Goal: Transaction & Acquisition: Purchase product/service

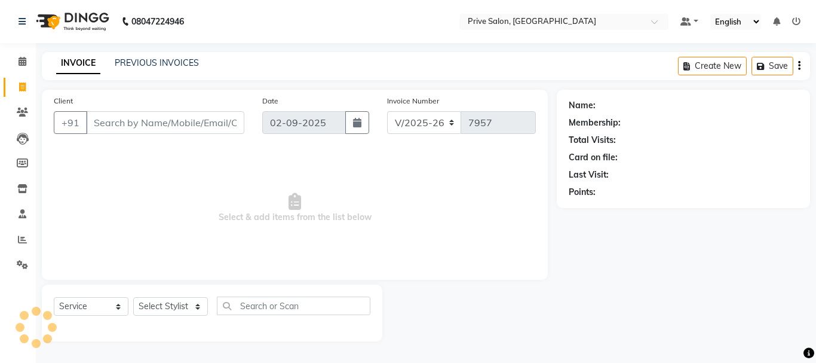
select select "136"
select select "service"
click at [149, 171] on span "Select & add items from the list below" at bounding box center [295, 207] width 482 height 119
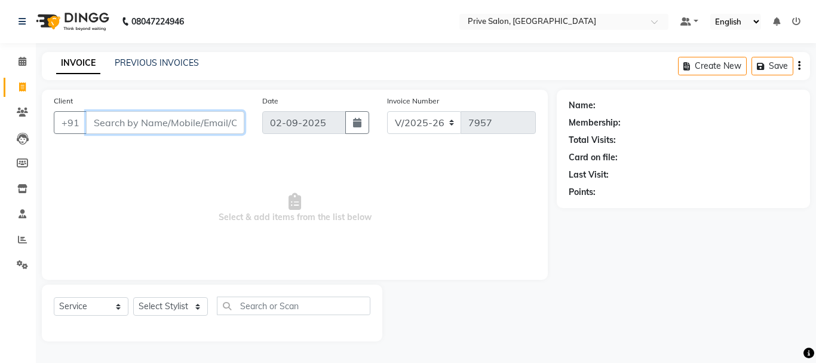
click at [178, 124] on input "Client" at bounding box center [165, 122] width 158 height 23
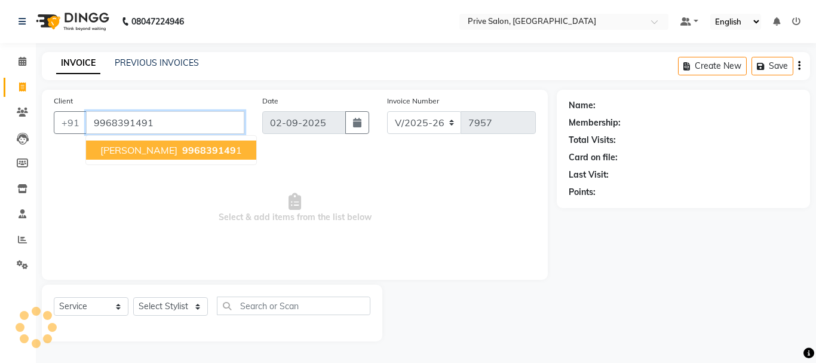
type input "9968391491"
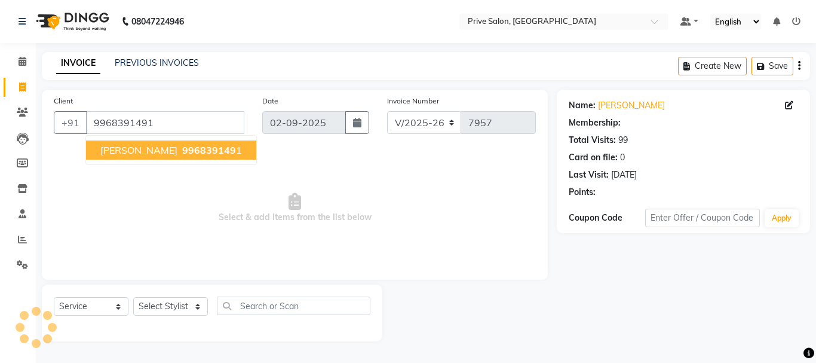
select select "1: Object"
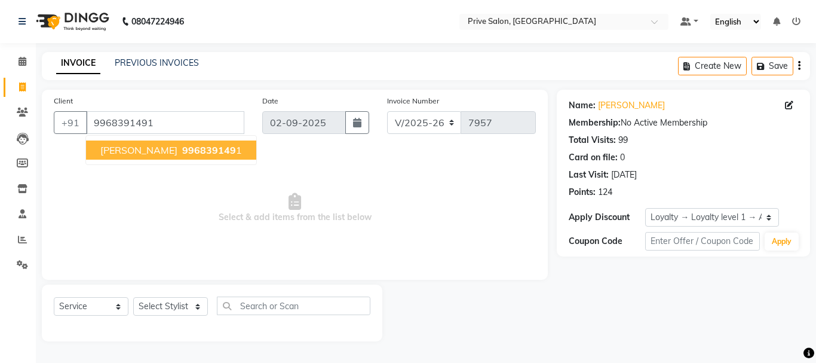
click at [218, 145] on span "996839149" at bounding box center [209, 150] width 54 height 12
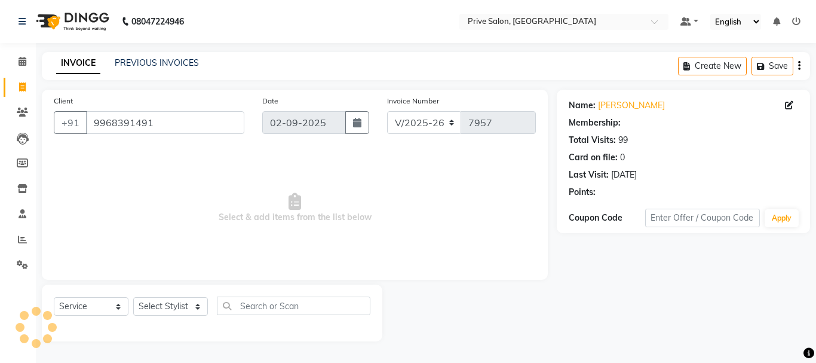
select select "1: Object"
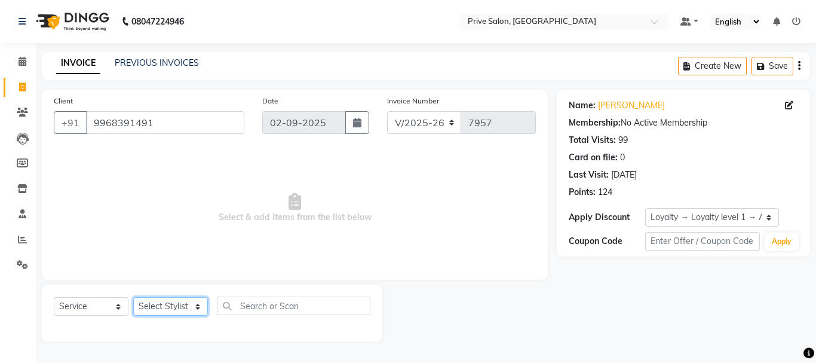
click at [170, 299] on select "Select Stylist amit ARJUN [PERSON_NAME] [PERSON_NAME] GOLU [PERSON_NAME] isha […" at bounding box center [170, 306] width 75 height 19
click at [133, 297] on select "Select Stylist amit ARJUN [PERSON_NAME] [PERSON_NAME] GOLU [PERSON_NAME] isha […" at bounding box center [170, 306] width 75 height 19
click at [162, 218] on span "Select & add items from the list below" at bounding box center [295, 207] width 482 height 119
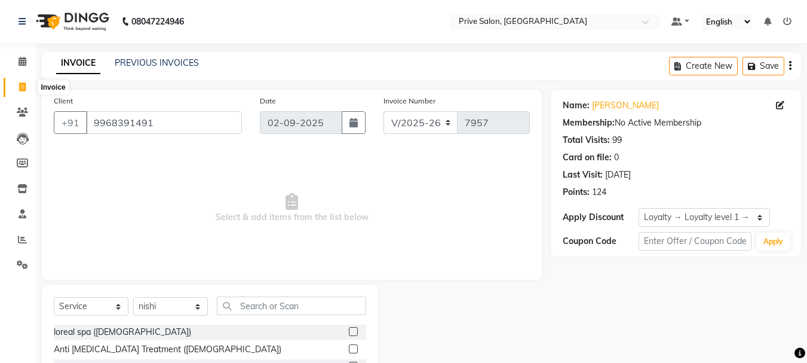
click at [26, 83] on icon at bounding box center [22, 86] width 7 height 9
click at [171, 308] on select "Select Stylist amit ARJUN [PERSON_NAME] [PERSON_NAME] GOLU [PERSON_NAME] isha […" at bounding box center [170, 306] width 75 height 19
select select "11904"
click at [133, 297] on select "Select Stylist amit ARJUN [PERSON_NAME] [PERSON_NAME] GOLU [PERSON_NAME] isha […" at bounding box center [170, 306] width 75 height 19
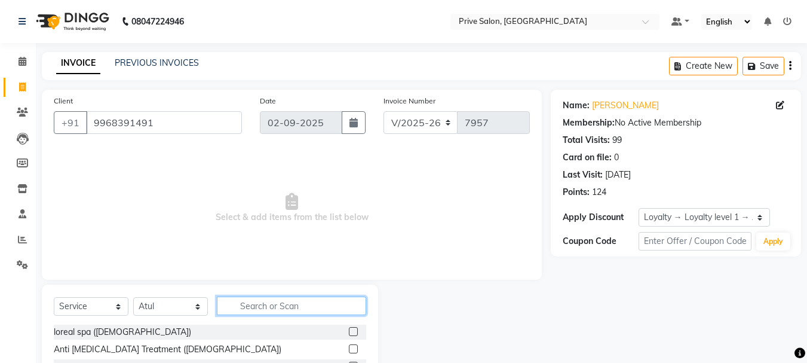
click at [305, 306] on input "text" at bounding box center [291, 305] width 149 height 19
type input "inoa"
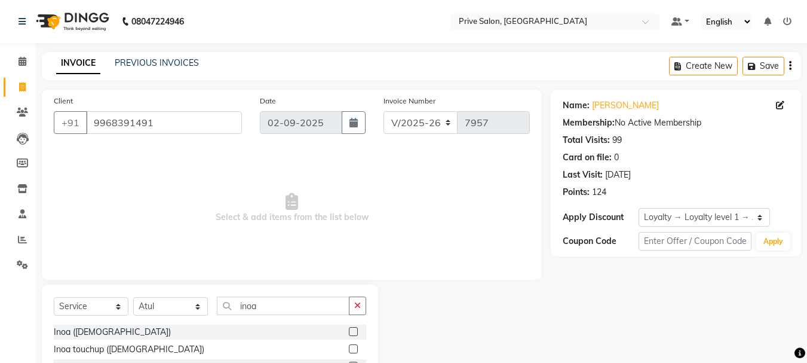
click at [354, 349] on label at bounding box center [353, 348] width 9 height 9
click at [354, 349] on input "checkbox" at bounding box center [353, 349] width 8 height 8
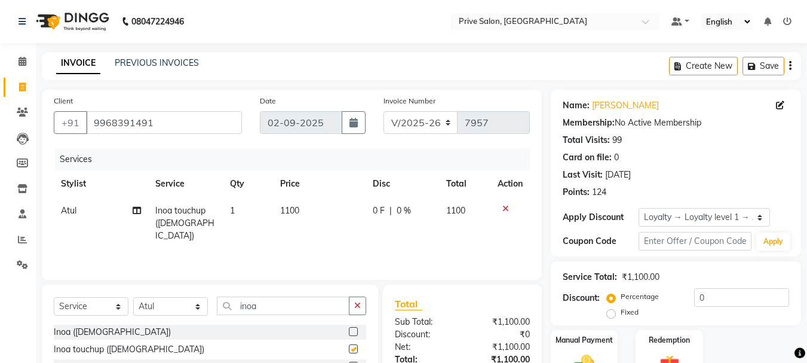
checkbox input "false"
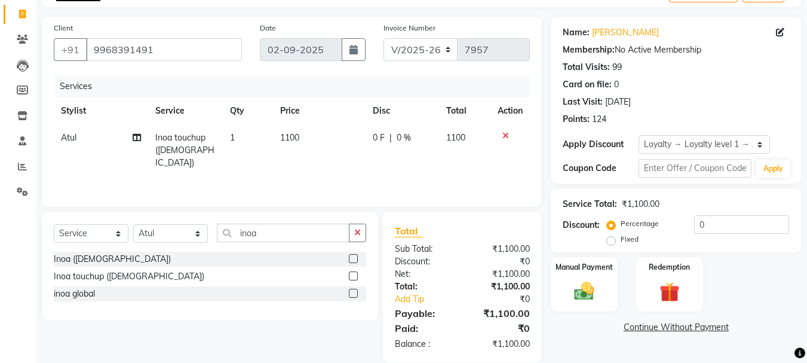
scroll to position [90, 0]
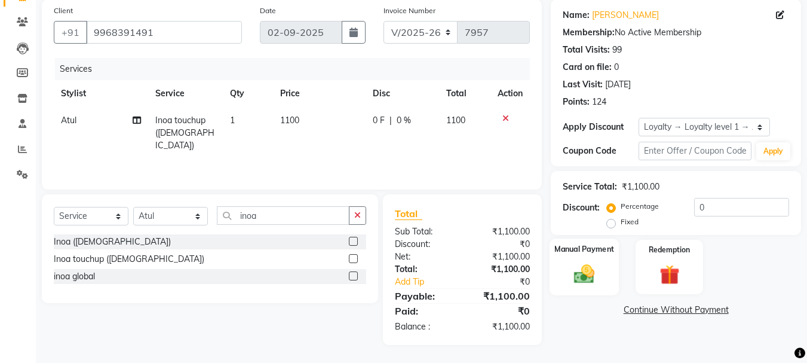
click at [578, 268] on img at bounding box center [583, 274] width 33 height 24
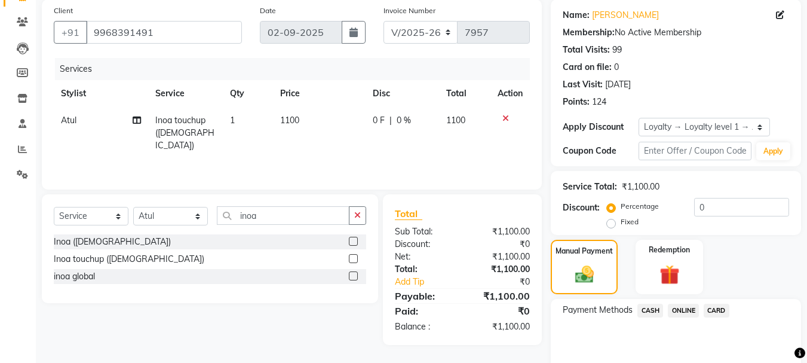
scroll to position [140, 0]
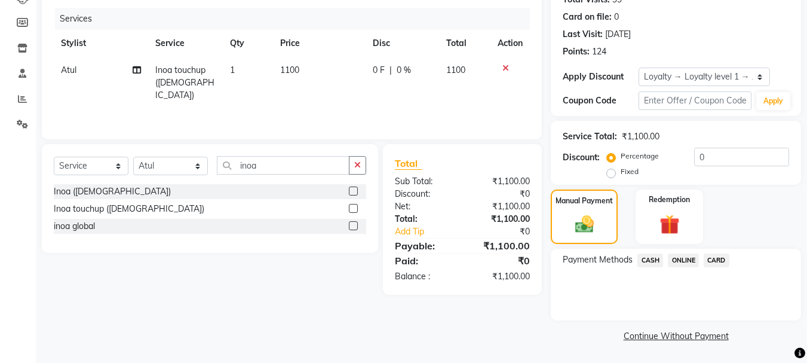
click at [650, 257] on span "CASH" at bounding box center [650, 260] width 26 height 14
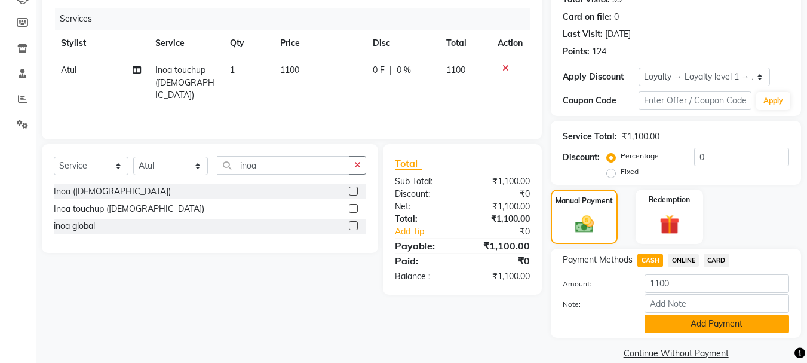
click at [692, 319] on button "Add Payment" at bounding box center [716, 323] width 145 height 19
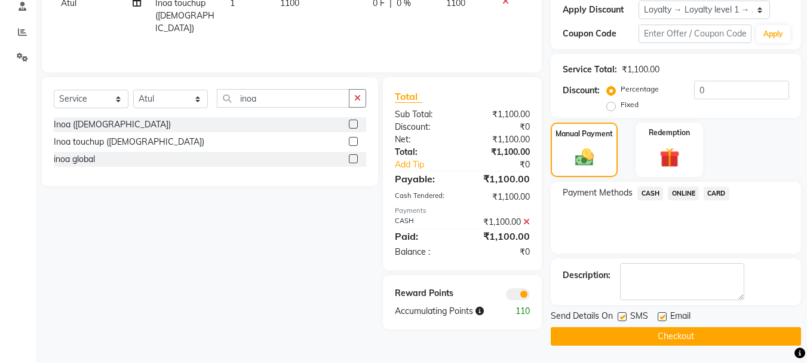
scroll to position [208, 0]
click at [650, 331] on button "Checkout" at bounding box center [676, 335] width 250 height 19
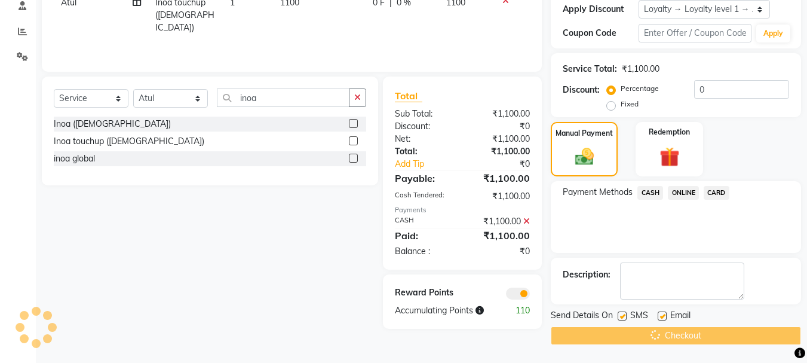
scroll to position [0, 0]
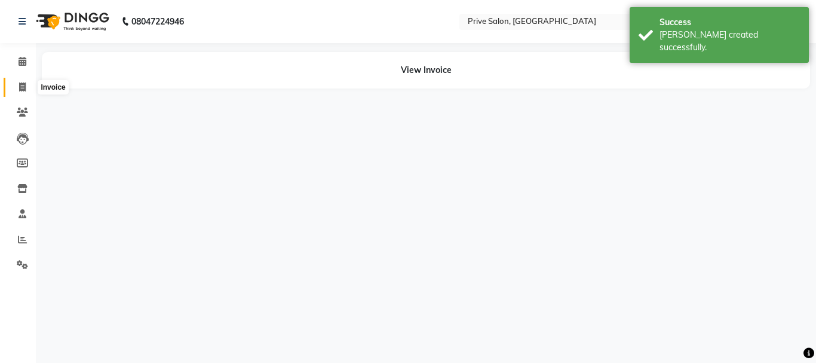
click at [20, 84] on icon at bounding box center [22, 86] width 7 height 9
select select "service"
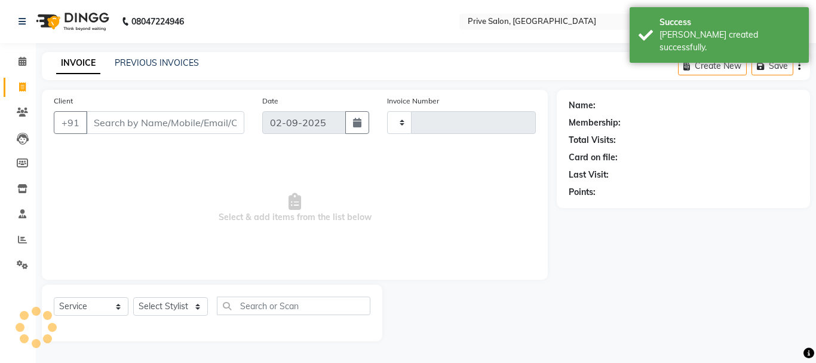
click at [124, 130] on input "Client" at bounding box center [165, 122] width 158 height 23
type input "7958"
select select "136"
click at [133, 128] on input "Client" at bounding box center [165, 122] width 158 height 23
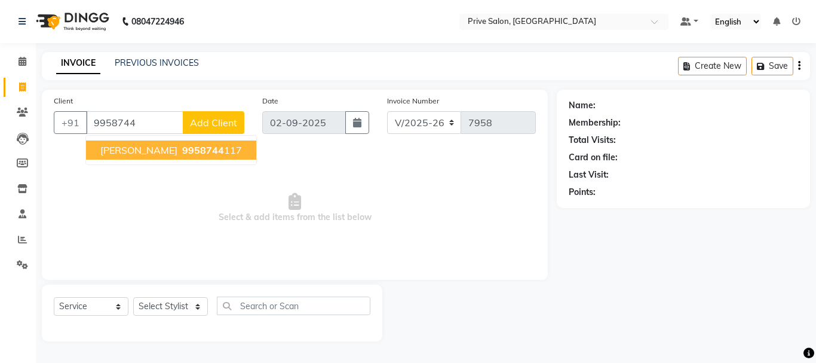
click at [138, 143] on button "Payal Gupta 9958744 117" at bounding box center [171, 149] width 170 height 19
type input "9958744117"
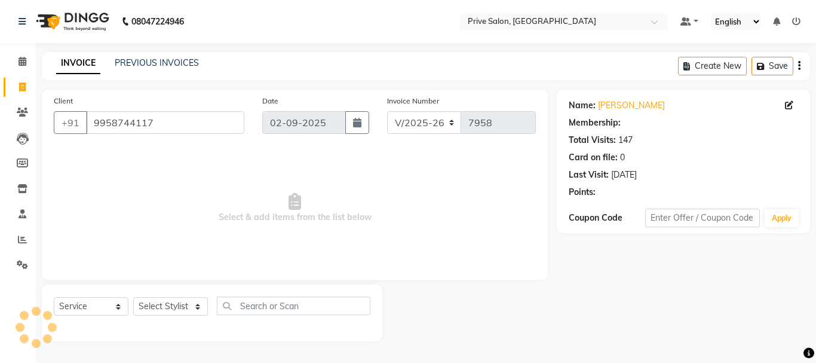
select select "1: Object"
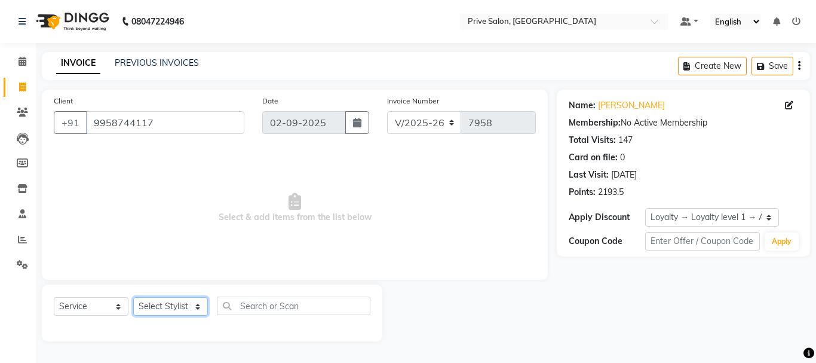
click at [168, 297] on select "Select Stylist amit ARJUN [PERSON_NAME] [PERSON_NAME] GOLU [PERSON_NAME] isha […" at bounding box center [170, 306] width 75 height 19
select select "26772"
click at [133, 297] on select "Select Stylist amit ARJUN [PERSON_NAME] [PERSON_NAME] GOLU [PERSON_NAME] isha […" at bounding box center [170, 306] width 75 height 19
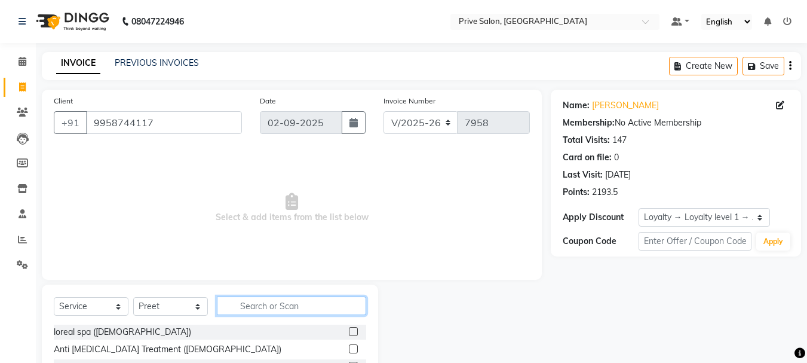
click at [283, 305] on input "text" at bounding box center [291, 305] width 149 height 19
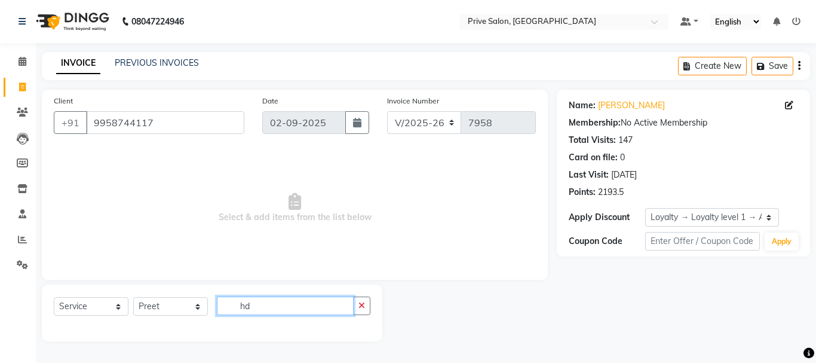
type input "h"
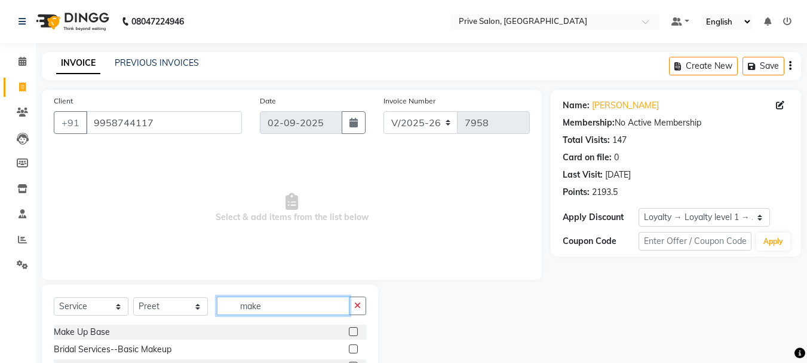
scroll to position [116, 0]
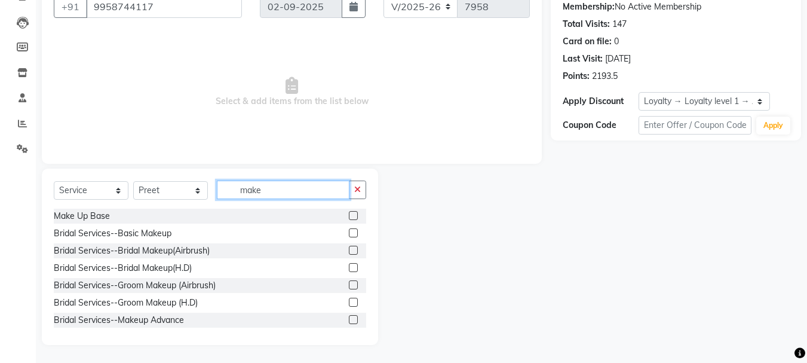
type input "make"
click at [349, 215] on label at bounding box center [353, 215] width 9 height 9
click at [349, 215] on input "checkbox" at bounding box center [353, 216] width 8 height 8
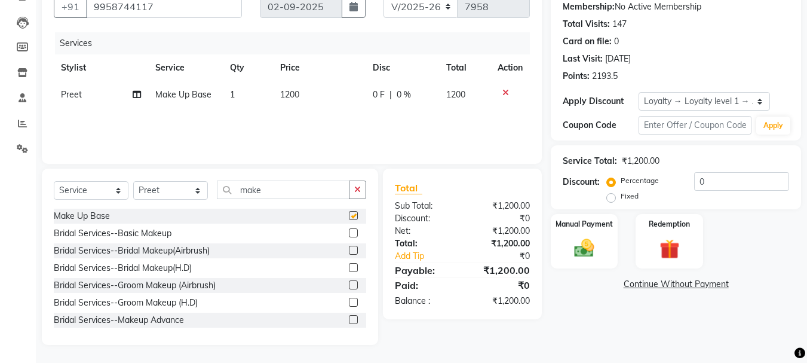
checkbox input "false"
click at [507, 91] on icon at bounding box center [505, 92] width 7 height 8
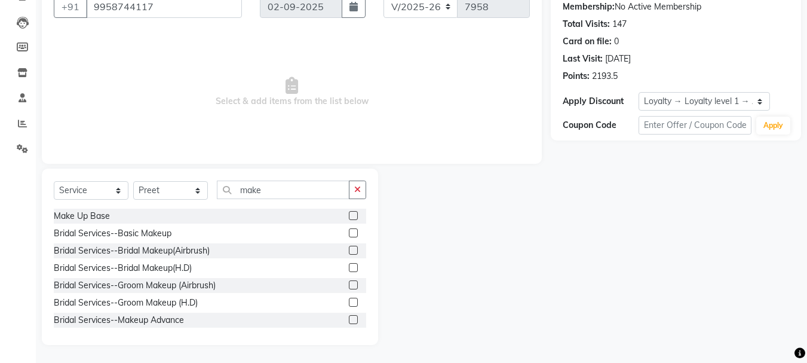
click at [349, 323] on label at bounding box center [353, 319] width 9 height 9
click at [349, 323] on input "checkbox" at bounding box center [353, 320] width 8 height 8
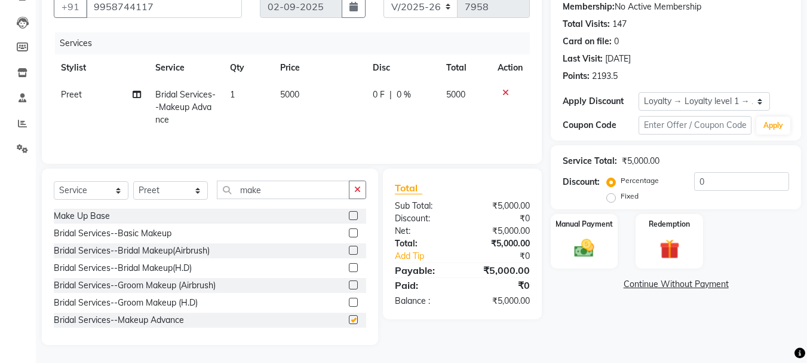
checkbox input "false"
click at [300, 98] on td "5000" at bounding box center [319, 107] width 93 height 52
select select "26772"
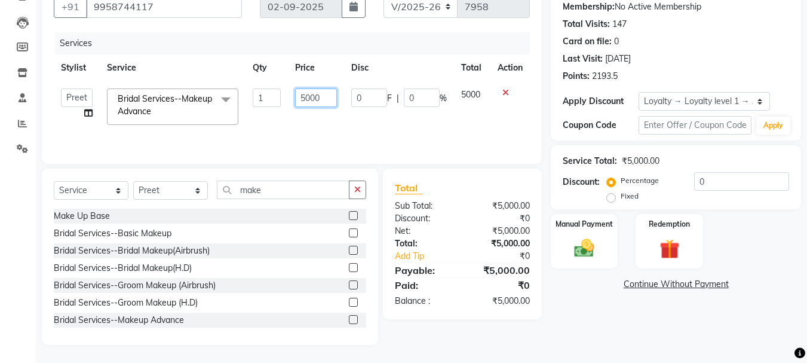
click at [310, 95] on input "5000" at bounding box center [315, 97] width 41 height 19
type input "3500"
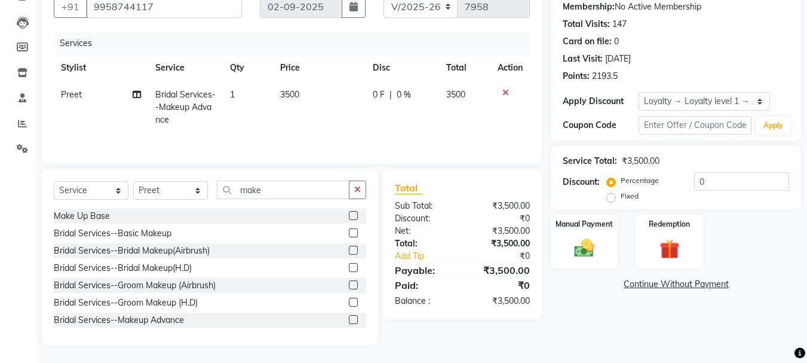
click at [576, 307] on div "Name: Payal Gupta Membership: No Active Membership Total Visits: 147 Card on fi…" at bounding box center [680, 159] width 259 height 371
click at [168, 188] on select "Select Stylist amit ARJUN [PERSON_NAME] [PERSON_NAME] GOLU [PERSON_NAME] isha […" at bounding box center [170, 190] width 75 height 19
click at [356, 182] on button "button" at bounding box center [357, 189] width 17 height 19
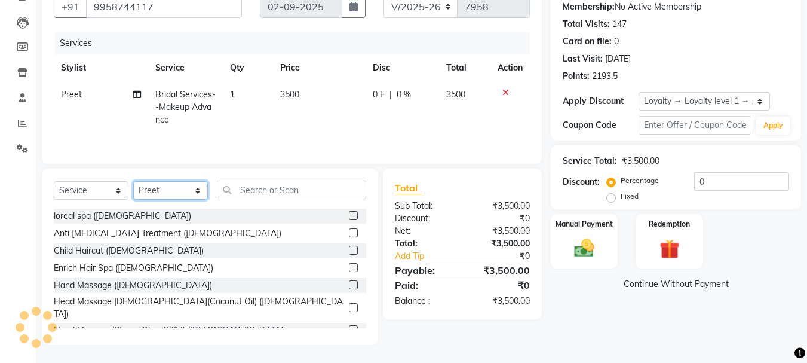
click at [156, 187] on select "Select Stylist amit ARJUN [PERSON_NAME] [PERSON_NAME] GOLU [PERSON_NAME] isha […" at bounding box center [170, 190] width 75 height 19
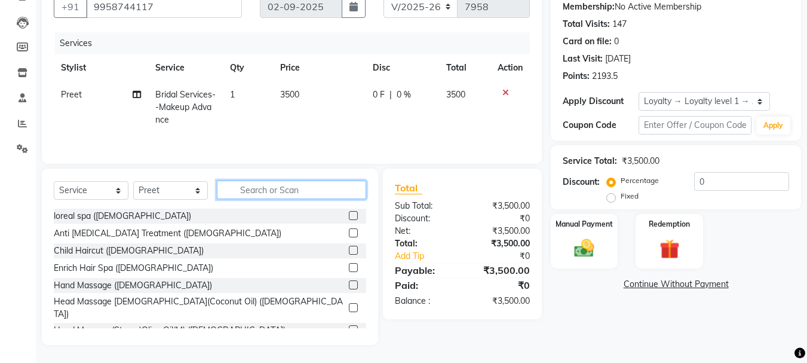
click at [247, 196] on input "text" at bounding box center [291, 189] width 149 height 19
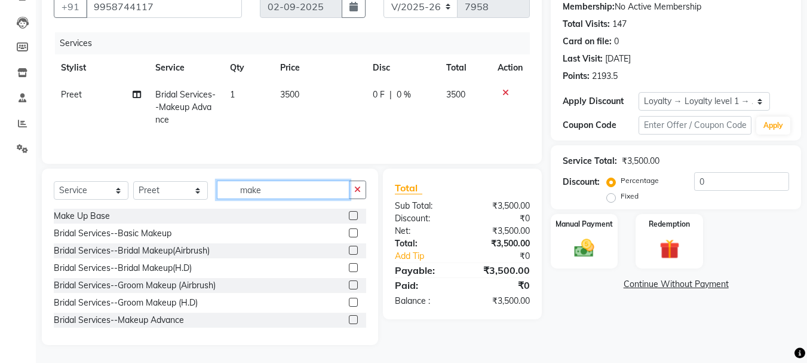
type input "make"
click at [349, 235] on label at bounding box center [353, 232] width 9 height 9
click at [349, 235] on input "checkbox" at bounding box center [353, 233] width 8 height 8
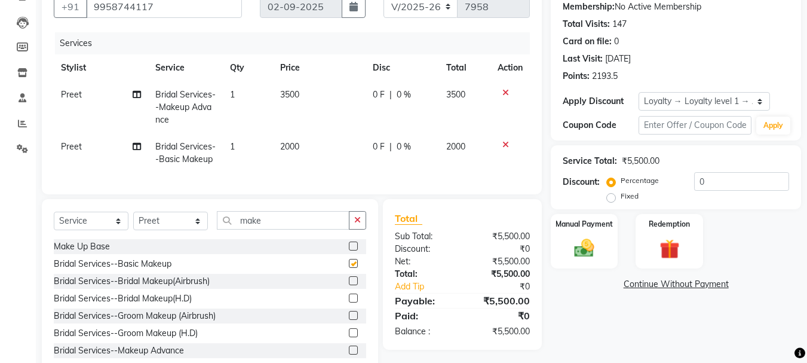
checkbox input "false"
click at [288, 146] on span "2000" at bounding box center [289, 146] width 19 height 11
select select "26772"
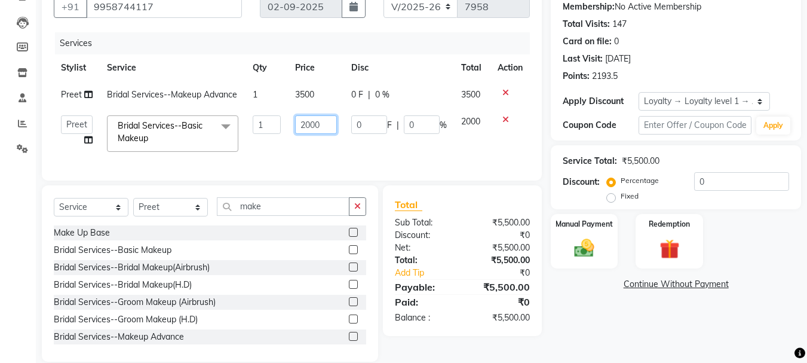
click at [312, 134] on input "2000" at bounding box center [315, 124] width 41 height 19
type input "500"
click at [627, 333] on div "Name: Payal Gupta Membership: No Active Membership Total Visits: 147 Card on fi…" at bounding box center [680, 168] width 259 height 388
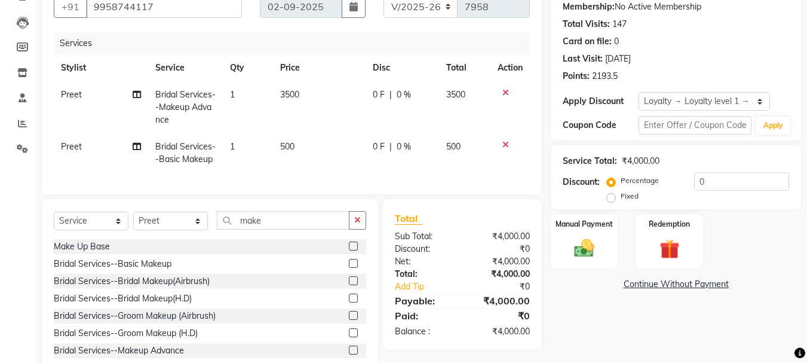
click at [296, 142] on td "500" at bounding box center [319, 152] width 93 height 39
select select "26772"
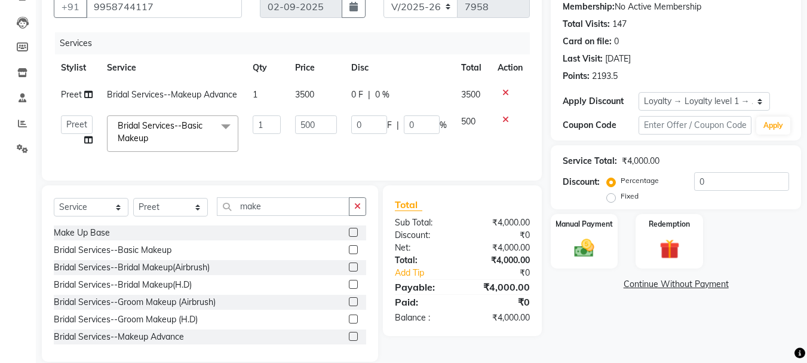
click at [306, 97] on span "3500" at bounding box center [304, 94] width 19 height 11
select select "26772"
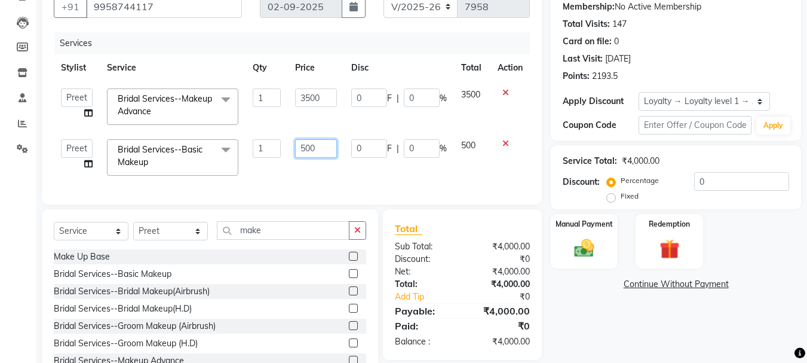
click at [305, 149] on input "500" at bounding box center [315, 148] width 41 height 19
type input "500"
click at [578, 291] on div "Name: Payal Gupta Membership: No Active Membership Total Visits: 147 Card on fi…" at bounding box center [680, 180] width 259 height 412
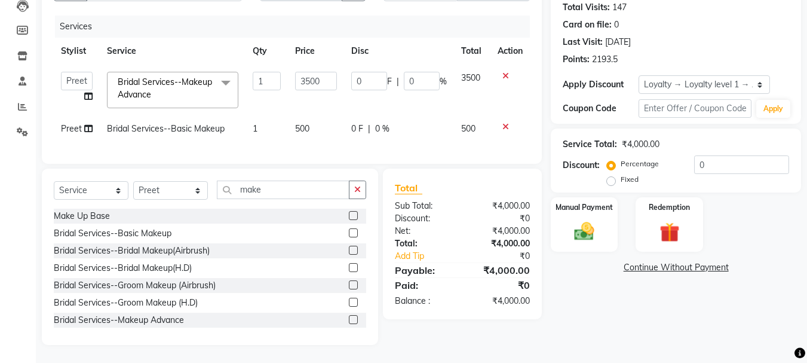
scroll to position [142, 0]
click at [594, 343] on div "Name: Payal Gupta Membership: No Active Membership Total Visits: 147 Card on fi…" at bounding box center [680, 151] width 259 height 388
drag, startPoint x: 286, startPoint y: 116, endPoint x: 309, endPoint y: 119, distance: 24.0
click at [309, 119] on tr "Preet Bridal Services--Basic Makeup 1 500 0 F | 0 % 500" at bounding box center [292, 128] width 476 height 27
click at [309, 123] on span "500" at bounding box center [302, 128] width 14 height 11
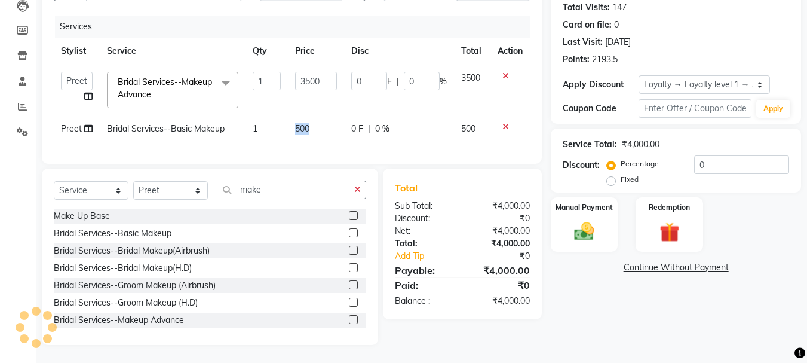
select select "26772"
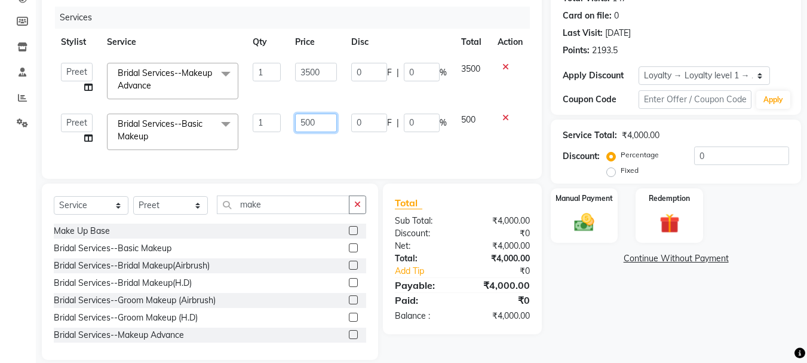
click at [305, 119] on input "500" at bounding box center [315, 122] width 41 height 19
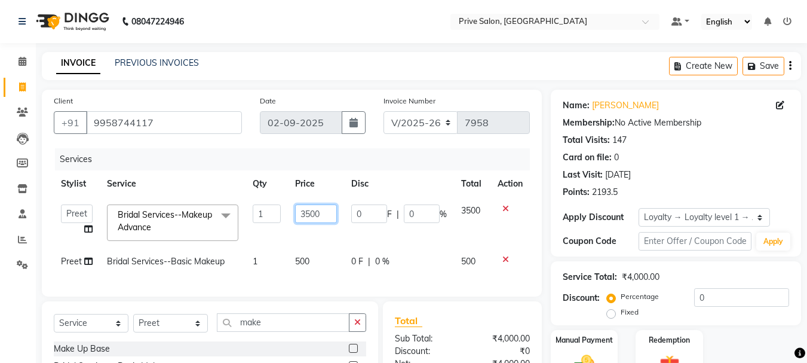
click at [318, 216] on input "3500" at bounding box center [315, 213] width 41 height 19
click at [301, 256] on td "500" at bounding box center [316, 261] width 56 height 27
select select "26772"
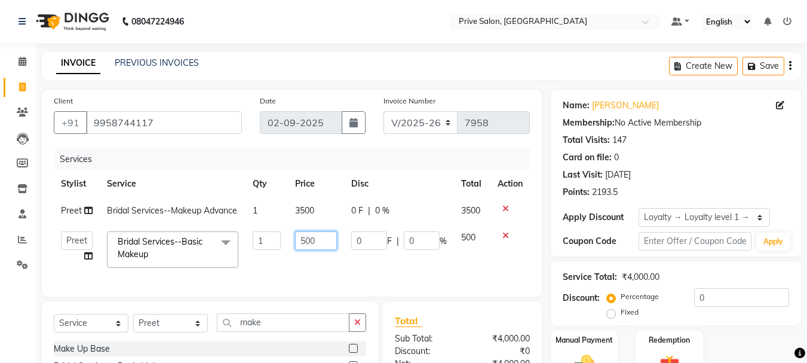
click at [306, 248] on input "500" at bounding box center [315, 240] width 41 height 19
type input "00"
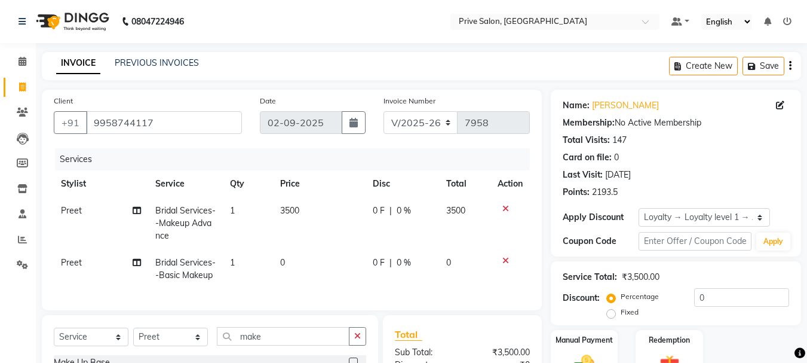
click at [296, 251] on td "0" at bounding box center [319, 268] width 93 height 39
select select "26772"
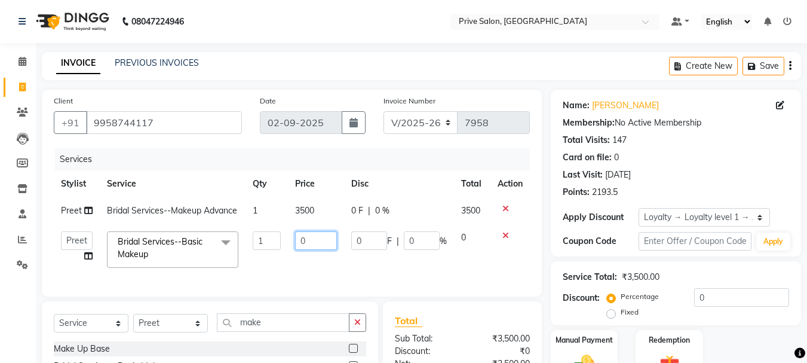
click at [307, 250] on input "0" at bounding box center [315, 240] width 41 height 19
type input "500"
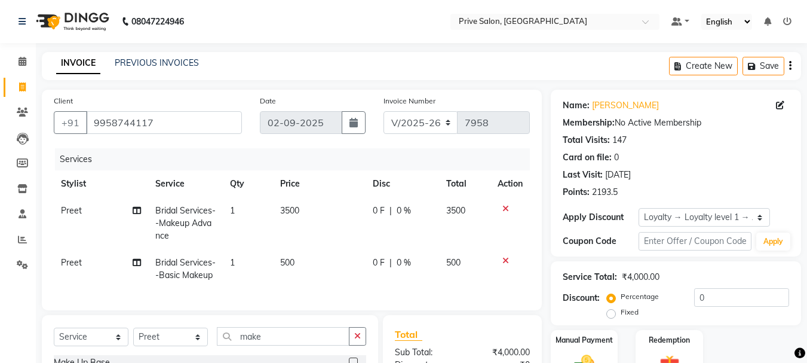
click at [351, 80] on main "INVOICE PREVIOUS INVOICES Create New Save Client +91 9958744117 Date 02-09-2025…" at bounding box center [421, 280] width 771 height 457
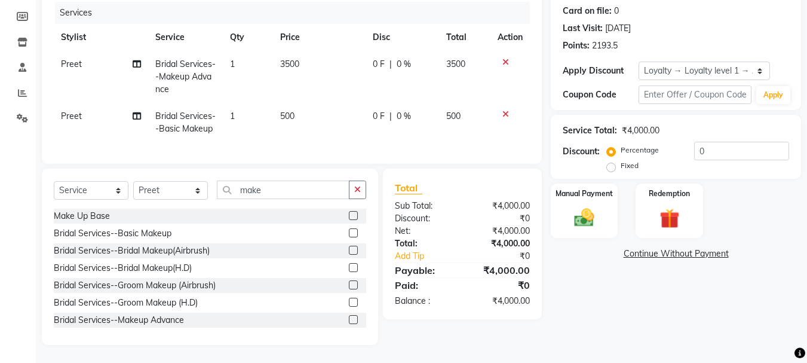
scroll to position [168, 0]
click at [587, 187] on label "Manual Payment" at bounding box center [584, 192] width 60 height 11
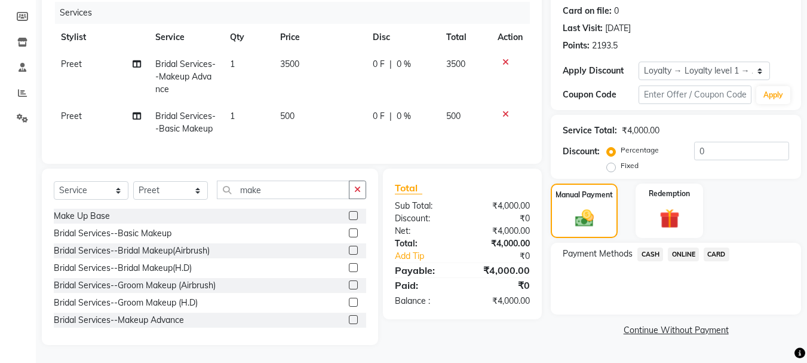
click at [651, 247] on span "CASH" at bounding box center [650, 254] width 26 height 14
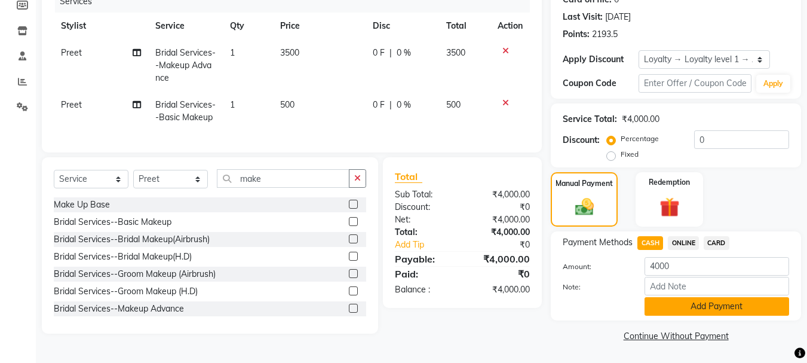
click at [714, 297] on button "Add Payment" at bounding box center [716, 306] width 145 height 19
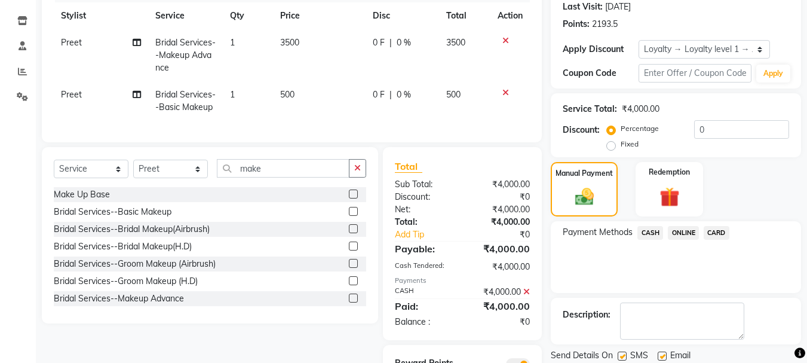
scroll to position [244, 0]
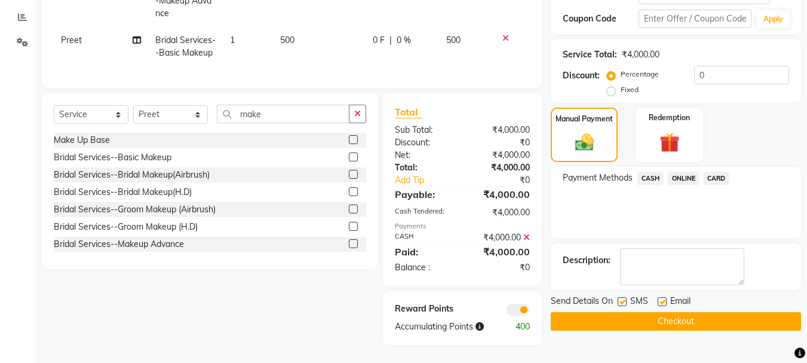
click at [638, 312] on button "Checkout" at bounding box center [676, 321] width 250 height 19
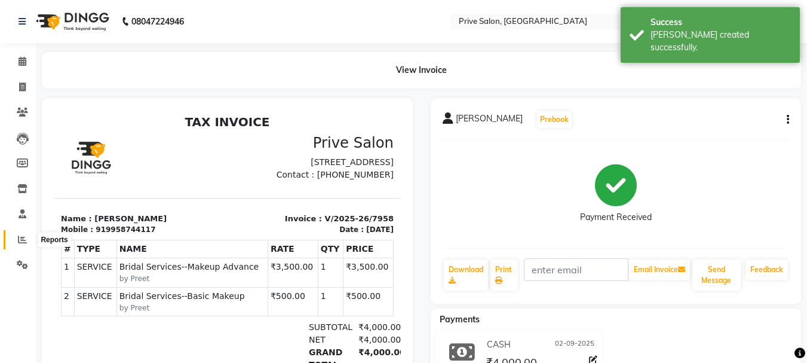
click at [16, 239] on span at bounding box center [22, 240] width 21 height 14
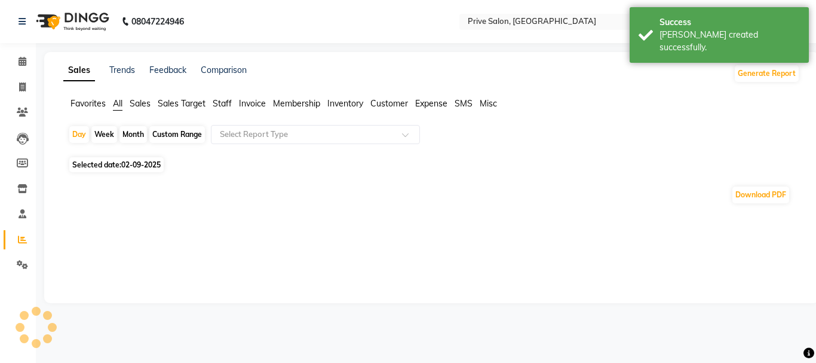
click at [170, 135] on div "Custom Range" at bounding box center [177, 134] width 56 height 17
select select "9"
select select "2025"
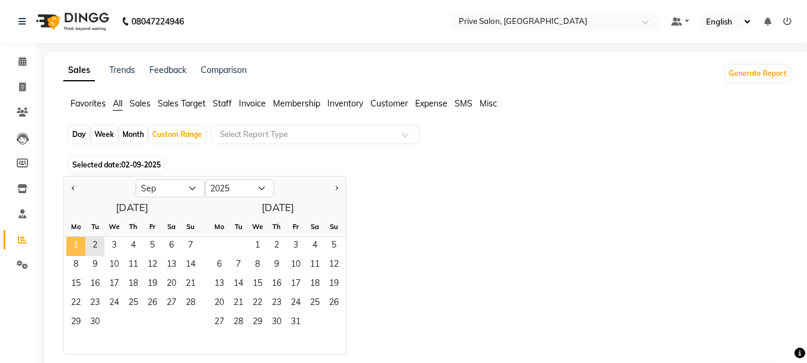
click at [84, 245] on span "1" at bounding box center [75, 246] width 19 height 19
click at [91, 245] on span "2" at bounding box center [94, 246] width 19 height 19
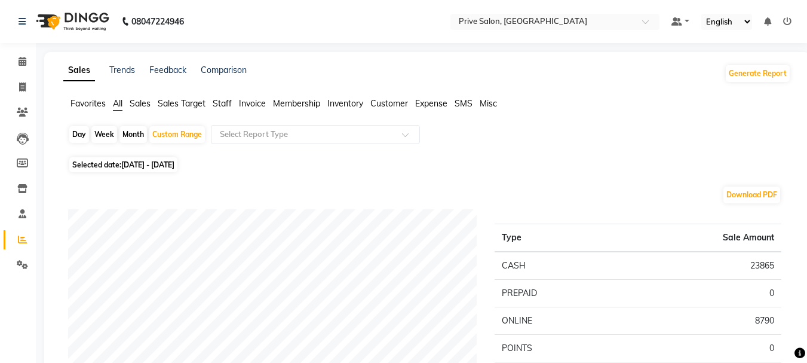
click at [223, 108] on span "Staff" at bounding box center [222, 103] width 19 height 11
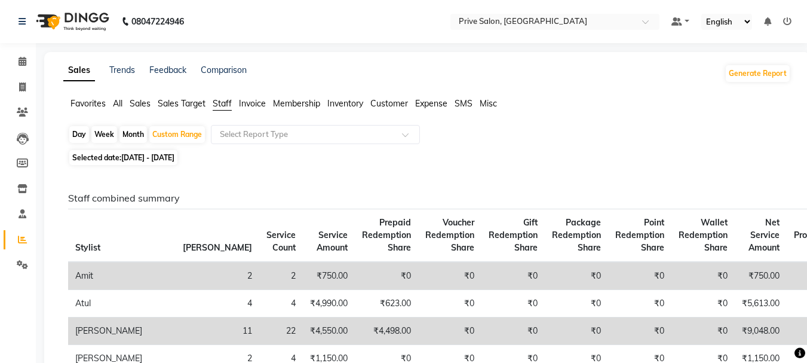
click at [177, 164] on span "Selected date: 01-09-2025 - 02-09-2025" at bounding box center [123, 157] width 108 height 15
select select "9"
select select "2025"
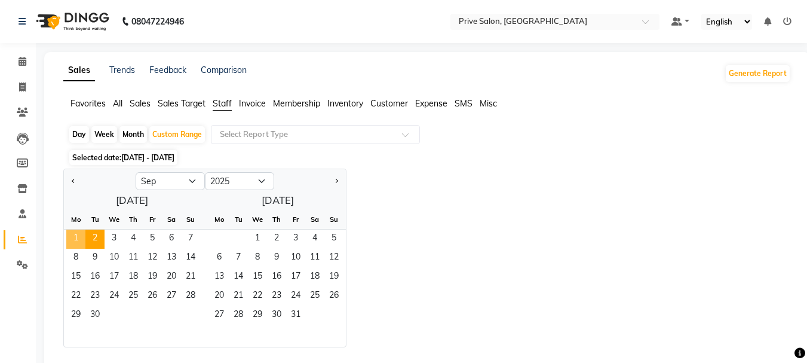
click at [73, 241] on span "1" at bounding box center [75, 238] width 19 height 19
click at [92, 320] on span "30" at bounding box center [94, 315] width 19 height 19
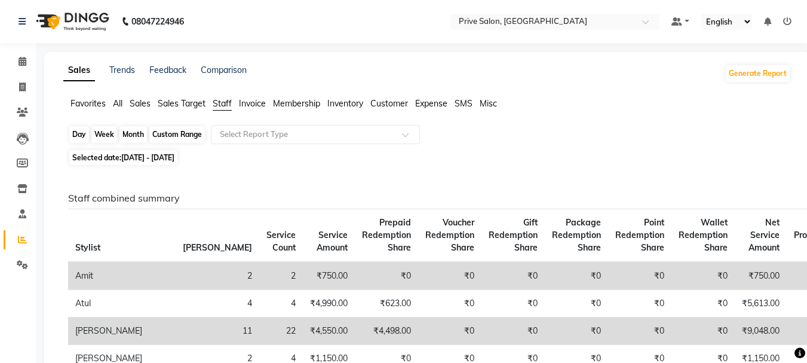
click at [179, 142] on div "Custom Range" at bounding box center [177, 134] width 56 height 17
select select "9"
select select "2025"
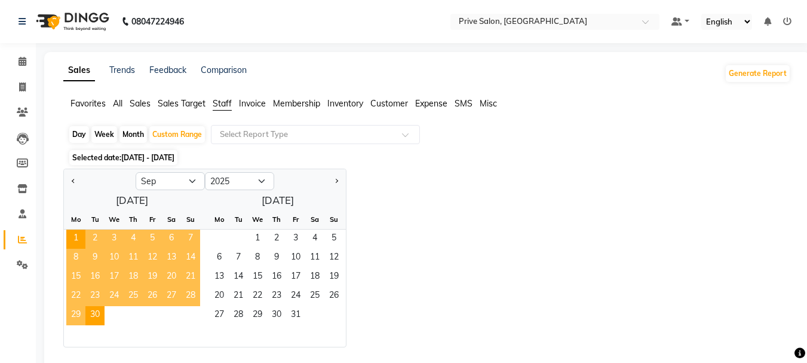
click at [67, 180] on div at bounding box center [100, 180] width 72 height 19
click at [73, 180] on span "Previous month" at bounding box center [74, 181] width 4 height 4
select select "8"
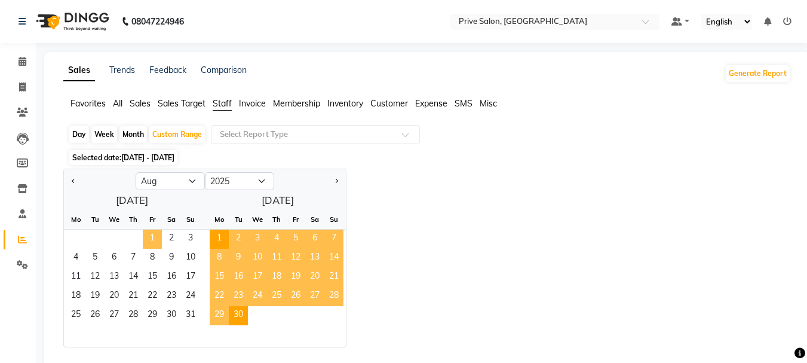
click at [158, 238] on span "1" at bounding box center [152, 238] width 19 height 19
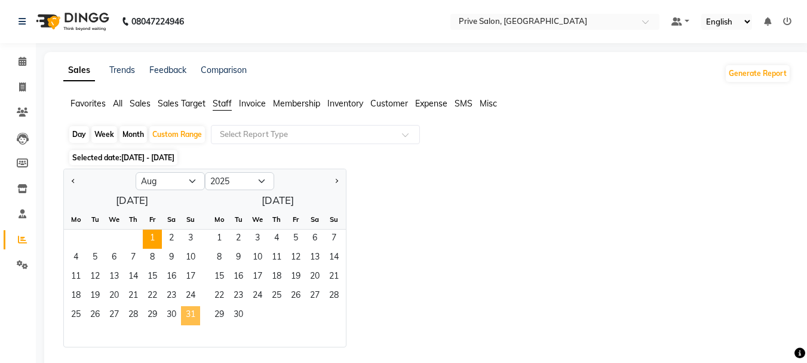
click at [183, 313] on span "31" at bounding box center [190, 315] width 19 height 19
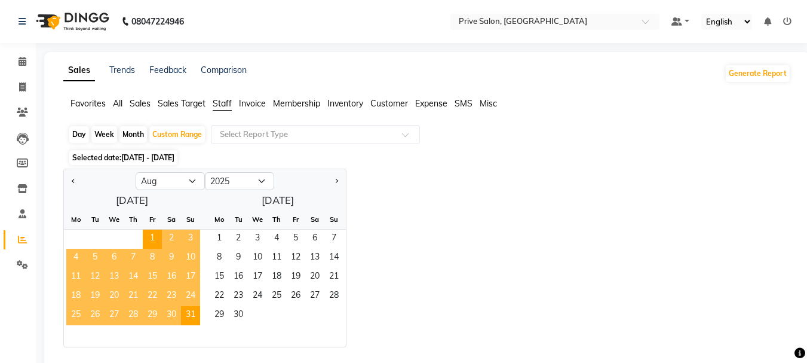
click at [225, 103] on span "Staff" at bounding box center [222, 103] width 19 height 11
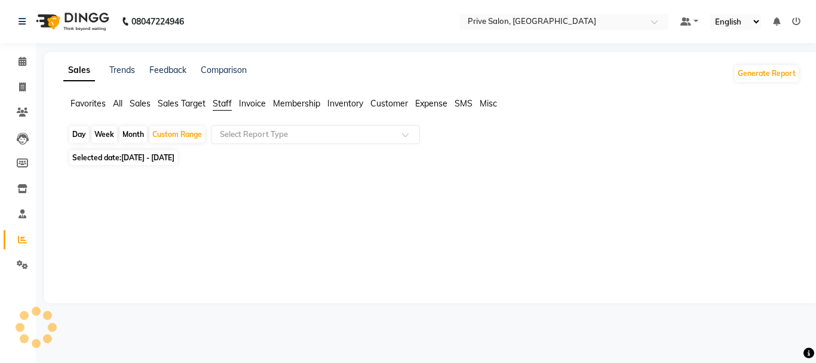
click at [225, 103] on span "Staff" at bounding box center [222, 103] width 19 height 11
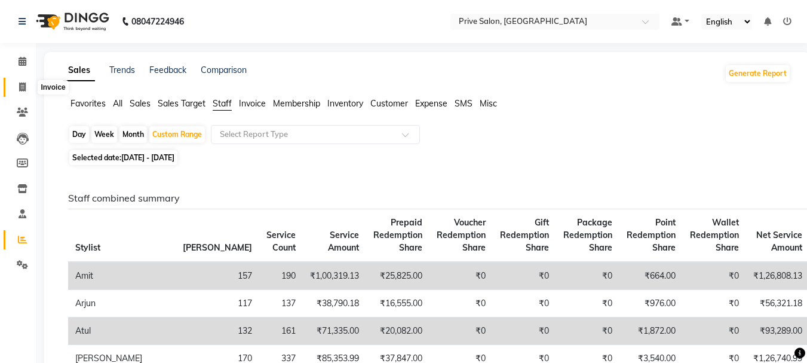
click at [20, 84] on icon at bounding box center [22, 86] width 7 height 9
select select "service"
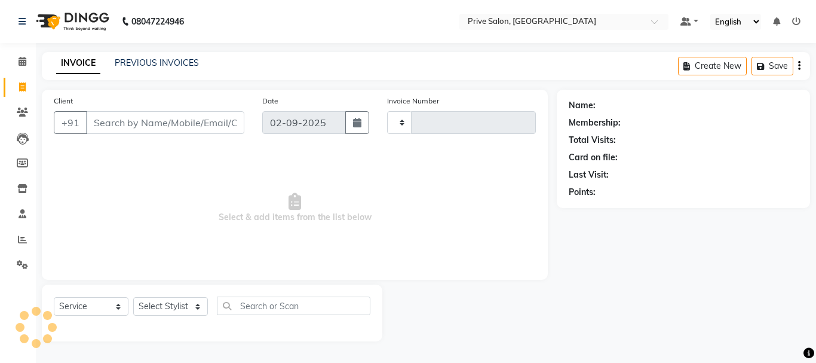
type input "7959"
select select "136"
click at [26, 63] on icon at bounding box center [23, 61] width 8 height 9
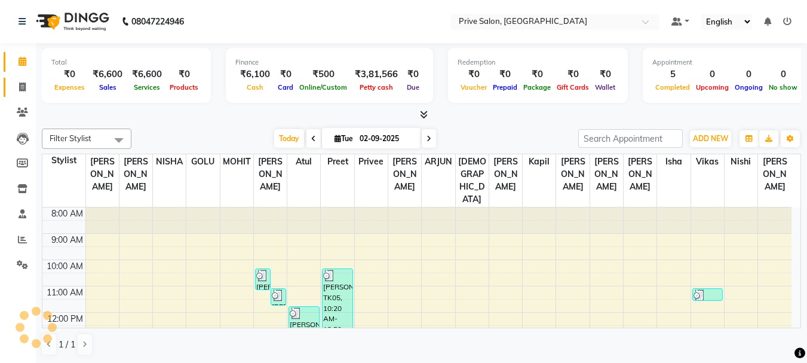
click at [19, 88] on icon at bounding box center [22, 86] width 7 height 9
select select "service"
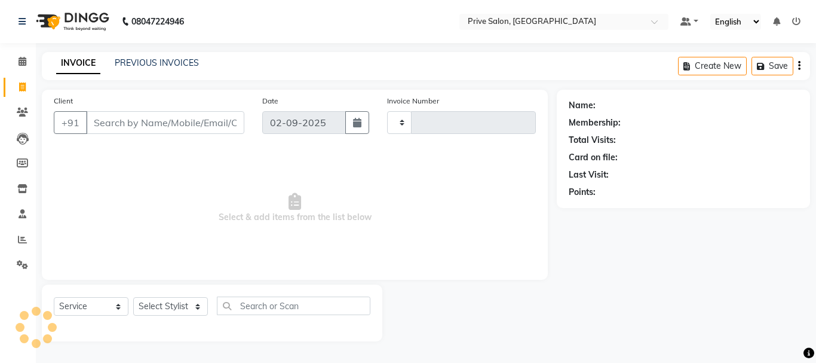
click at [120, 134] on div "Client +91" at bounding box center [149, 118] width 208 height 49
type input "7959"
select select "136"
click at [120, 127] on input "Client" at bounding box center [165, 122] width 158 height 23
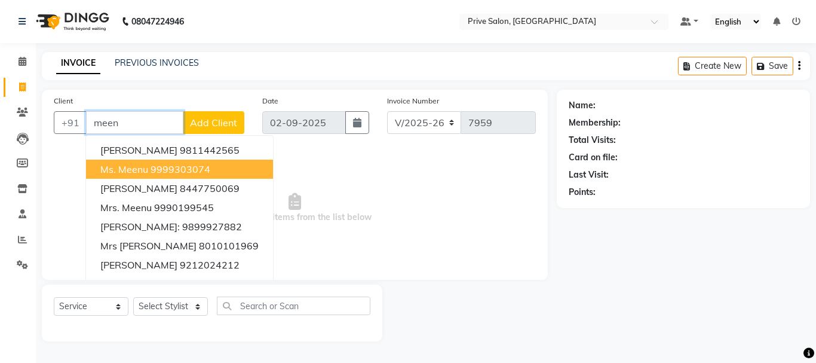
click at [128, 170] on span "Ms. Meenu" at bounding box center [124, 169] width 48 height 12
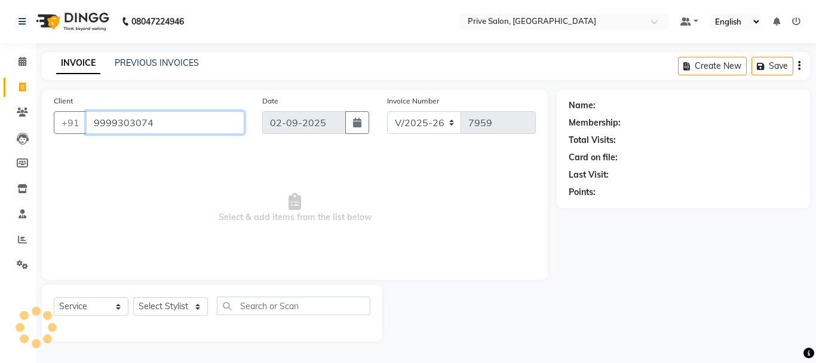
type input "9999303074"
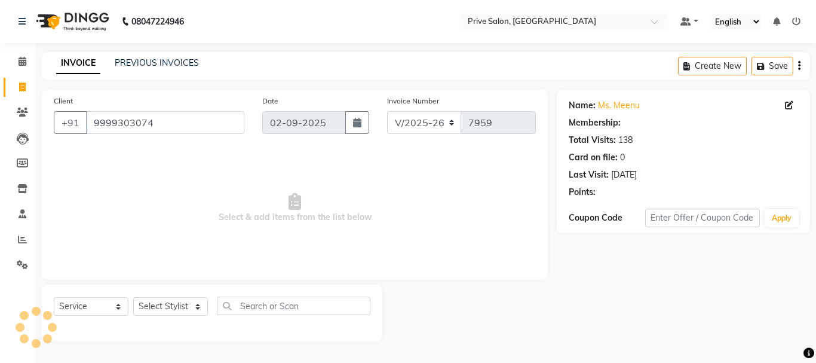
select select "1: Object"
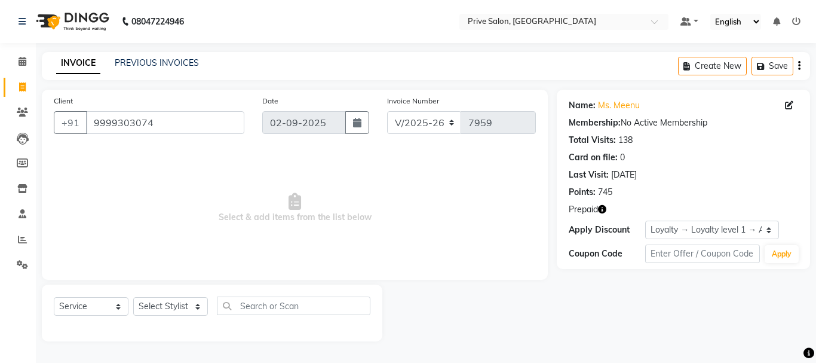
click at [602, 210] on icon "button" at bounding box center [602, 209] width 8 height 8
click at [191, 195] on span "Select & add items from the list below" at bounding box center [295, 207] width 482 height 119
click at [21, 57] on icon at bounding box center [23, 61] width 8 height 9
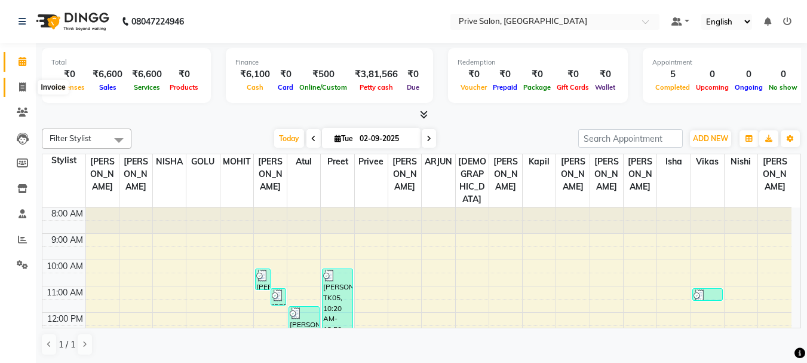
click at [19, 91] on icon at bounding box center [22, 86] width 7 height 9
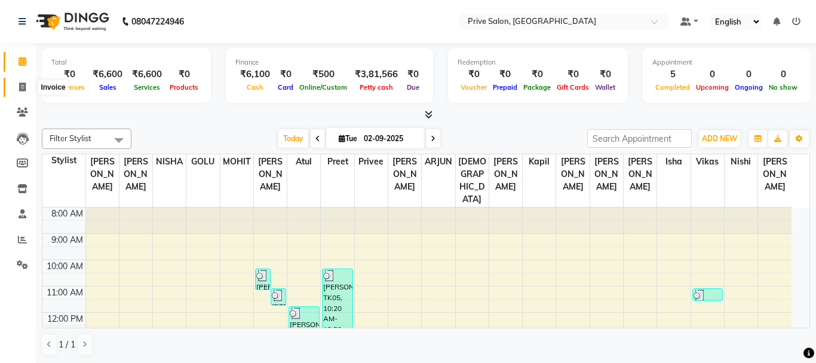
select select "service"
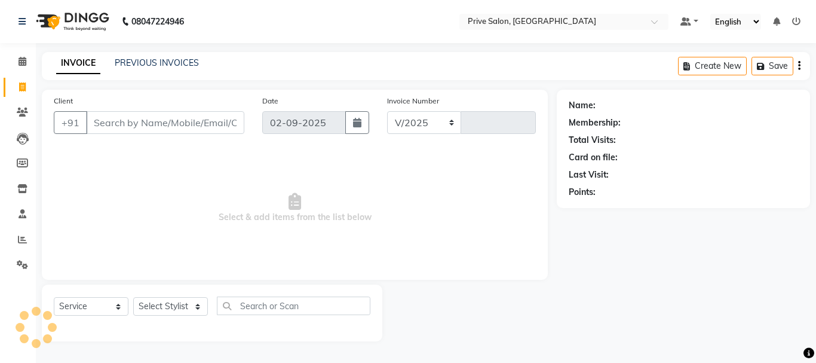
select select "136"
type input "7959"
click at [183, 306] on select "Select Stylist" at bounding box center [170, 306] width 75 height 19
select select "4235"
click at [133, 297] on select "Select Stylist amit ARJUN [PERSON_NAME] [PERSON_NAME] GOLU [PERSON_NAME] isha […" at bounding box center [170, 306] width 75 height 19
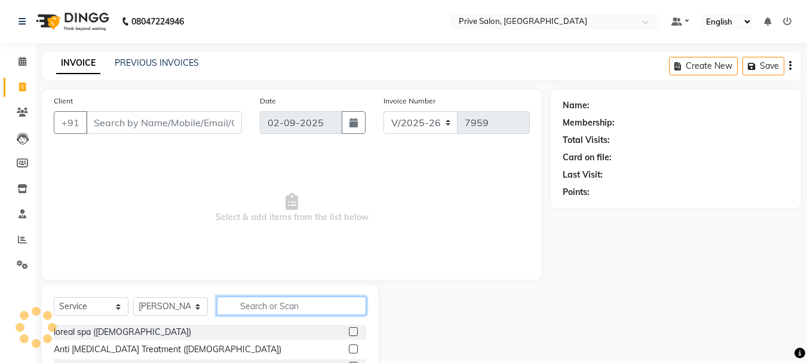
click at [300, 313] on input "text" at bounding box center [291, 305] width 149 height 19
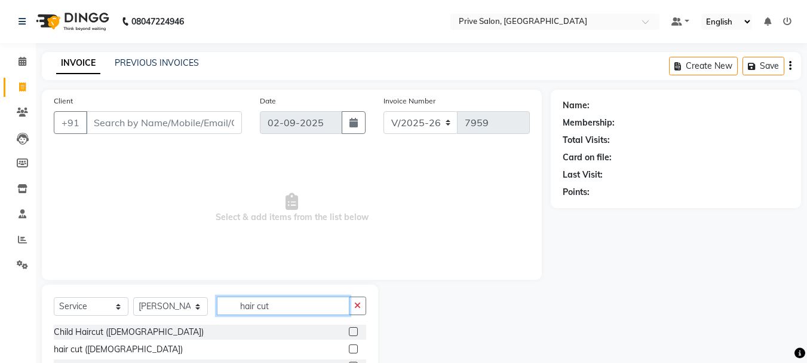
type input "hair cut"
click at [352, 351] on label at bounding box center [353, 348] width 9 height 9
click at [352, 351] on input "checkbox" at bounding box center [353, 349] width 8 height 8
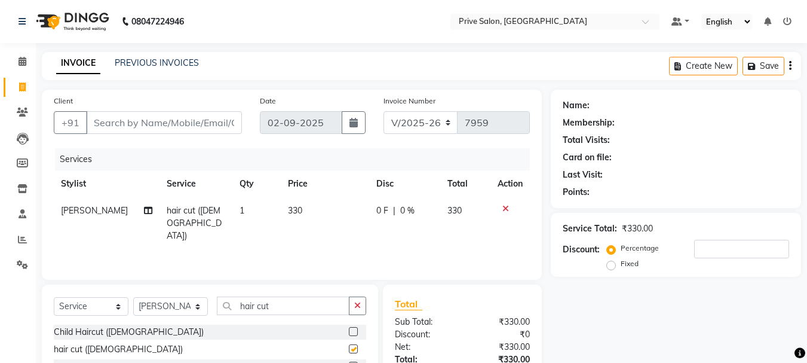
checkbox input "false"
click at [185, 122] on input "Client" at bounding box center [164, 122] width 156 height 23
type input "8"
type input "0"
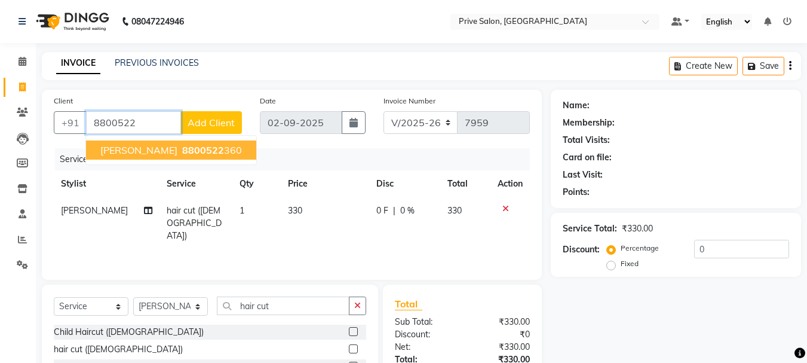
click at [182, 145] on span "8800522" at bounding box center [203, 150] width 42 height 12
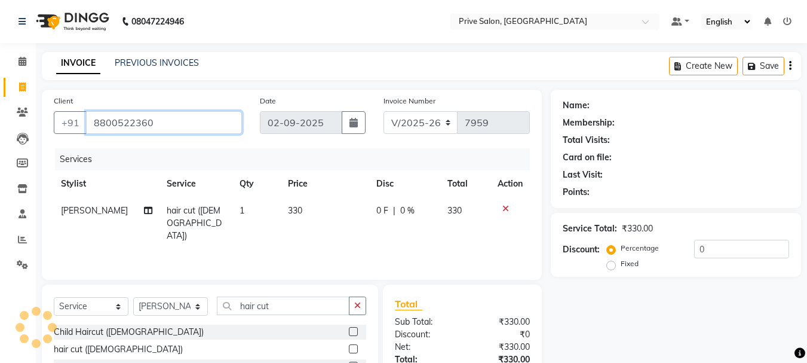
type input "8800522360"
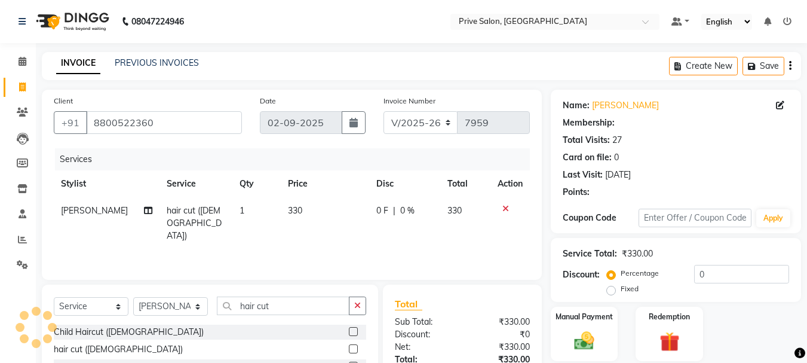
select select "1: Object"
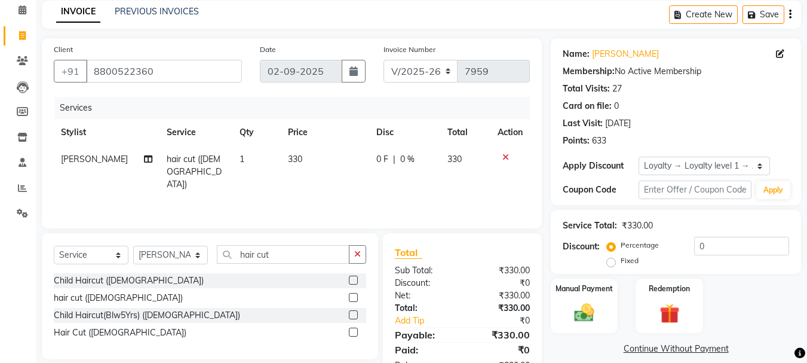
scroll to position [90, 0]
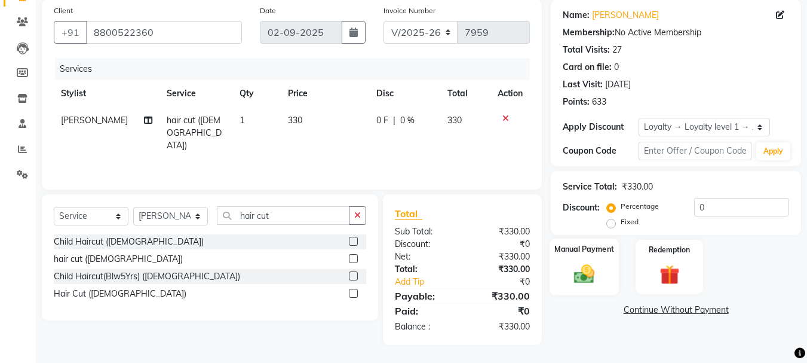
click at [595, 274] on img at bounding box center [583, 274] width 33 height 24
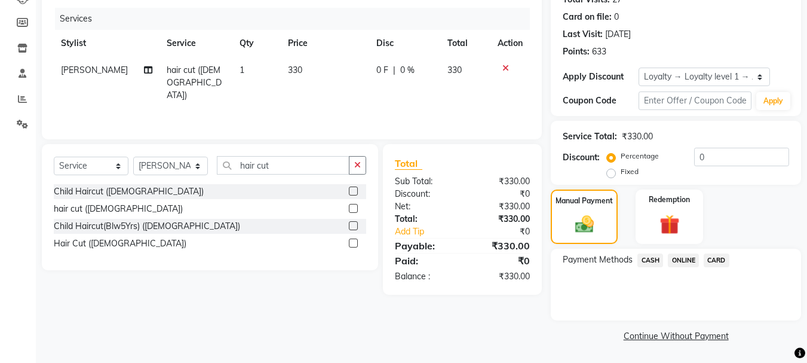
click at [680, 258] on span "ONLINE" at bounding box center [683, 260] width 31 height 14
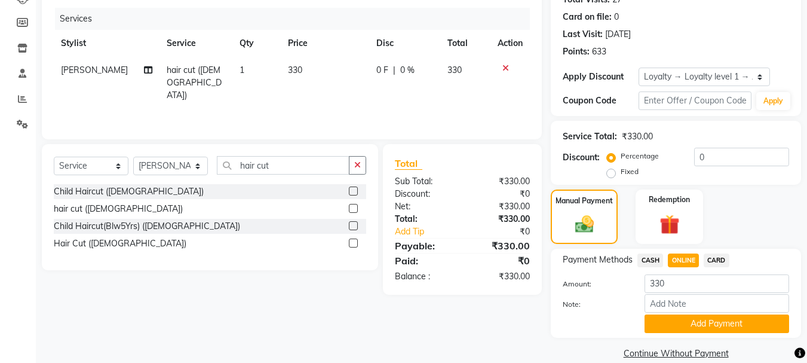
scroll to position [158, 0]
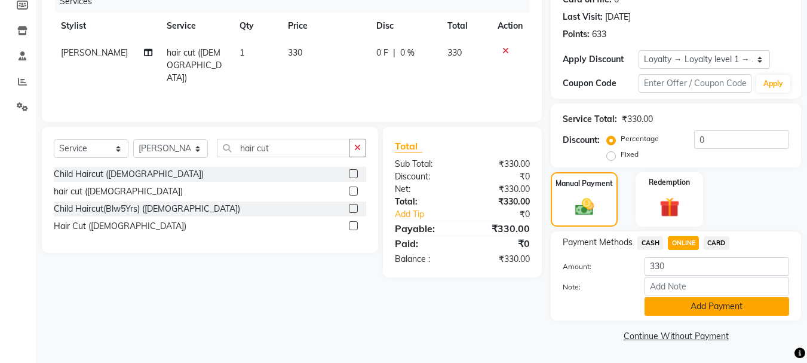
click at [710, 305] on button "Add Payment" at bounding box center [716, 306] width 145 height 19
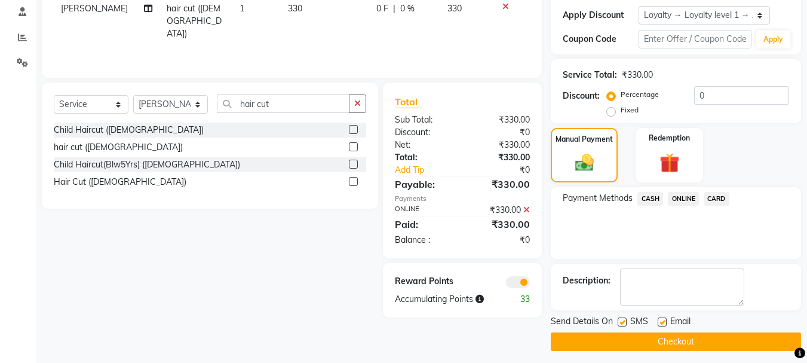
scroll to position [208, 0]
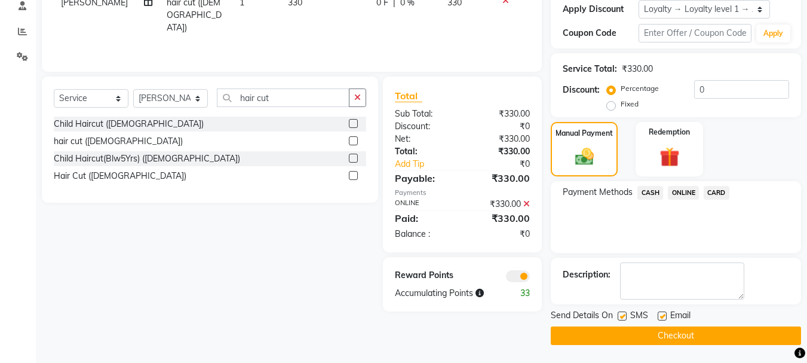
click at [656, 329] on button "Checkout" at bounding box center [676, 335] width 250 height 19
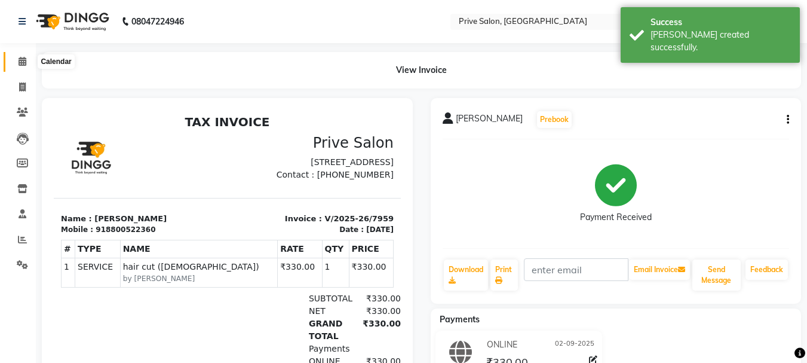
click at [13, 57] on span at bounding box center [22, 62] width 21 height 14
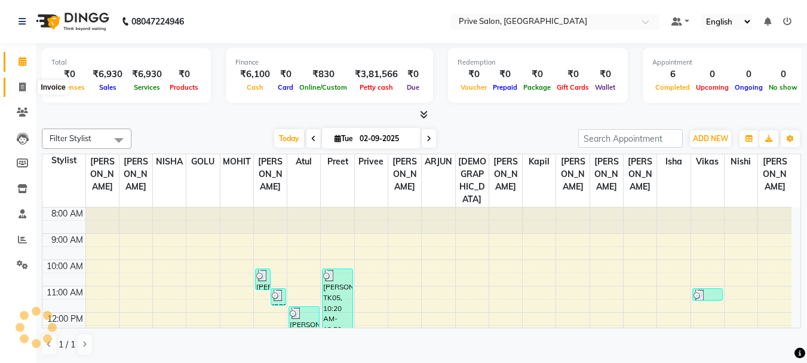
click at [17, 81] on span at bounding box center [22, 88] width 21 height 14
select select "service"
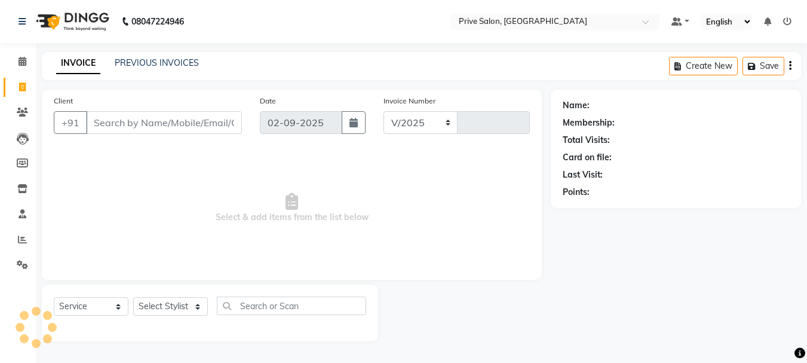
select select "136"
type input "7960"
click at [161, 296] on div "Select Service Product Membership Package Voucher Prepaid Gift Card Select Styl…" at bounding box center [212, 310] width 317 height 28
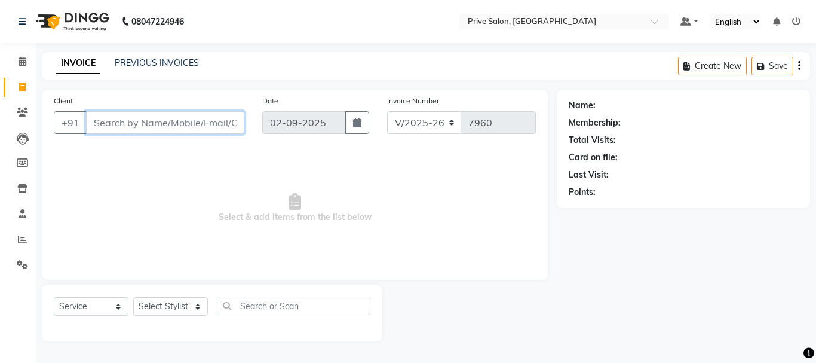
click at [180, 129] on input "Client" at bounding box center [165, 122] width 158 height 23
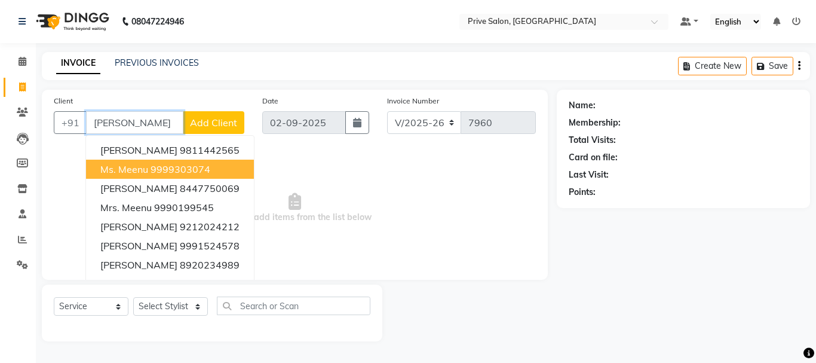
click at [177, 167] on ngb-highlight "9999303074" at bounding box center [181, 169] width 60 height 12
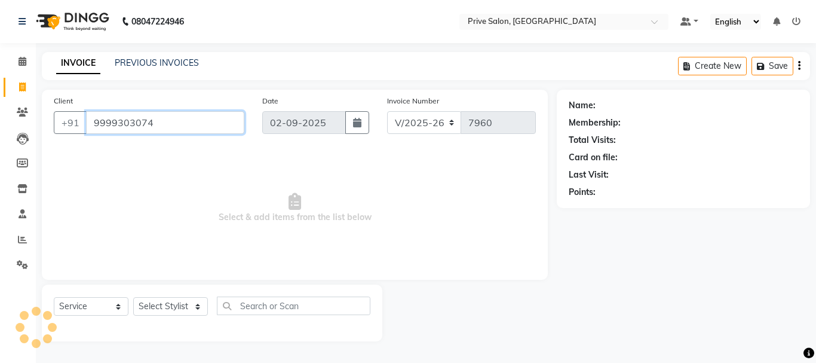
type input "9999303074"
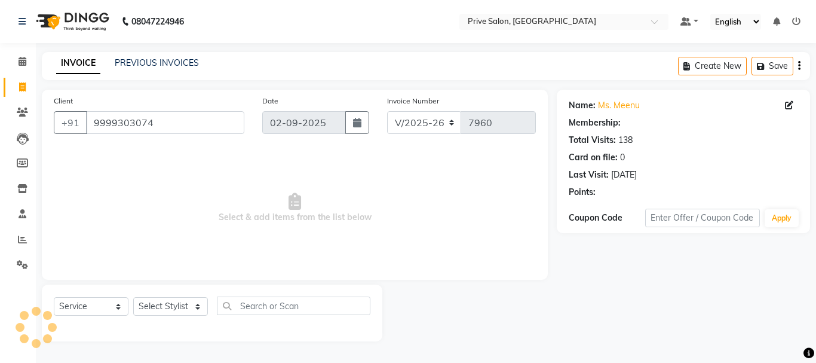
select select "1: Object"
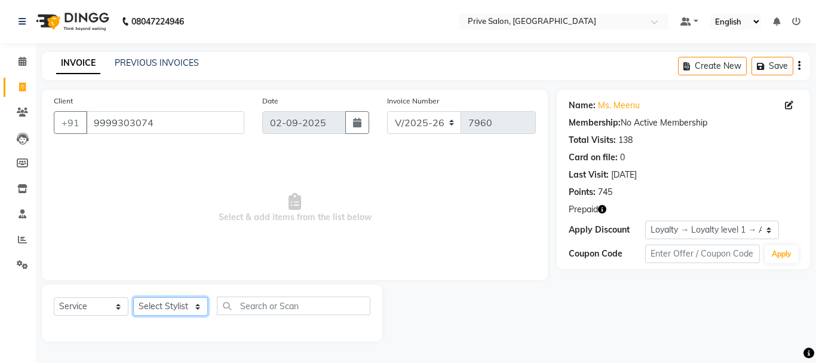
click at [156, 307] on select "Select Stylist amit ARJUN [PERSON_NAME] [PERSON_NAME] GOLU [PERSON_NAME] isha […" at bounding box center [170, 306] width 75 height 19
select select "11904"
click at [133, 297] on select "Select Stylist amit ARJUN [PERSON_NAME] [PERSON_NAME] GOLU [PERSON_NAME] isha […" at bounding box center [170, 306] width 75 height 19
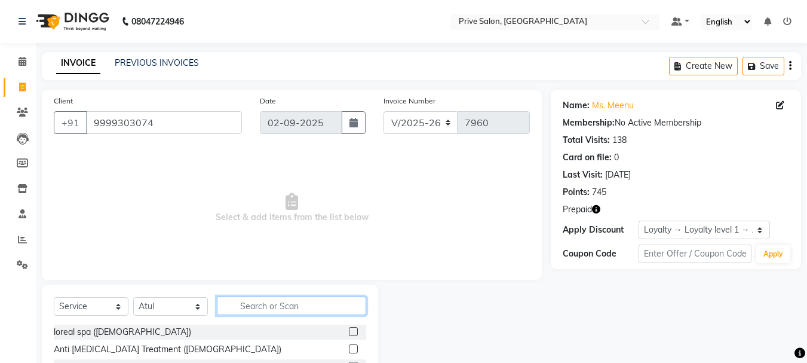
click at [251, 307] on input "text" at bounding box center [291, 305] width 149 height 19
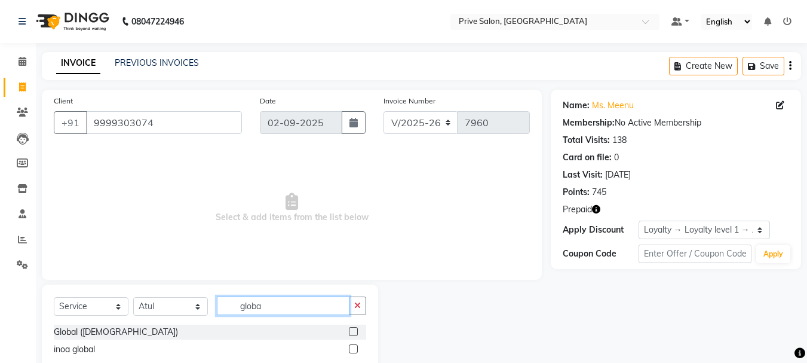
type input "globa"
click at [352, 333] on label at bounding box center [353, 331] width 9 height 9
click at [352, 333] on input "checkbox" at bounding box center [353, 332] width 8 height 8
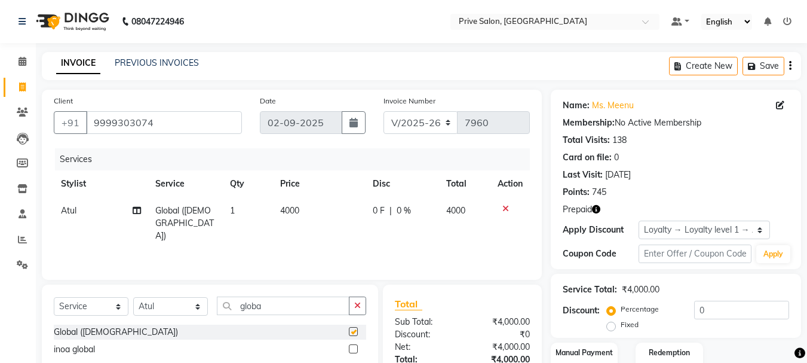
checkbox input "false"
click at [164, 306] on select "Select Stylist amit ARJUN [PERSON_NAME] [PERSON_NAME] GOLU [PERSON_NAME] isha […" at bounding box center [170, 306] width 75 height 19
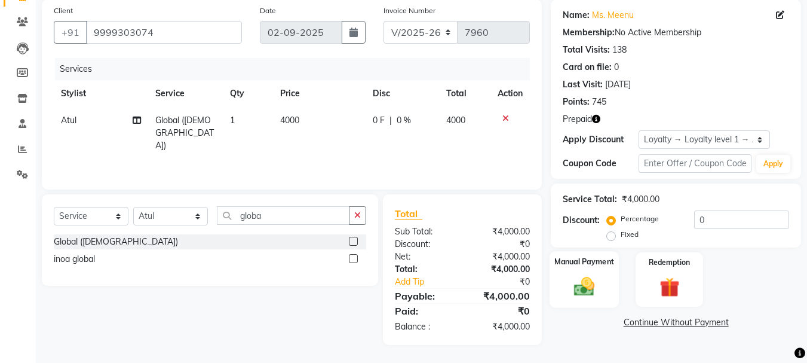
click at [594, 301] on div "Manual Payment" at bounding box center [584, 279] width 70 height 57
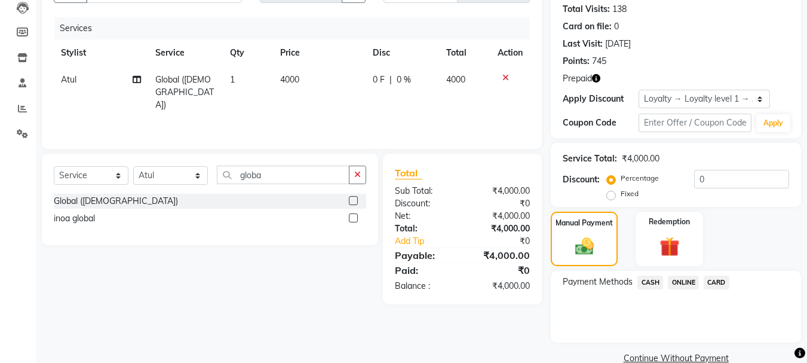
scroll to position [153, 0]
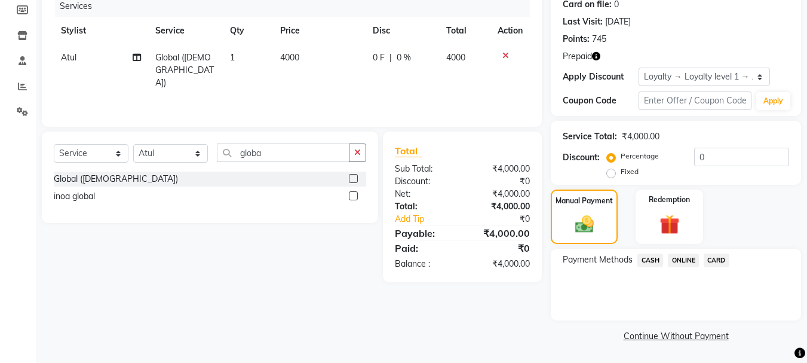
click at [647, 256] on span "CASH" at bounding box center [650, 260] width 26 height 14
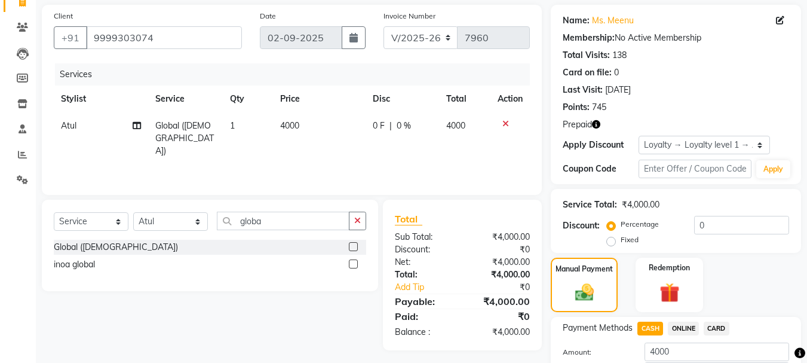
scroll to position [170, 0]
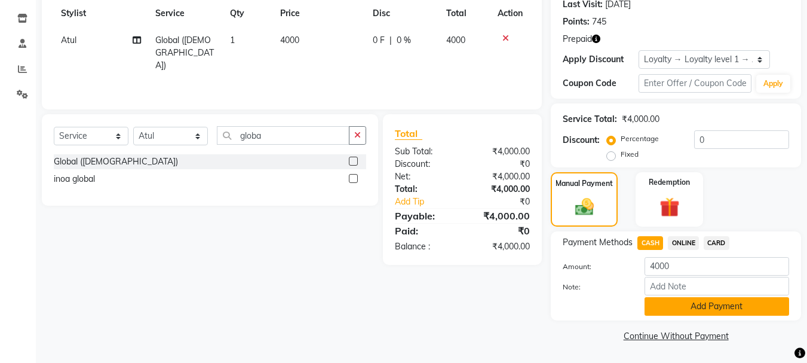
click at [696, 299] on button "Add Payment" at bounding box center [716, 306] width 145 height 19
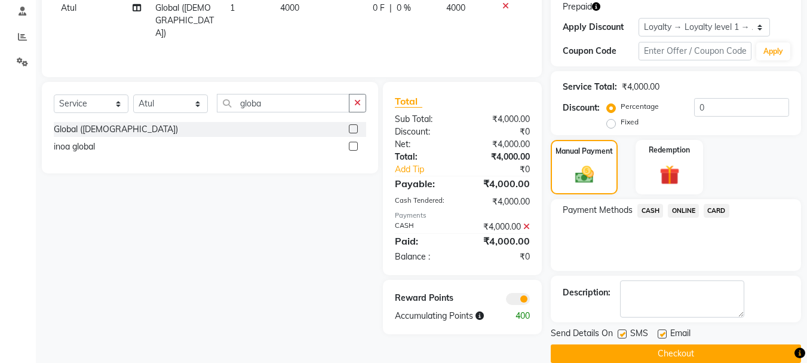
scroll to position [220, 0]
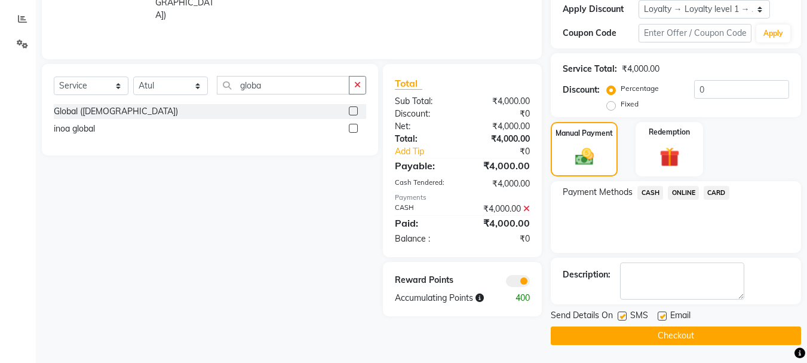
click at [521, 282] on span at bounding box center [518, 281] width 24 height 12
click at [530, 283] on input "checkbox" at bounding box center [530, 283] width 0 height 0
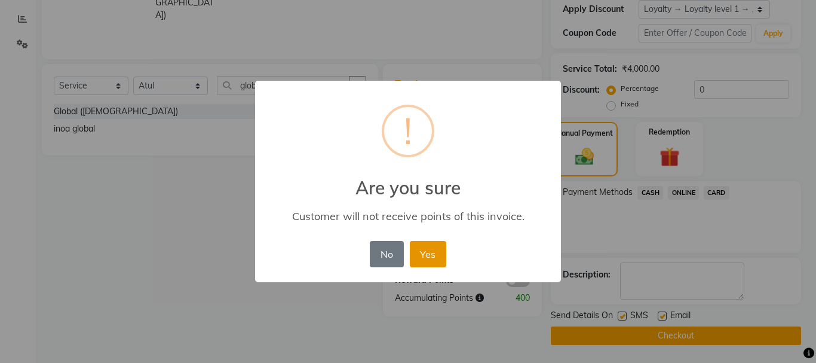
click at [415, 267] on button "Yes" at bounding box center [428, 254] width 36 height 26
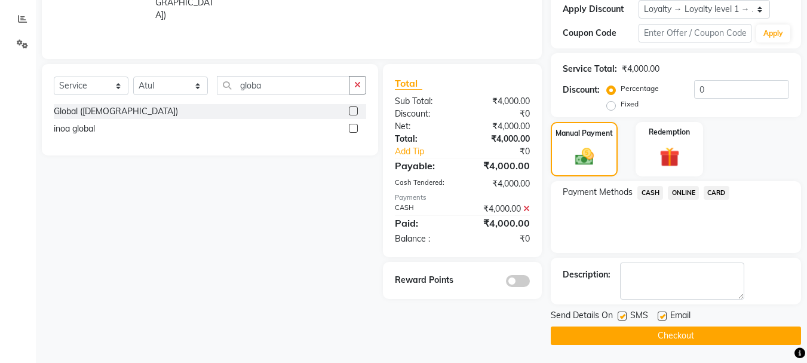
click at [655, 327] on button "Checkout" at bounding box center [676, 335] width 250 height 19
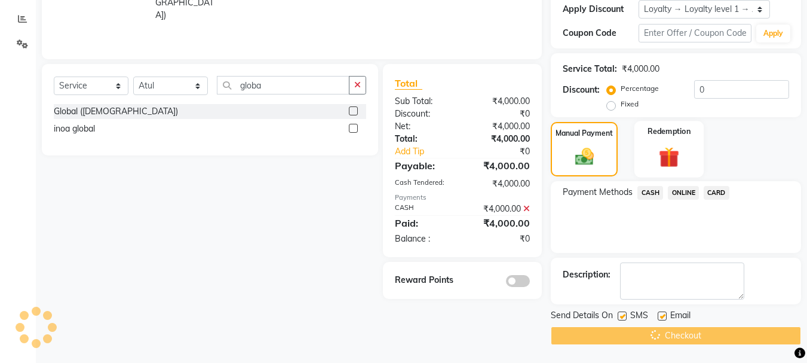
scroll to position [39, 0]
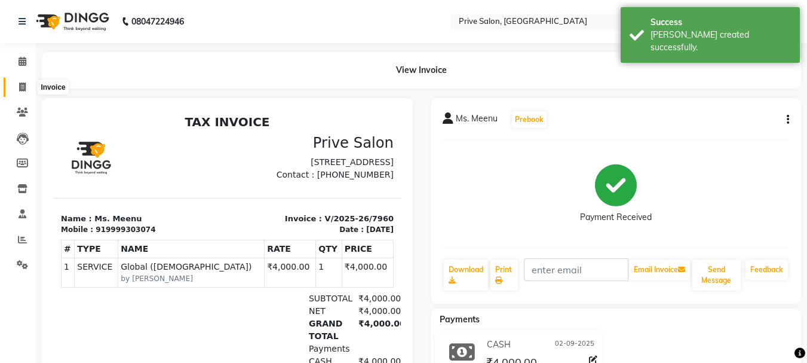
click at [25, 85] on icon at bounding box center [22, 86] width 7 height 9
select select "service"
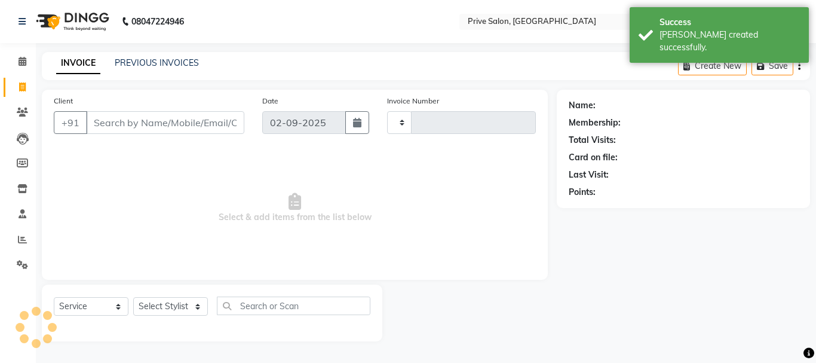
click at [99, 130] on input "Client" at bounding box center [165, 122] width 158 height 23
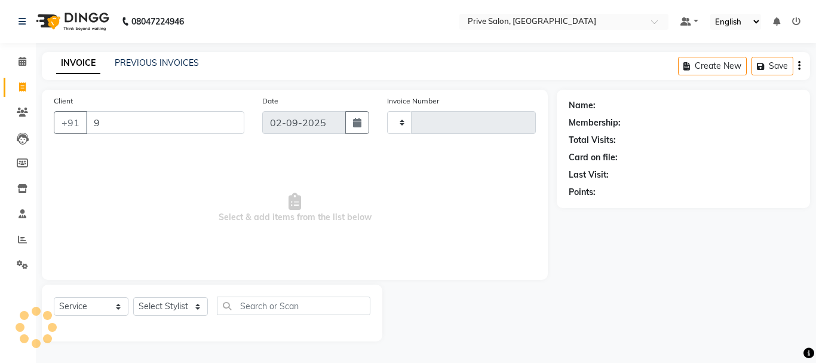
type input "99"
type input "7961"
select select "136"
type input "9999"
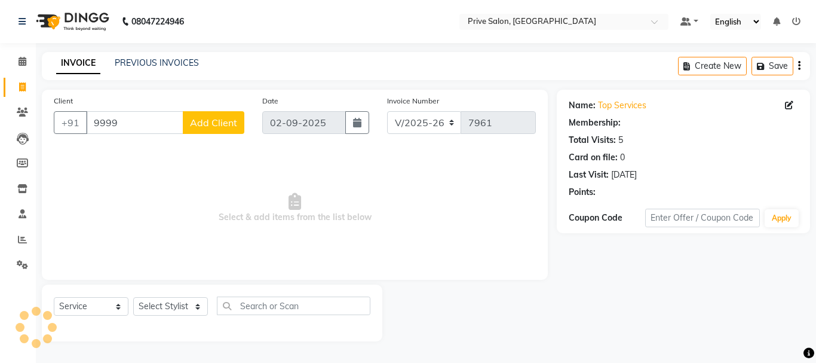
select select "1: Object"
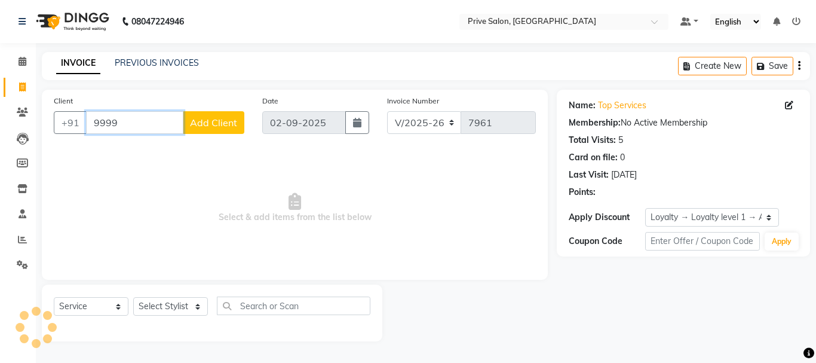
click at [131, 124] on input "9999" at bounding box center [134, 122] width 97 height 23
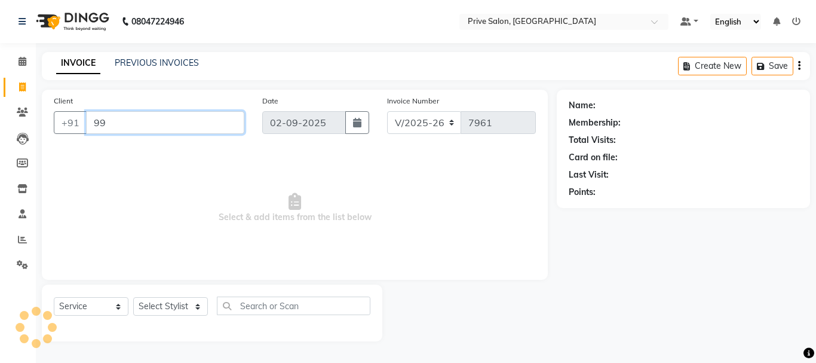
type input "99"
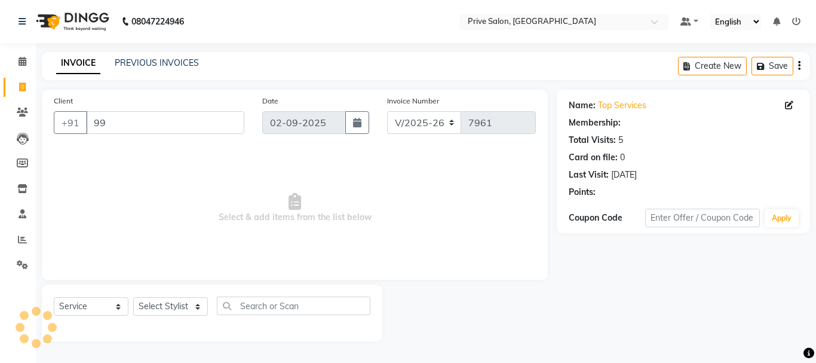
select select "1: Object"
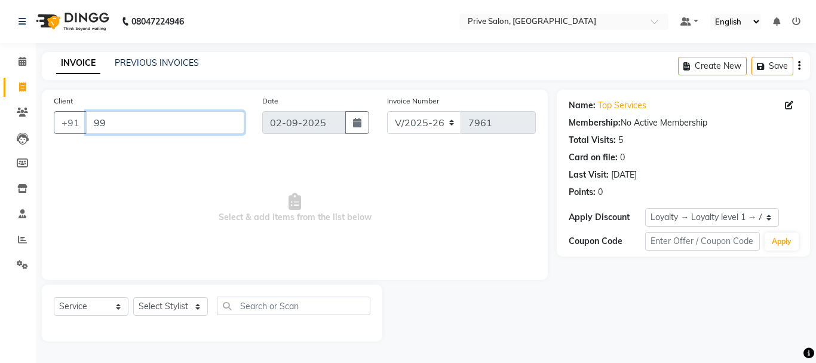
click at [131, 124] on input "99" at bounding box center [165, 122] width 158 height 23
type input "9"
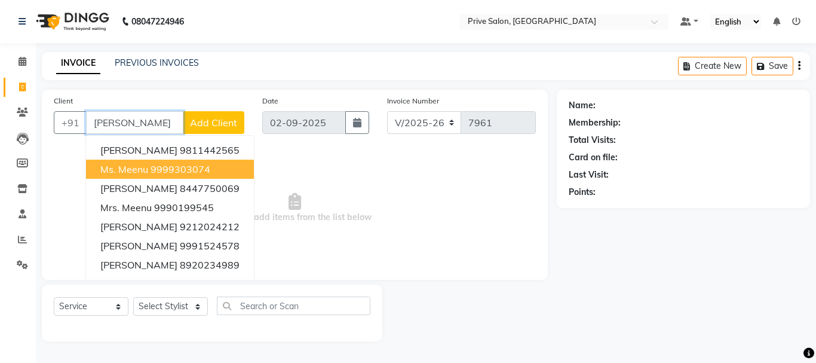
click at [143, 170] on span "Ms. Meenu" at bounding box center [124, 169] width 48 height 12
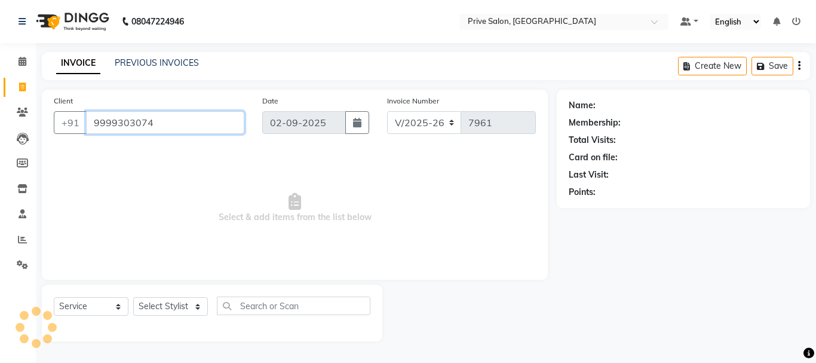
type input "9999303074"
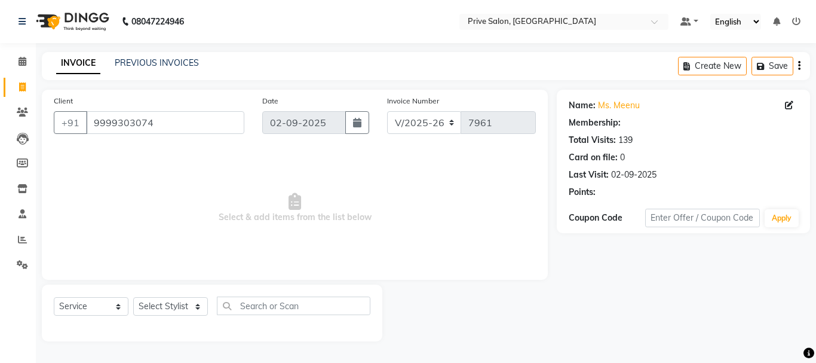
select select "1: Object"
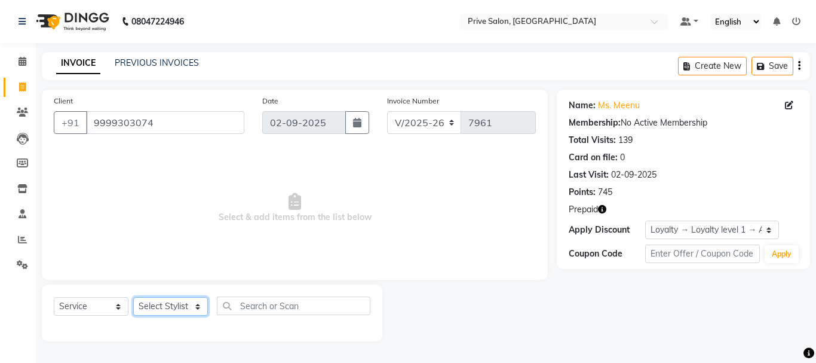
click at [187, 297] on select "Select Stylist amit ARJUN [PERSON_NAME] [PERSON_NAME] GOLU [PERSON_NAME] isha […" at bounding box center [170, 306] width 75 height 19
select select "36098"
click at [133, 297] on select "Select Stylist amit ARJUN [PERSON_NAME] [PERSON_NAME] GOLU [PERSON_NAME] isha […" at bounding box center [170, 306] width 75 height 19
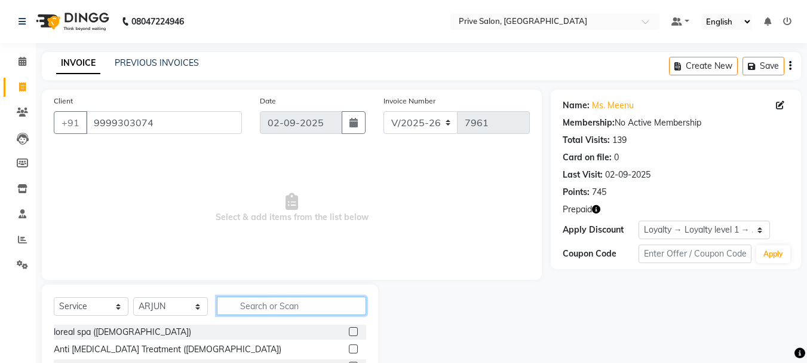
click at [250, 308] on input "text" at bounding box center [291, 305] width 149 height 19
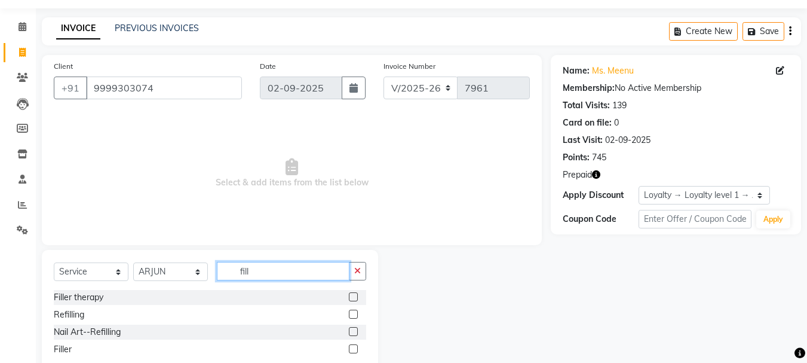
scroll to position [66, 0]
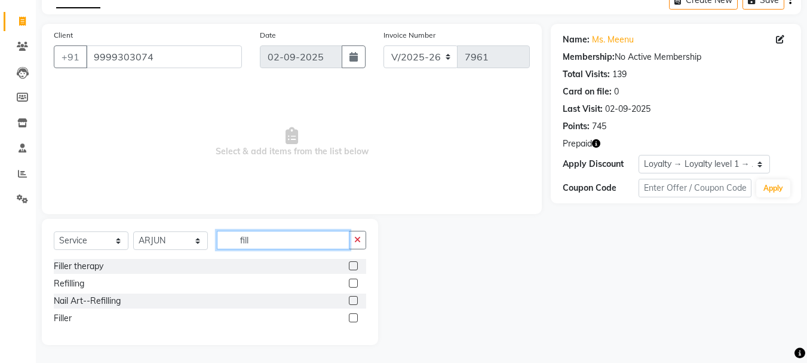
type input "fill"
click at [352, 318] on label at bounding box center [353, 317] width 9 height 9
click at [352, 318] on input "checkbox" at bounding box center [353, 318] width 8 height 8
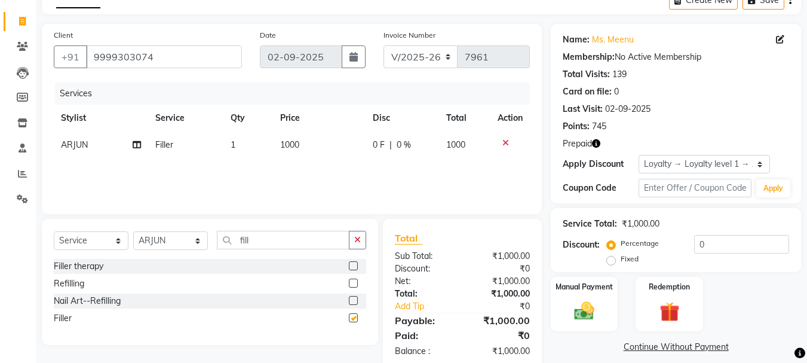
checkbox input "false"
click at [646, 294] on div "Redemption" at bounding box center [669, 303] width 70 height 57
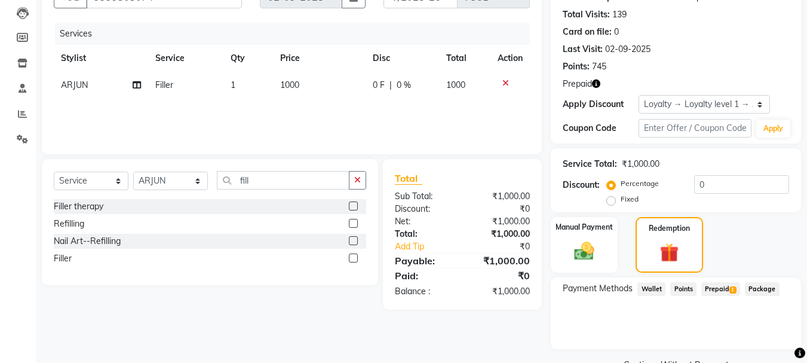
scroll to position [154, 0]
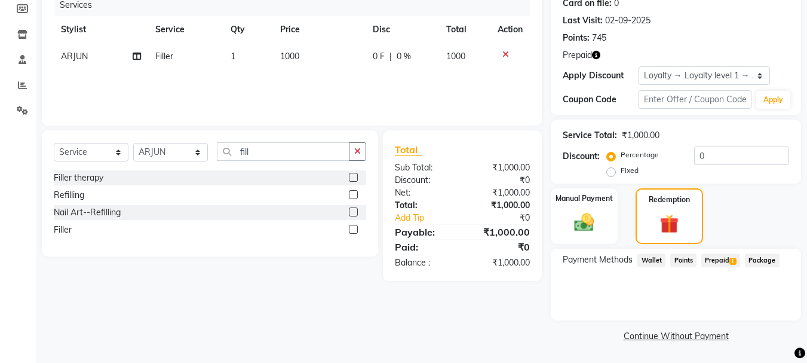
click at [719, 261] on span "Prepaid 1" at bounding box center [720, 260] width 39 height 14
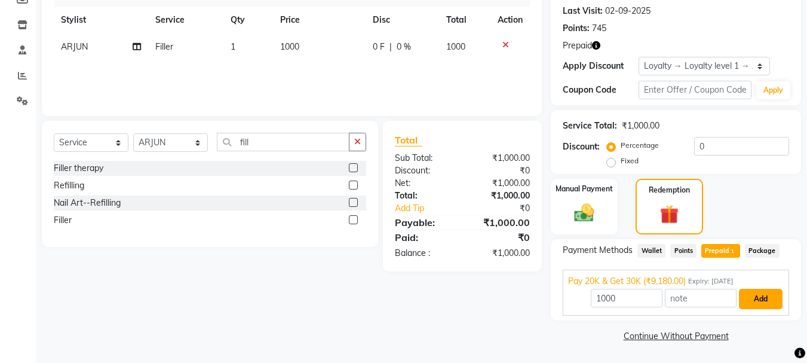
click at [770, 296] on button "Add" at bounding box center [761, 298] width 44 height 20
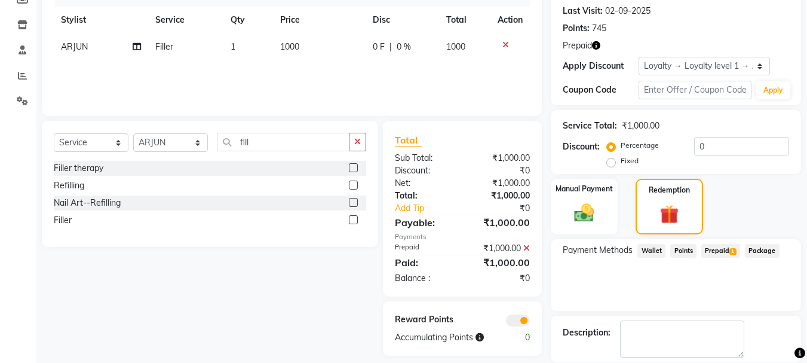
scroll to position [222, 0]
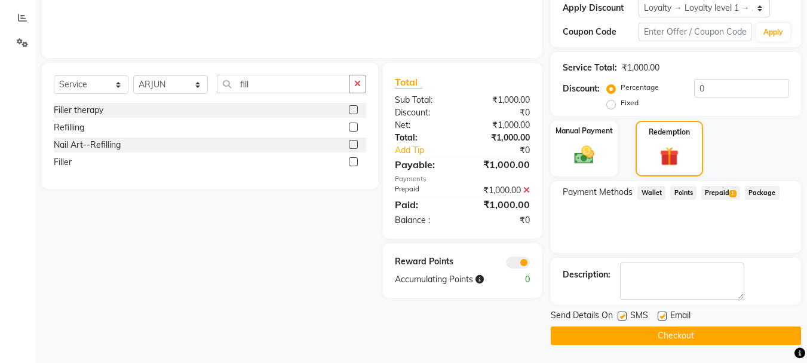
click at [689, 335] on button "Checkout" at bounding box center [676, 335] width 250 height 19
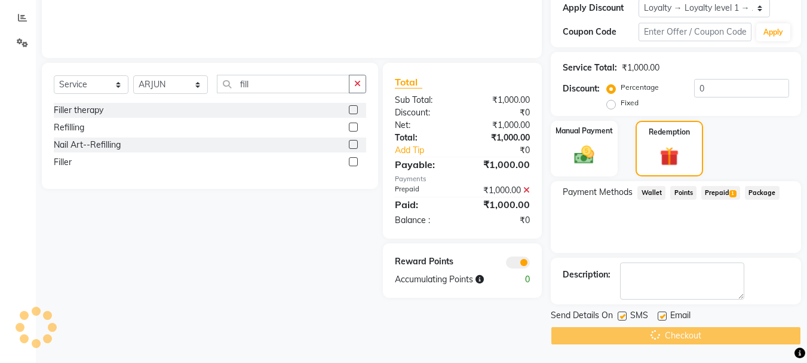
scroll to position [0, 0]
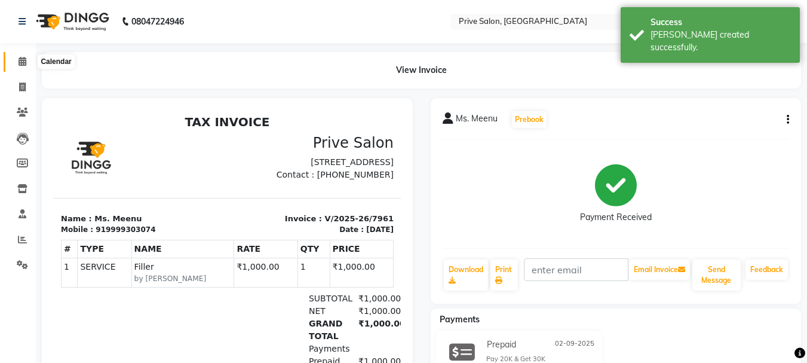
click at [23, 62] on icon at bounding box center [23, 61] width 8 height 9
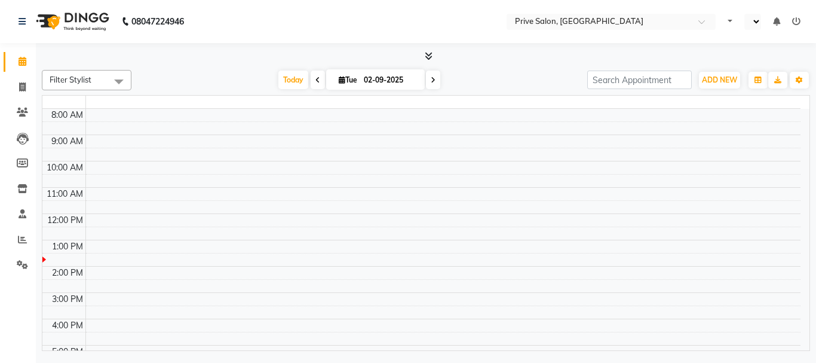
select select "en"
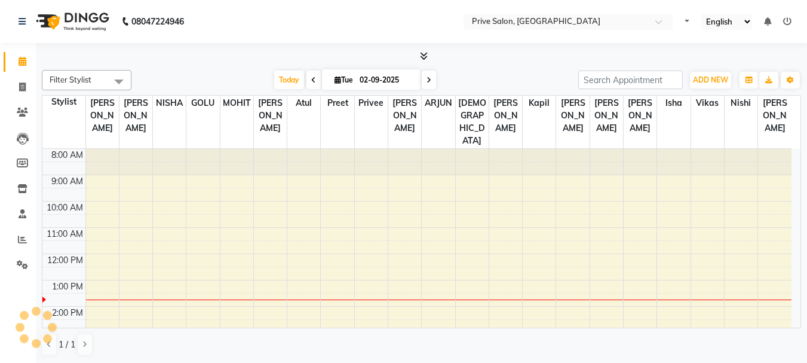
click at [214, 75] on div "Filter Stylist Select All amit ARJUN Atul FAIZAN FARDEEN GOLU harshit HITESH is…" at bounding box center [421, 203] width 771 height 320
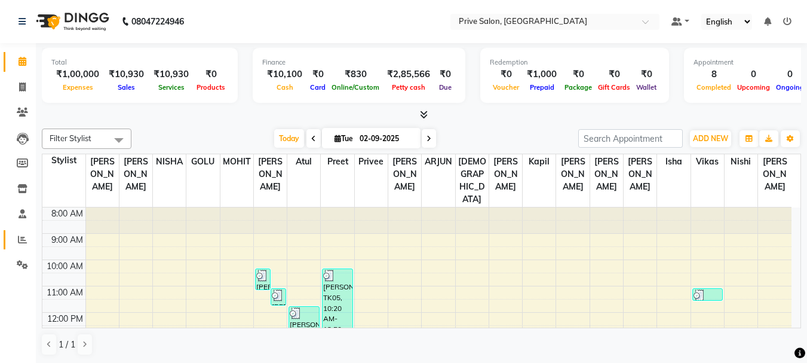
click at [24, 244] on span at bounding box center [22, 240] width 21 height 14
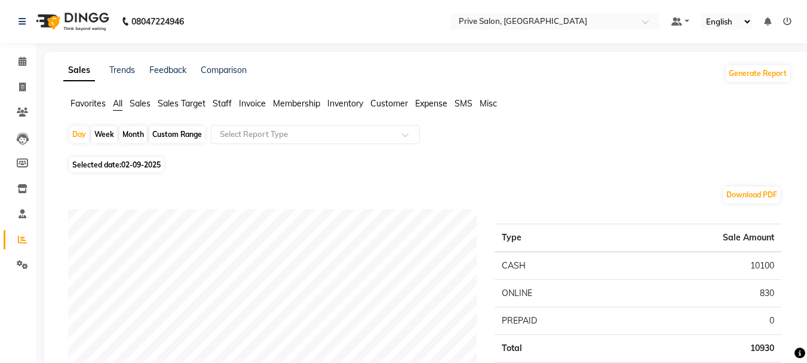
click at [429, 103] on span "Expense" at bounding box center [431, 103] width 32 height 11
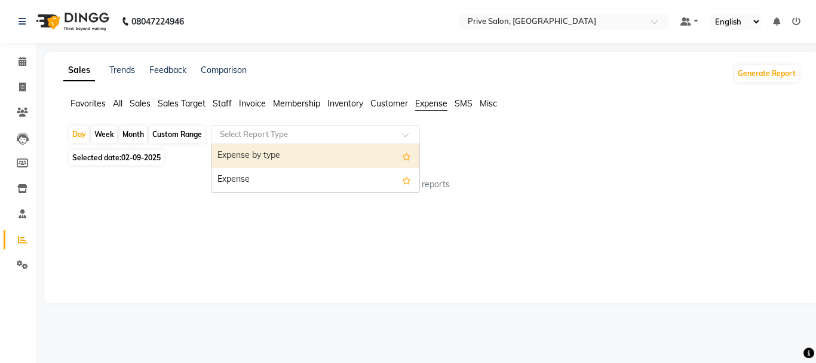
click at [340, 137] on input "text" at bounding box center [303, 134] width 172 height 12
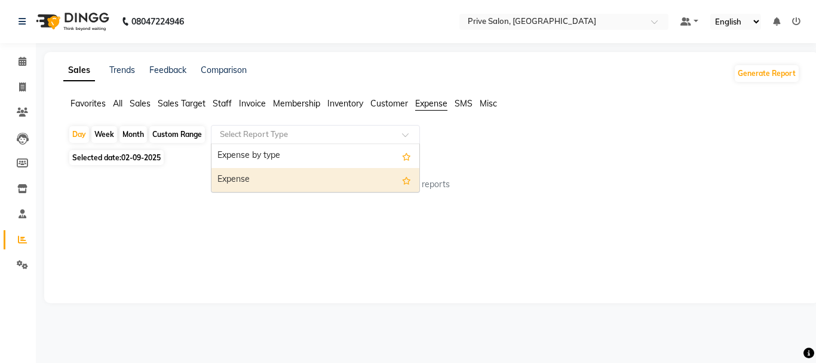
click at [330, 175] on div "Expense" at bounding box center [315, 180] width 208 height 24
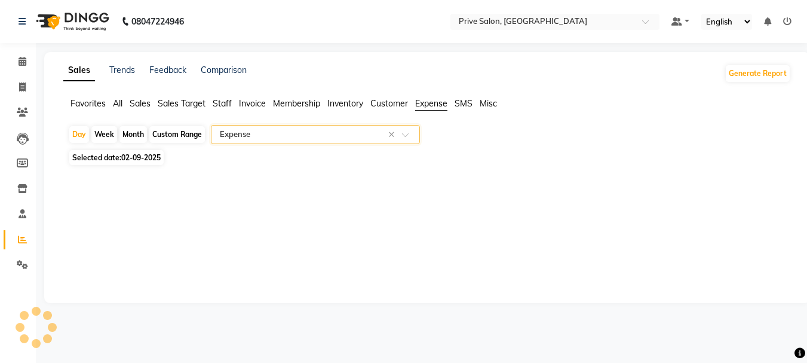
select select "full_report"
select select "csv"
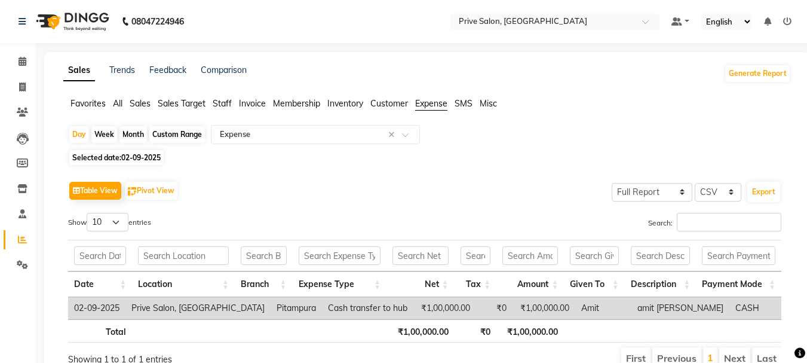
click at [135, 158] on span "02-09-2025" at bounding box center [140, 157] width 39 height 9
select select "9"
select select "2025"
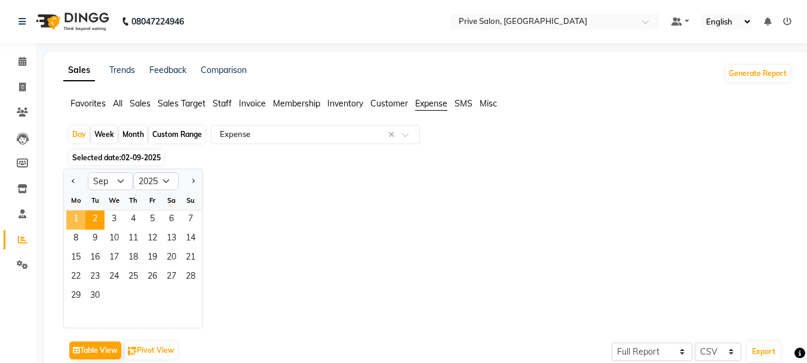
click at [80, 223] on span "1" at bounding box center [75, 219] width 19 height 19
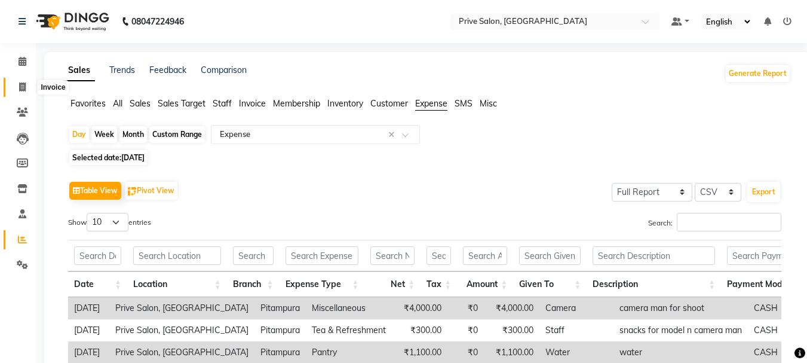
click at [26, 91] on span at bounding box center [22, 88] width 21 height 14
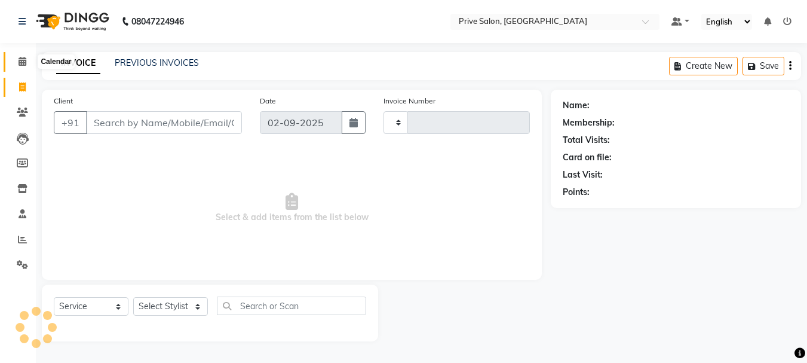
click at [19, 55] on span at bounding box center [22, 62] width 21 height 14
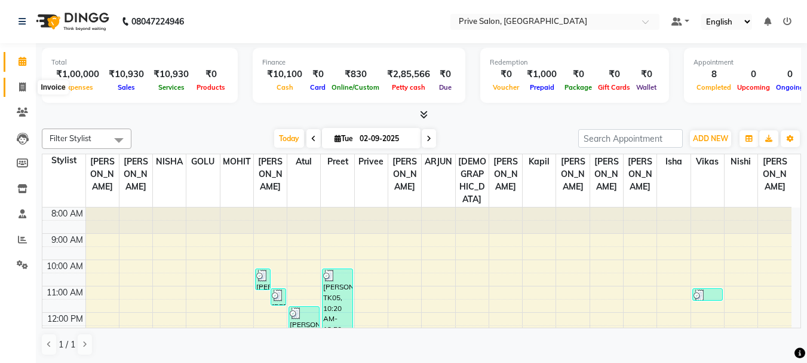
click at [19, 84] on icon at bounding box center [22, 86] width 7 height 9
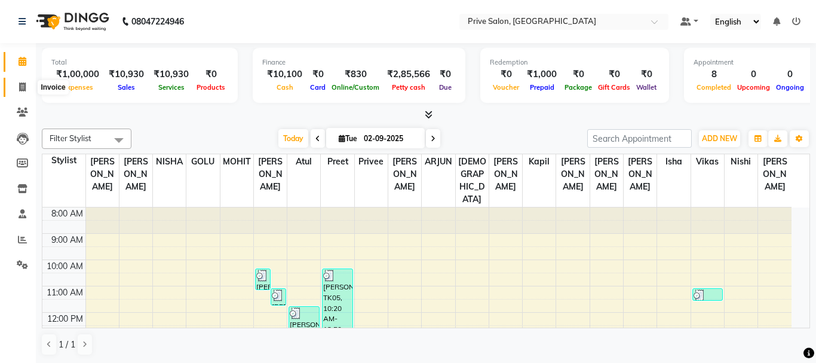
select select "service"
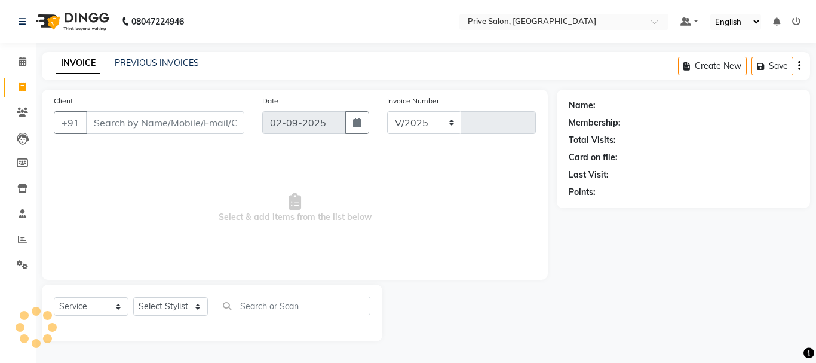
select select "136"
type input "7962"
click at [121, 120] on input "Client" at bounding box center [165, 122] width 158 height 23
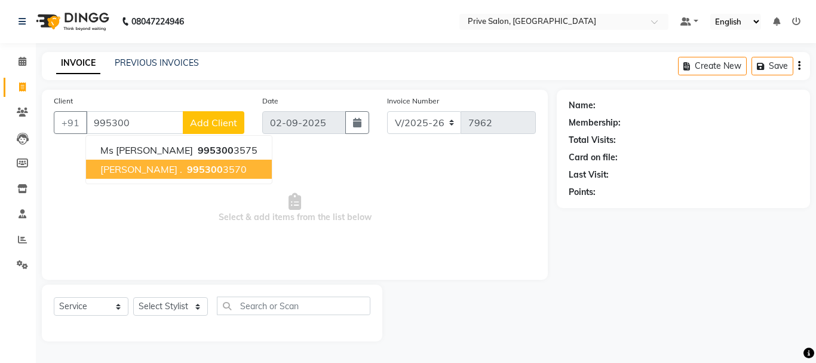
click at [126, 175] on button "megha . 995300 3570" at bounding box center [179, 168] width 186 height 19
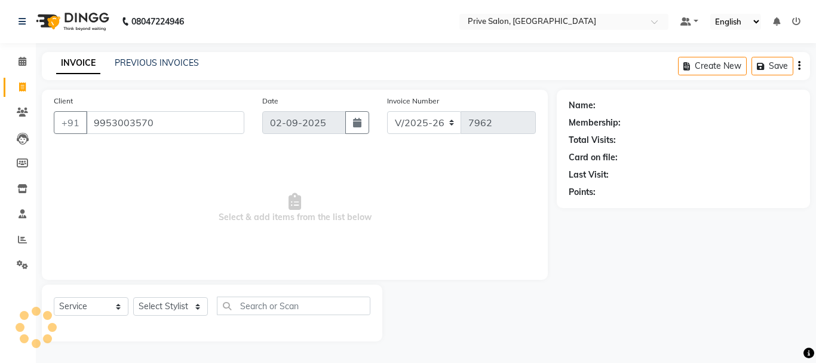
type input "9953003570"
select select "1: Object"
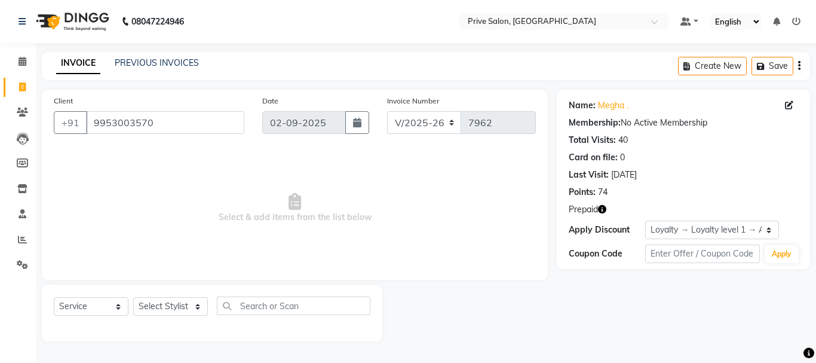
click at [601, 208] on icon "button" at bounding box center [602, 209] width 8 height 8
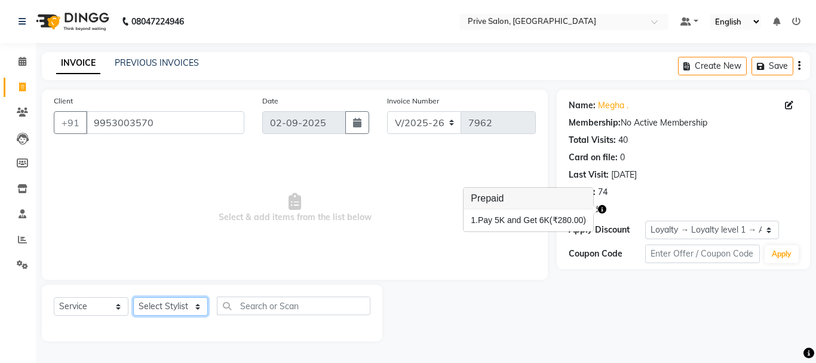
click at [190, 302] on select "Select Stylist amit ARJUN [PERSON_NAME] [PERSON_NAME] GOLU [PERSON_NAME] isha […" at bounding box center [170, 306] width 75 height 19
select select "44179"
click at [133, 297] on select "Select Stylist amit ARJUN [PERSON_NAME] [PERSON_NAME] GOLU [PERSON_NAME] isha […" at bounding box center [170, 306] width 75 height 19
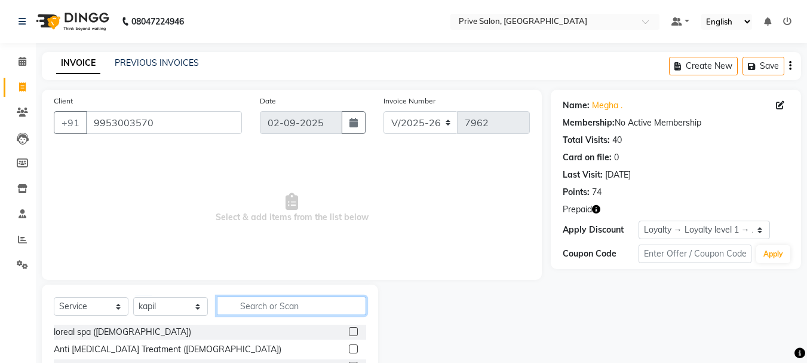
click at [257, 301] on input "text" at bounding box center [291, 305] width 149 height 19
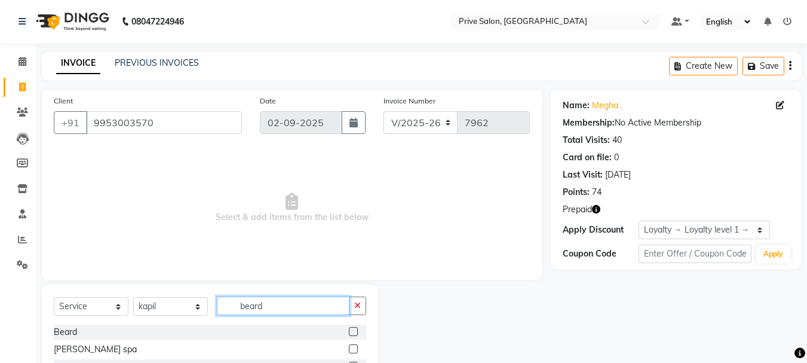
type input "beard"
click at [351, 335] on label at bounding box center [353, 331] width 9 height 9
click at [351, 335] on input "checkbox" at bounding box center [353, 332] width 8 height 8
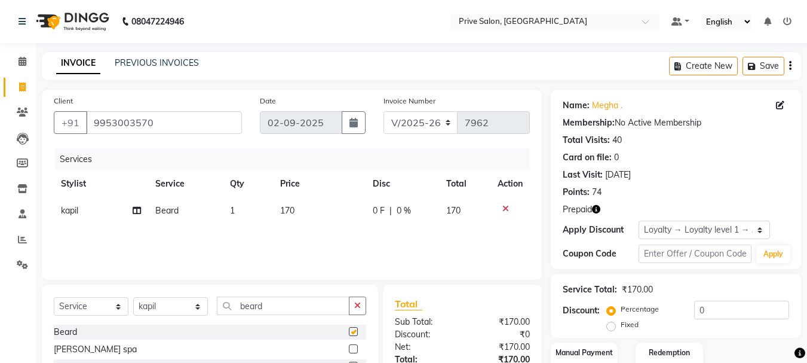
checkbox input "false"
click at [357, 302] on icon "button" at bounding box center [357, 305] width 7 height 8
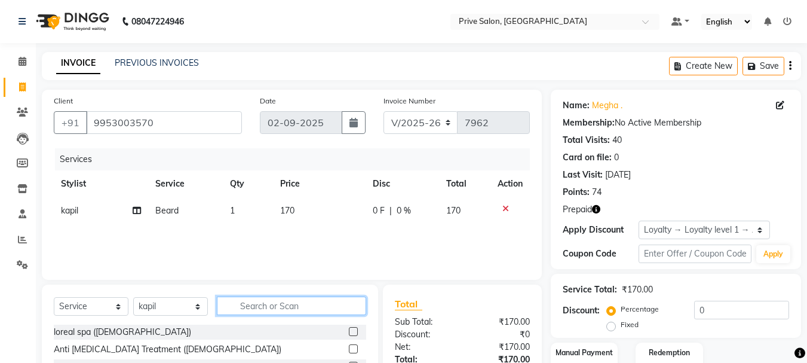
click at [343, 307] on input "text" at bounding box center [291, 305] width 149 height 19
type input "hair c"
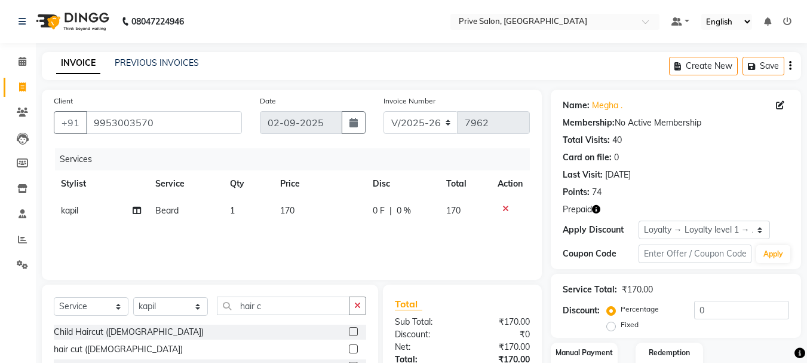
click at [349, 349] on label at bounding box center [353, 348] width 9 height 9
click at [349, 349] on input "checkbox" at bounding box center [353, 349] width 8 height 8
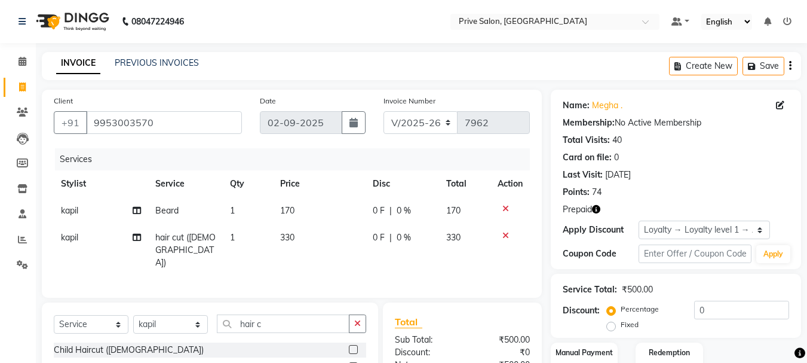
checkbox input "false"
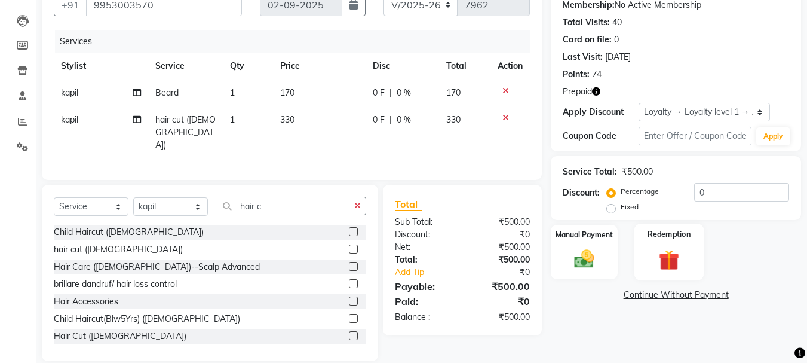
click at [695, 248] on div "Redemption" at bounding box center [669, 251] width 70 height 57
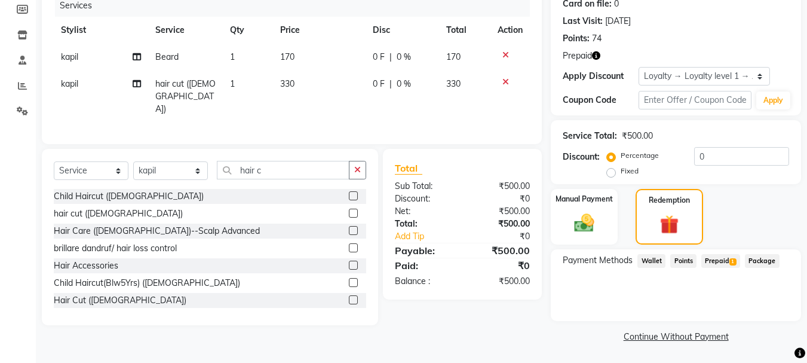
scroll to position [154, 0]
click at [723, 264] on span "Prepaid 1" at bounding box center [720, 260] width 39 height 14
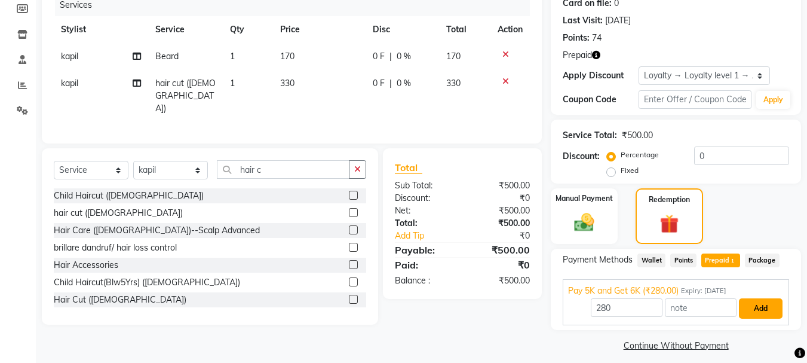
click at [763, 303] on button "Add" at bounding box center [761, 308] width 44 height 20
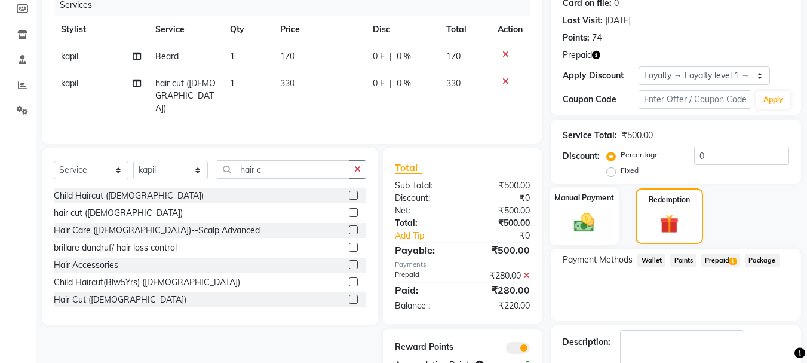
click at [585, 213] on img at bounding box center [583, 222] width 33 height 24
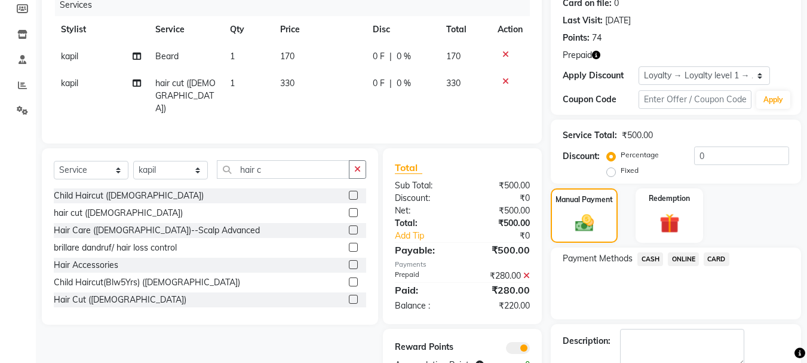
click at [655, 257] on span "CASH" at bounding box center [650, 259] width 26 height 14
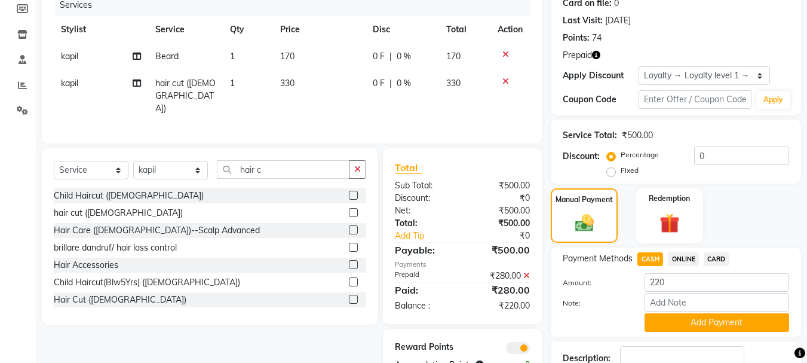
scroll to position [238, 0]
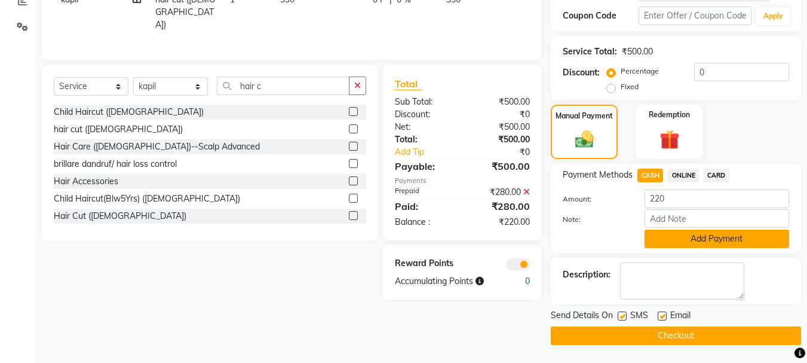
click at [668, 237] on button "Add Payment" at bounding box center [716, 238] width 145 height 19
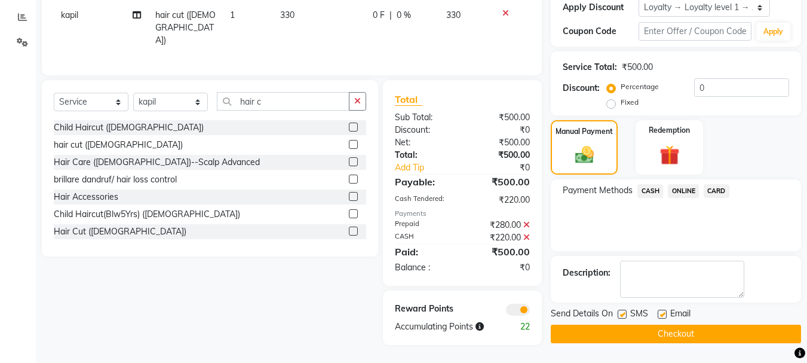
scroll to position [220, 0]
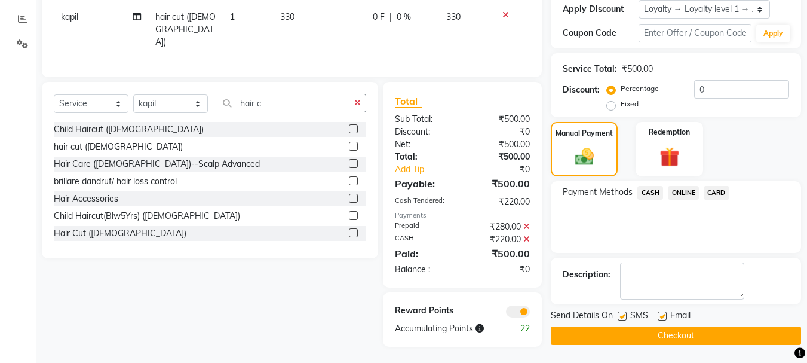
drag, startPoint x: 628, startPoint y: 339, endPoint x: 643, endPoint y: 0, distance: 339.0
click at [643, 0] on div "Name: Megha . Membership: No Active Membership Total Visits: 40 Card on file: 0…" at bounding box center [680, 107] width 259 height 477
click at [650, 331] on button "Checkout" at bounding box center [676, 335] width 250 height 19
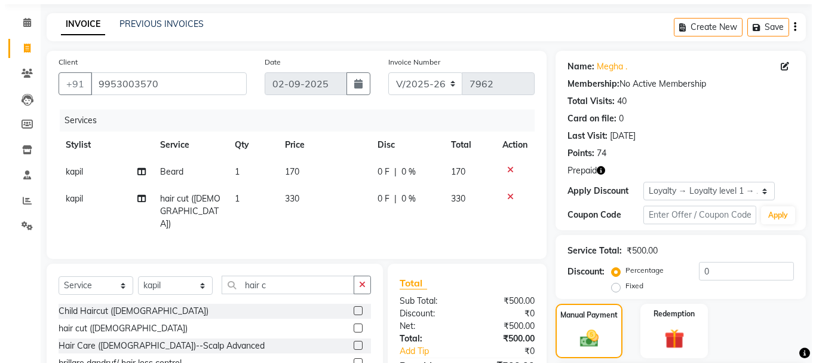
scroll to position [0, 0]
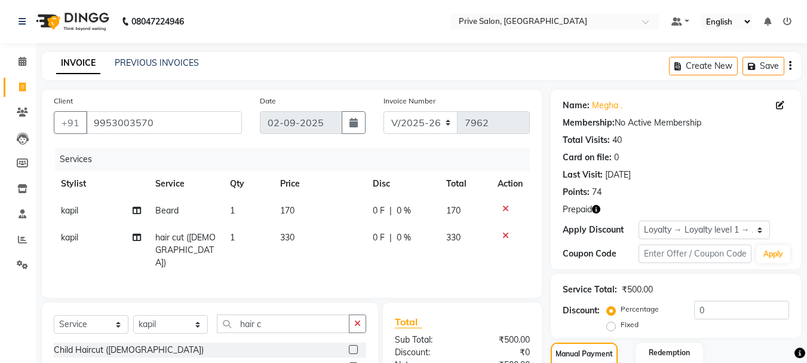
drag, startPoint x: 587, startPoint y: 70, endPoint x: 239, endPoint y: 109, distance: 349.7
click at [574, 62] on div "INVOICE PREVIOUS INVOICES Create New Save" at bounding box center [421, 66] width 759 height 28
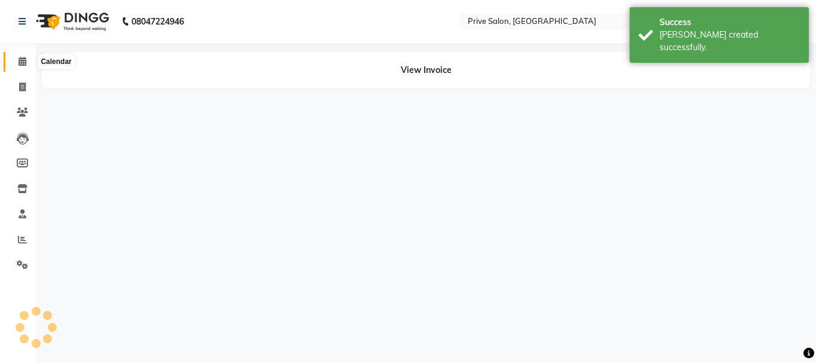
click at [19, 63] on icon at bounding box center [23, 61] width 8 height 9
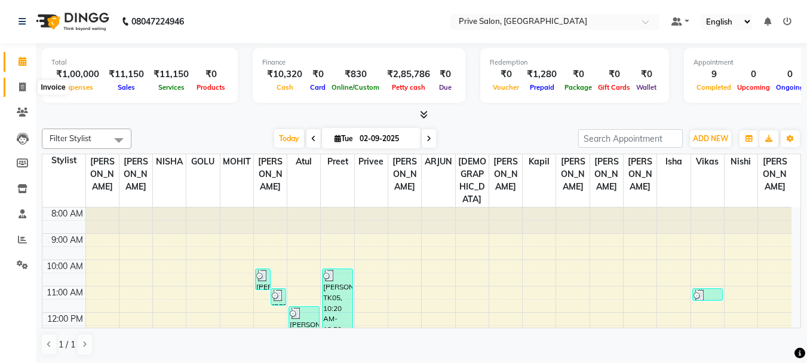
click at [25, 82] on icon at bounding box center [22, 86] width 7 height 9
select select "service"
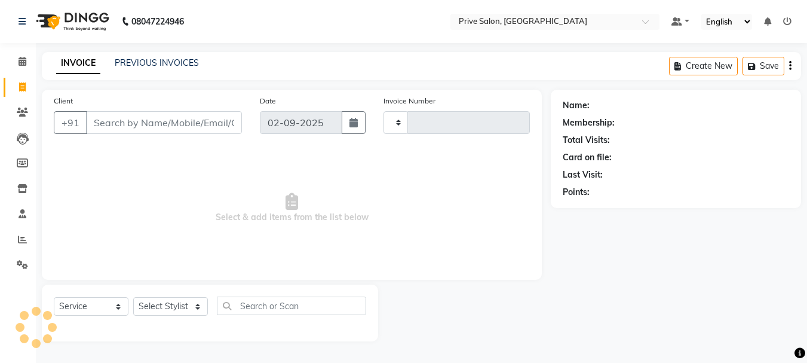
type input "7963"
select select "136"
click at [115, 125] on input "Client" at bounding box center [165, 122] width 158 height 23
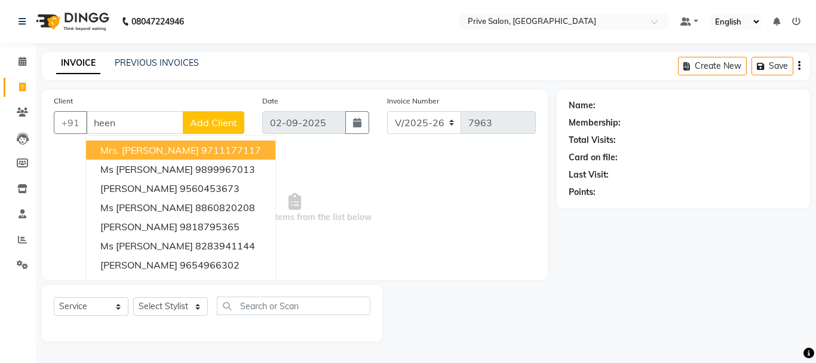
click at [135, 149] on span "Mrs. [PERSON_NAME]" at bounding box center [149, 150] width 99 height 12
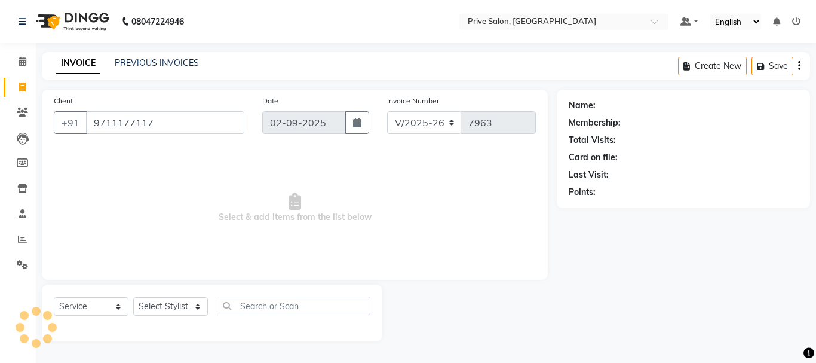
type input "9711177117"
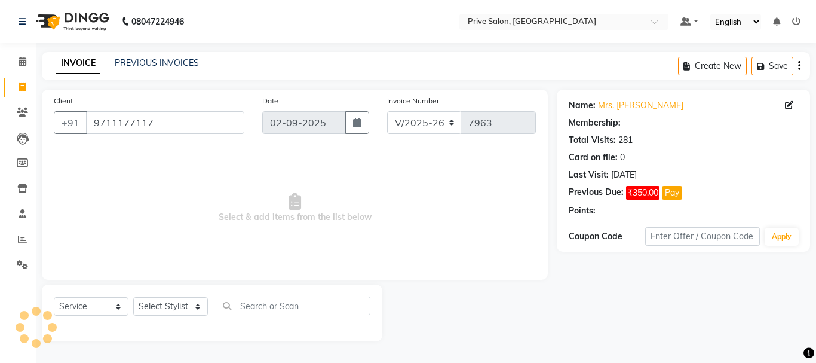
select select "1: Object"
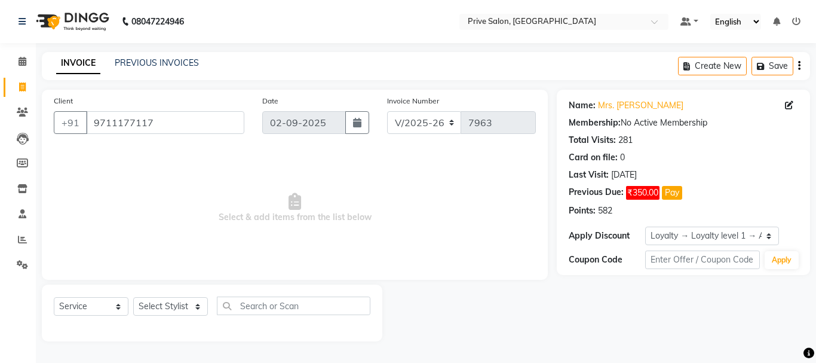
click at [193, 296] on div "Select Service Product Membership Package Voucher Prepaid Gift Card Select Styl…" at bounding box center [212, 312] width 340 height 57
click at [171, 309] on select "Select Stylist amit ARJUN [PERSON_NAME] [PERSON_NAME] GOLU [PERSON_NAME] isha […" at bounding box center [170, 306] width 75 height 19
select select "11904"
click at [133, 297] on select "Select Stylist amit ARJUN [PERSON_NAME] [PERSON_NAME] GOLU [PERSON_NAME] isha […" at bounding box center [170, 306] width 75 height 19
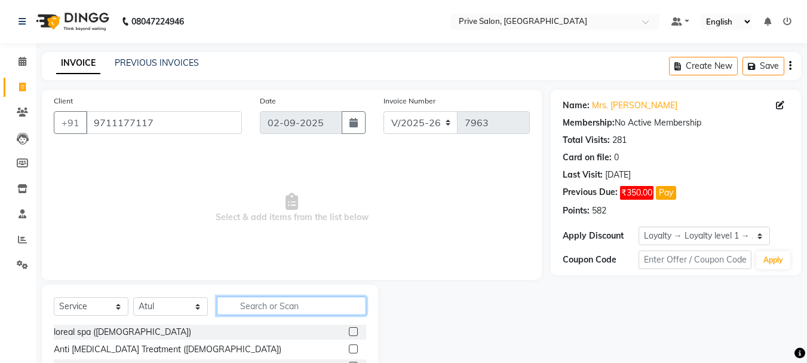
click at [275, 306] on input "text" at bounding box center [291, 305] width 149 height 19
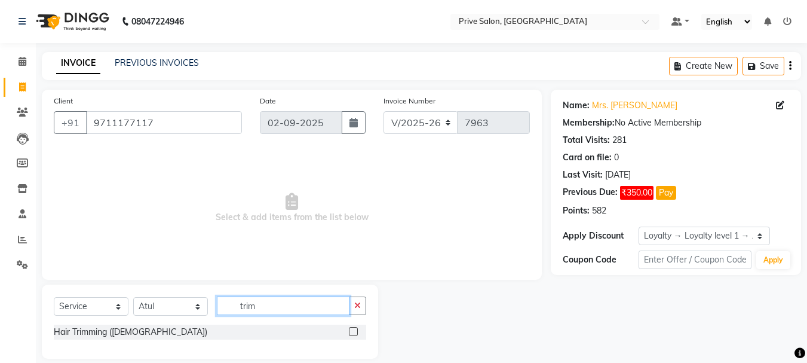
type input "trim"
click at [354, 331] on label at bounding box center [353, 331] width 9 height 9
click at [354, 331] on input "checkbox" at bounding box center [353, 332] width 8 height 8
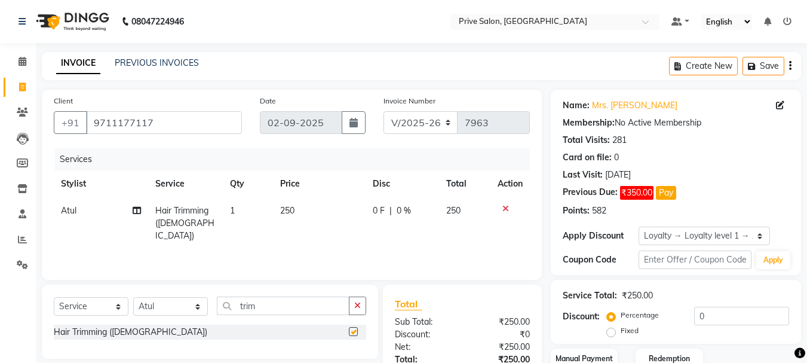
checkbox input "false"
click at [668, 196] on button "Pay" at bounding box center [666, 193] width 20 height 14
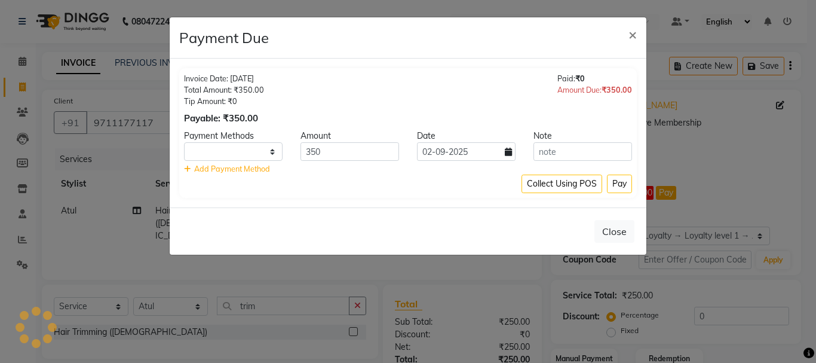
select select "1"
click at [615, 185] on button "Pay" at bounding box center [619, 183] width 25 height 19
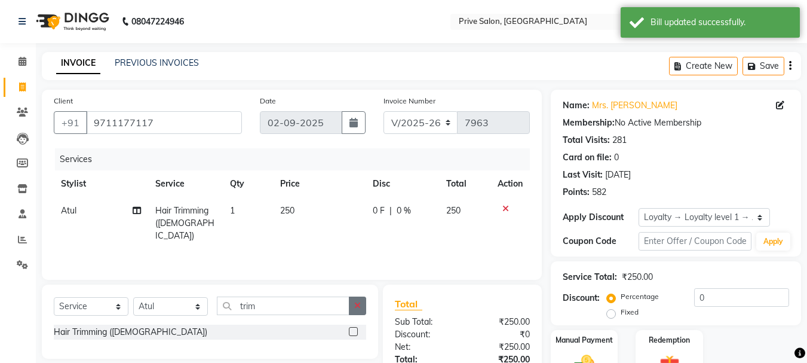
click at [360, 309] on icon "button" at bounding box center [357, 305] width 7 height 8
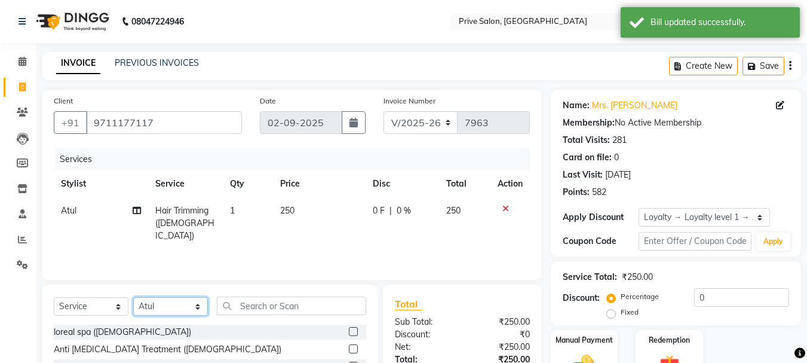
click at [171, 305] on select "Select Stylist amit ARJUN [PERSON_NAME] [PERSON_NAME] GOLU [PERSON_NAME] isha […" at bounding box center [170, 306] width 75 height 19
select select "39558"
click at [133, 297] on select "Select Stylist amit ARJUN [PERSON_NAME] [PERSON_NAME] GOLU [PERSON_NAME] isha […" at bounding box center [170, 306] width 75 height 19
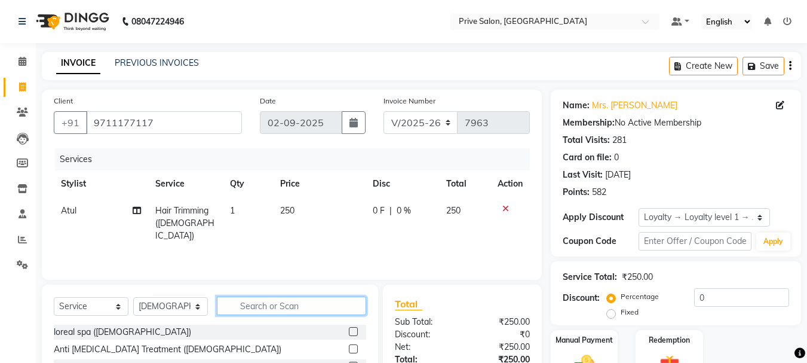
click at [272, 306] on input "text" at bounding box center [291, 305] width 149 height 19
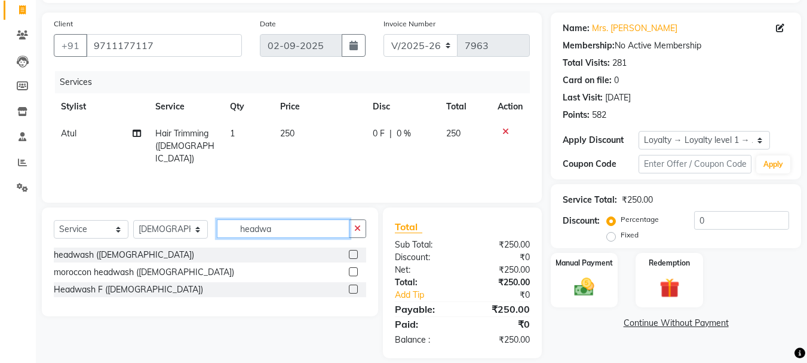
scroll to position [90, 0]
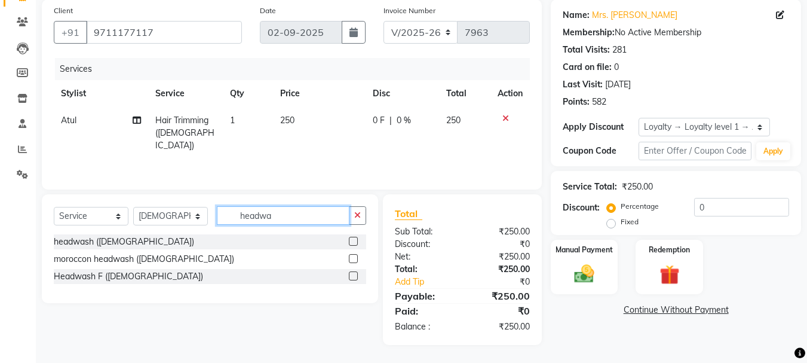
type input "headwa"
click at [349, 276] on label at bounding box center [353, 275] width 9 height 9
click at [349, 276] on input "checkbox" at bounding box center [353, 276] width 8 height 8
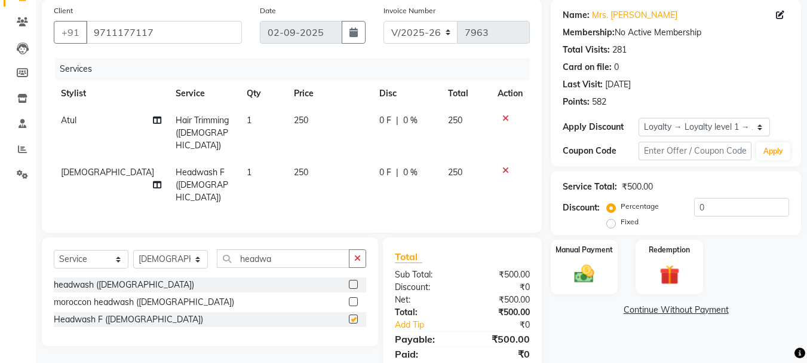
checkbox input "false"
click at [185, 250] on select "Select Stylist amit ARJUN [PERSON_NAME] [PERSON_NAME] GOLU [PERSON_NAME] isha […" at bounding box center [170, 259] width 75 height 19
select select "26772"
click at [133, 250] on select "Select Stylist amit ARJUN [PERSON_NAME] [PERSON_NAME] GOLU [PERSON_NAME] isha […" at bounding box center [170, 259] width 75 height 19
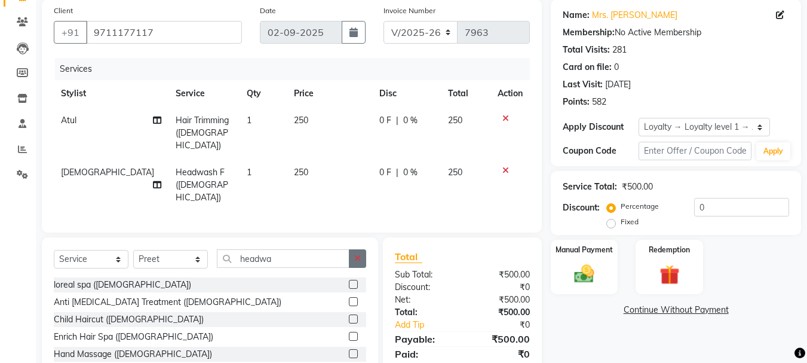
click at [355, 249] on button "button" at bounding box center [357, 258] width 17 height 19
click at [344, 249] on input "text" at bounding box center [291, 258] width 149 height 19
drag, startPoint x: 344, startPoint y: 237, endPoint x: 350, endPoint y: 366, distance: 129.2
click at [350, 272] on html "08047224946 Select Location × Prive Salon, Pitampura Default Panel My Panel Eng…" at bounding box center [403, 91] width 807 height 363
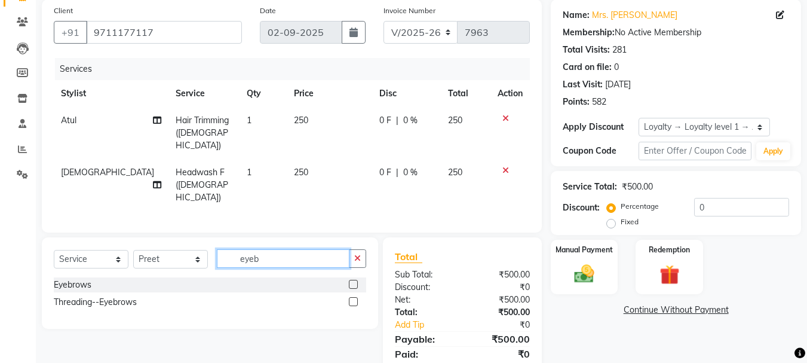
type input "eyeb"
click at [352, 280] on label at bounding box center [353, 284] width 9 height 9
click at [352, 281] on input "checkbox" at bounding box center [353, 285] width 8 height 8
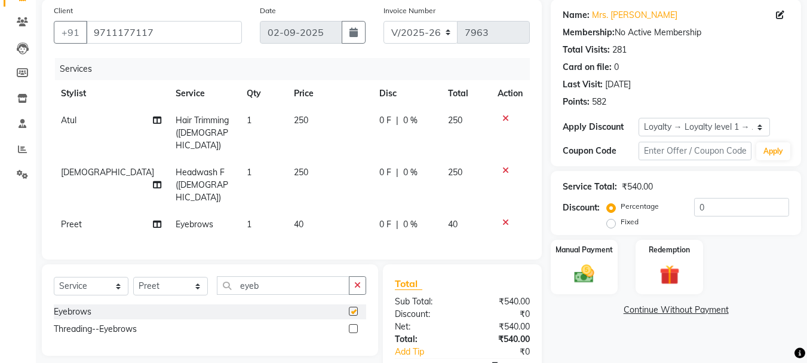
checkbox input "false"
click at [620, 274] on div "Manual Payment Redemption" at bounding box center [676, 267] width 268 height 54
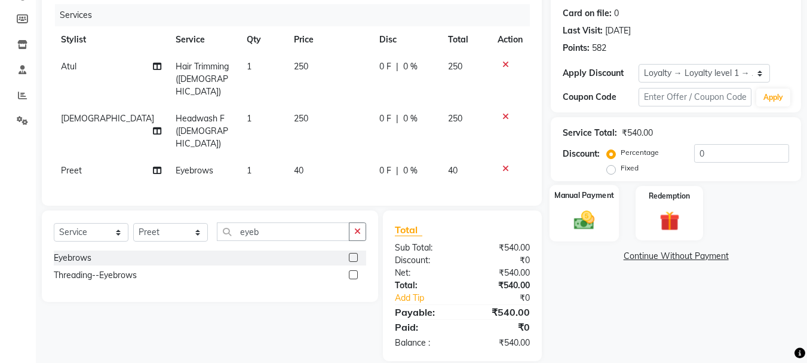
click at [582, 208] on img at bounding box center [583, 220] width 33 height 24
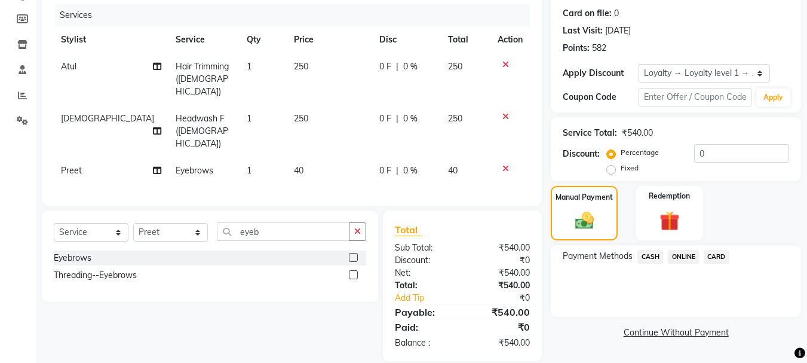
click at [647, 256] on span "CASH" at bounding box center [650, 257] width 26 height 14
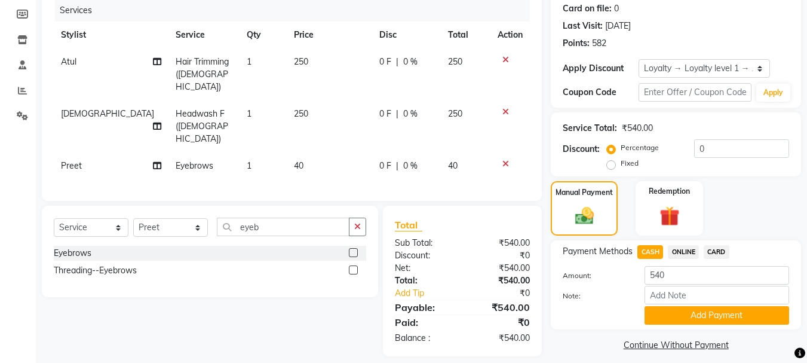
scroll to position [158, 0]
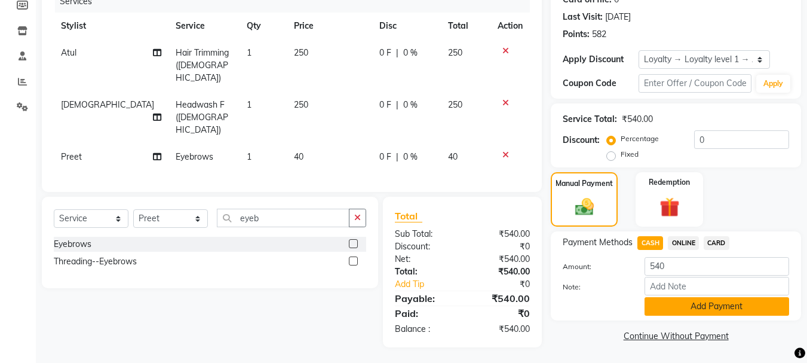
click at [702, 301] on button "Add Payment" at bounding box center [716, 306] width 145 height 19
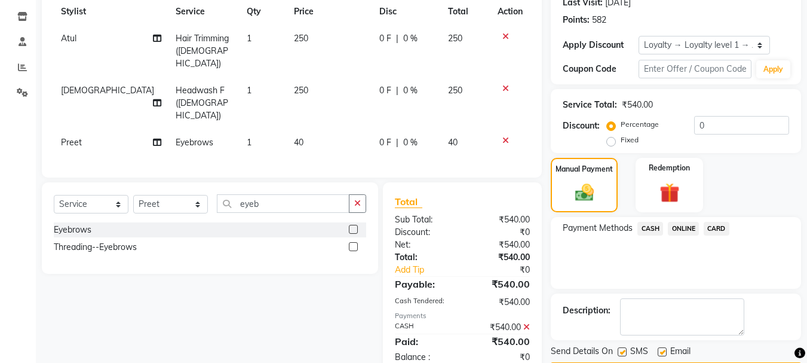
scroll to position [245, 0]
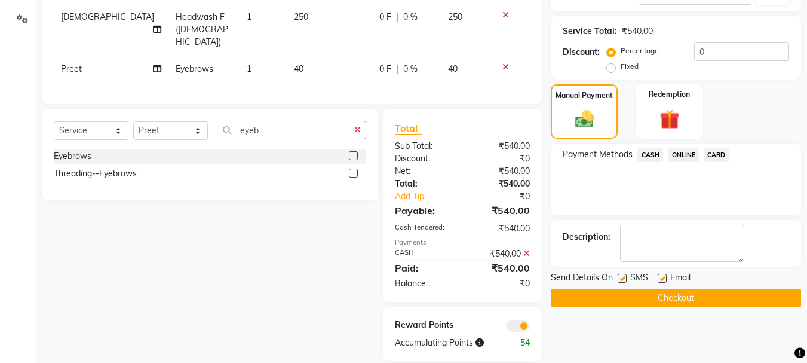
click at [692, 297] on button "Checkout" at bounding box center [676, 297] width 250 height 19
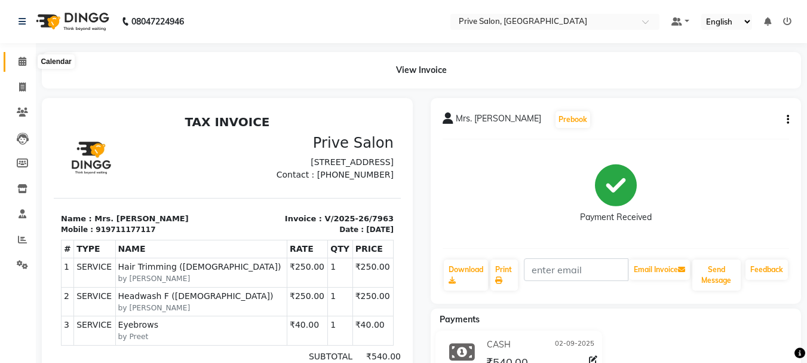
click at [17, 63] on span at bounding box center [22, 62] width 21 height 14
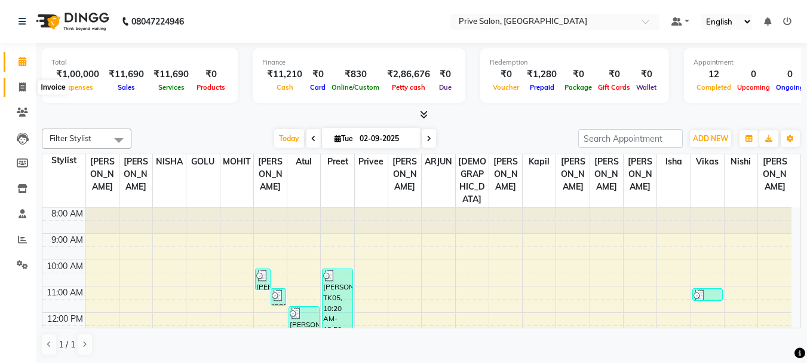
click at [25, 87] on icon at bounding box center [22, 86] width 7 height 9
select select "service"
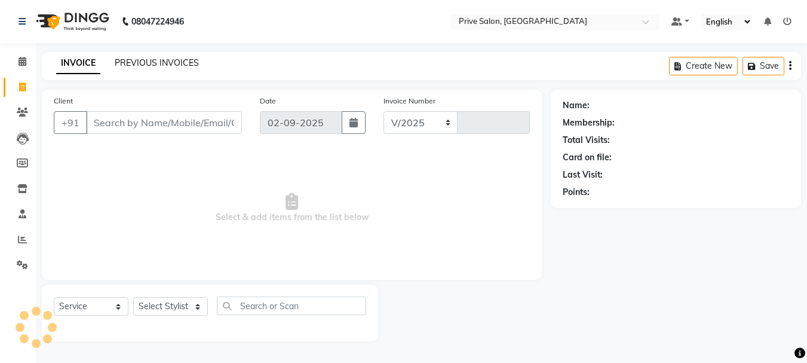
select select "136"
type input "7964"
click at [136, 59] on link "PREVIOUS INVOICES" at bounding box center [157, 62] width 84 height 11
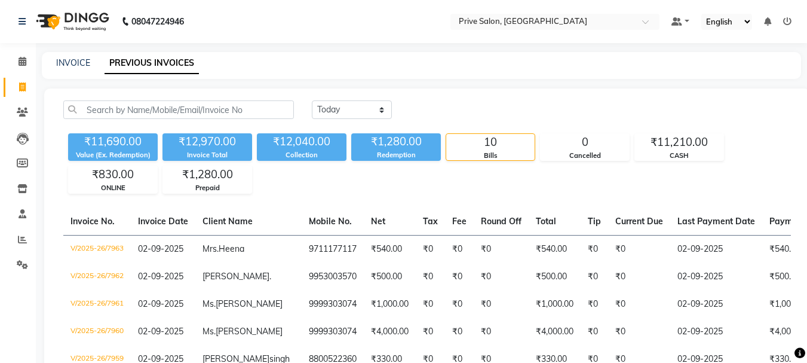
click at [113, 151] on div "Value (Ex. Redemption)" at bounding box center [113, 155] width 90 height 10
click at [79, 54] on div "INVOICE PREVIOUS INVOICES" at bounding box center [421, 65] width 759 height 27
click at [71, 57] on link "INVOICE" at bounding box center [73, 62] width 34 height 11
select select "service"
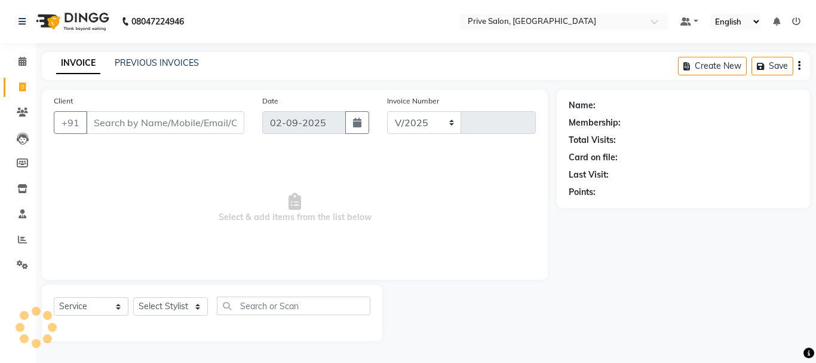
select select "136"
type input "7964"
click at [140, 124] on input "Client" at bounding box center [165, 122] width 158 height 23
type input "989"
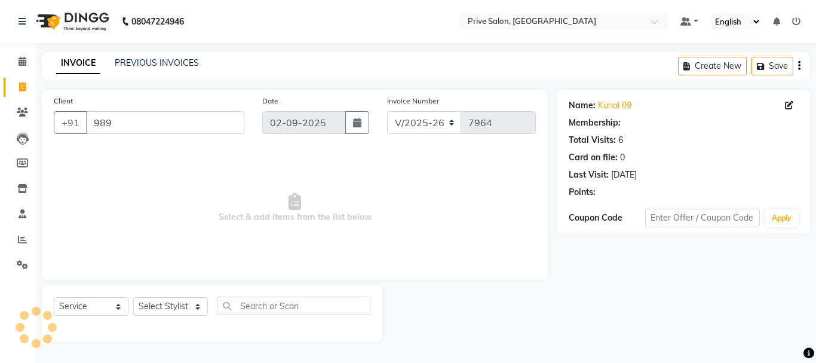
select select "1: Object"
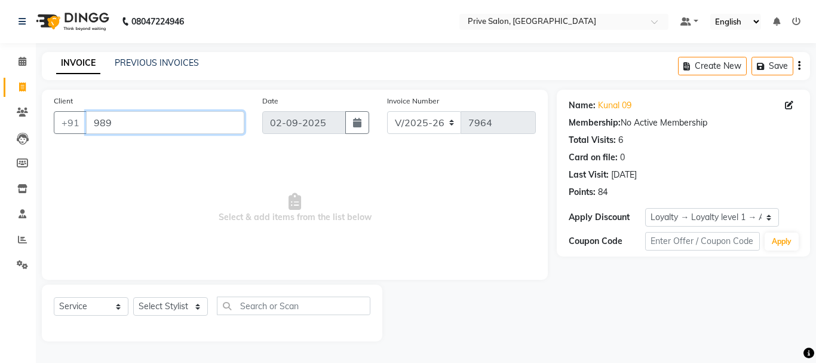
click at [140, 124] on input "989" at bounding box center [165, 122] width 158 height 23
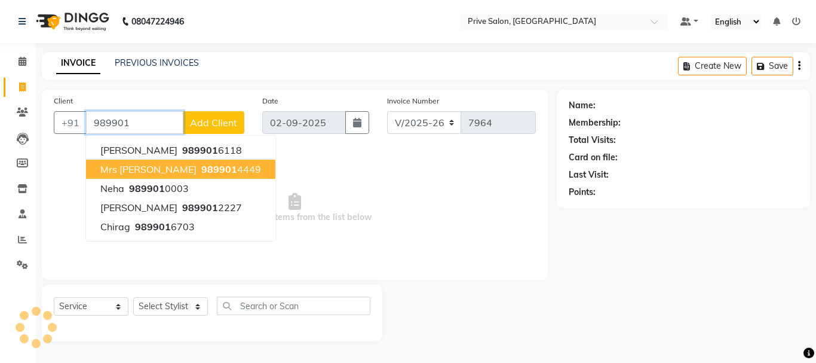
click at [164, 160] on button "Mrs [PERSON_NAME] 989901 4449" at bounding box center [180, 168] width 189 height 19
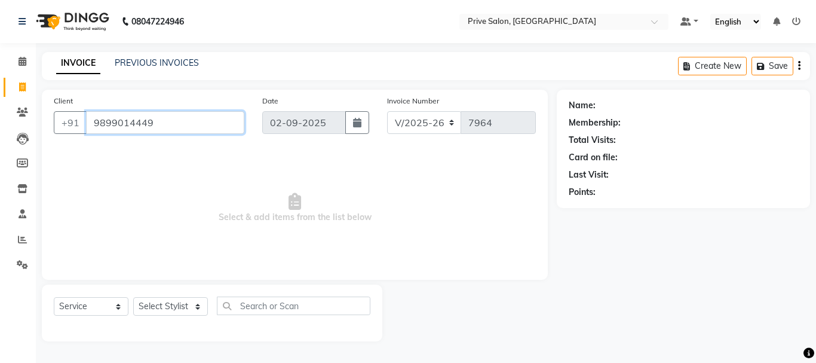
type input "9899014449"
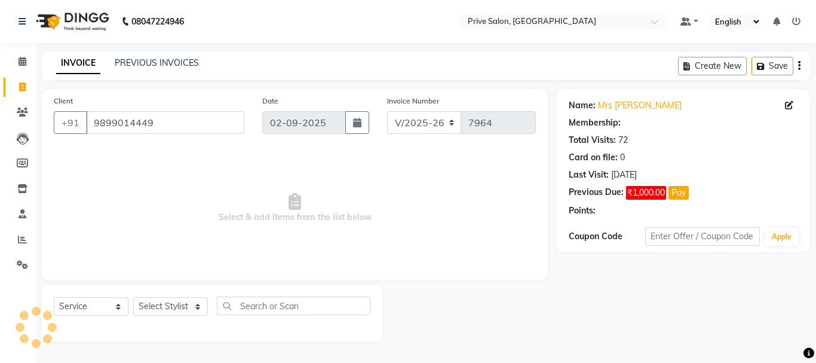
select select "1: Object"
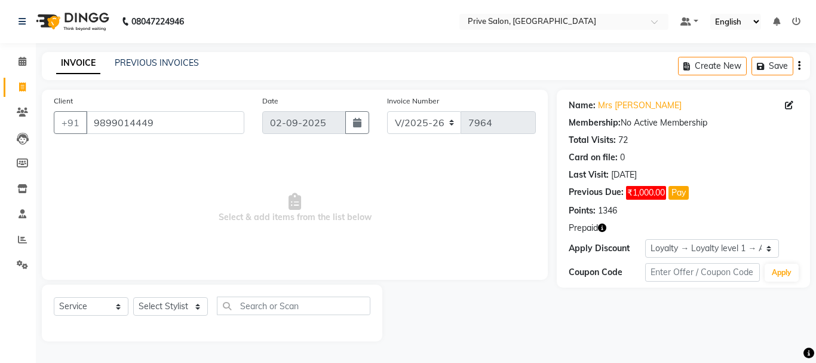
click at [606, 231] on icon "button" at bounding box center [602, 227] width 8 height 8
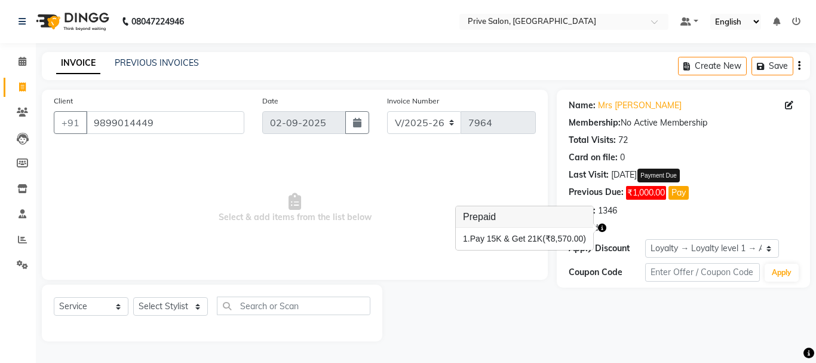
click at [648, 191] on span "₹1,000.00" at bounding box center [646, 193] width 40 height 14
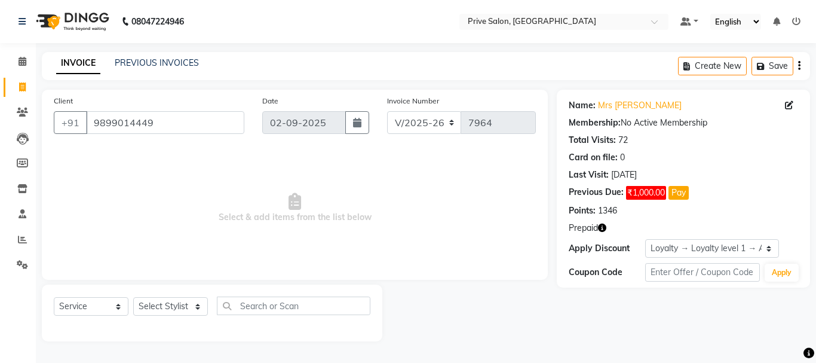
click at [648, 191] on span "₹1,000.00" at bounding box center [646, 193] width 40 height 14
click at [178, 308] on select "Select Stylist amit ARJUN [PERSON_NAME] [PERSON_NAME] GOLU [PERSON_NAME] isha […" at bounding box center [170, 306] width 75 height 19
select select "71282"
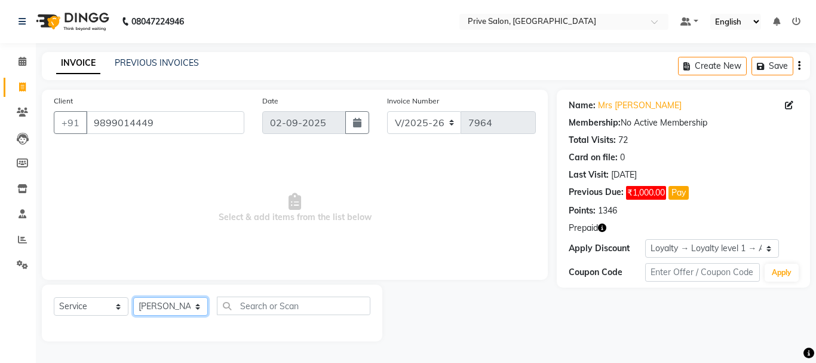
click at [133, 297] on select "Select Stylist amit ARJUN [PERSON_NAME] [PERSON_NAME] GOLU [PERSON_NAME] isha […" at bounding box center [170, 306] width 75 height 19
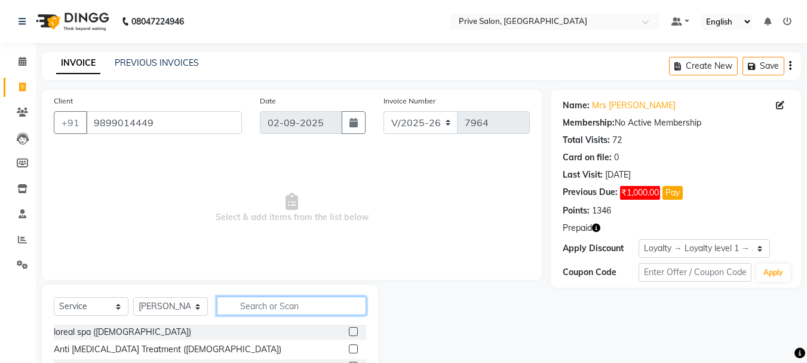
click at [276, 305] on input "text" at bounding box center [291, 305] width 149 height 19
type input "full legs"
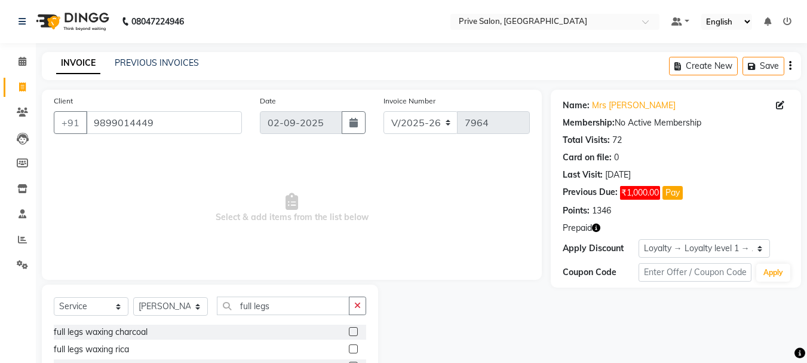
click at [351, 347] on label at bounding box center [353, 348] width 9 height 9
click at [351, 347] on input "checkbox" at bounding box center [353, 349] width 8 height 8
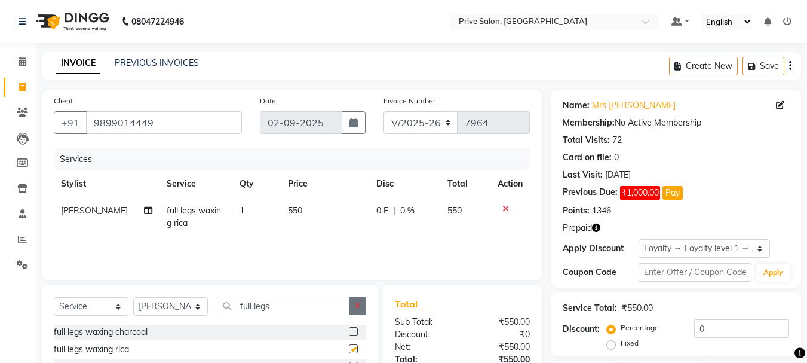
checkbox input "false"
click at [349, 305] on button "button" at bounding box center [357, 305] width 17 height 19
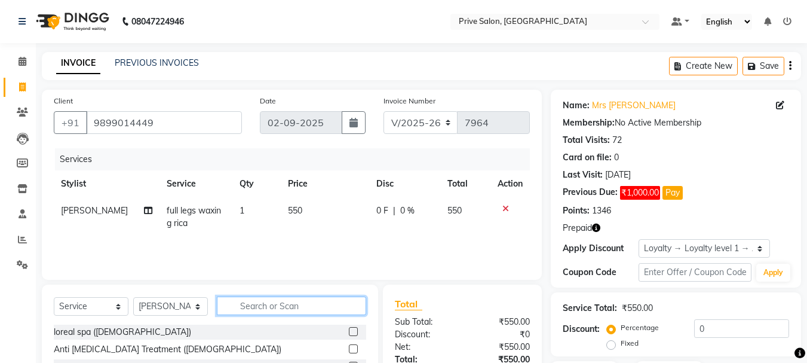
click at [331, 305] on input "text" at bounding box center [291, 305] width 149 height 19
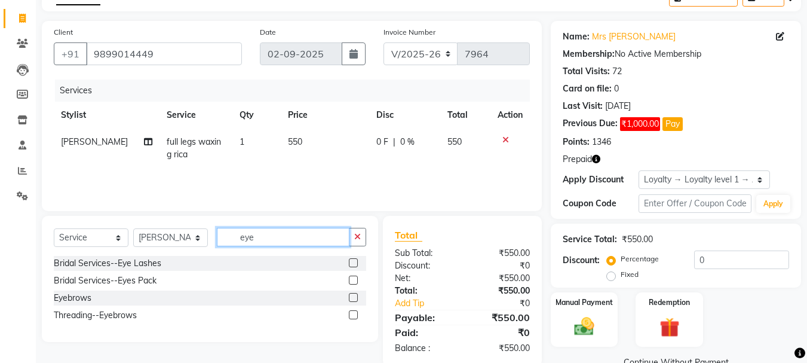
scroll to position [95, 0]
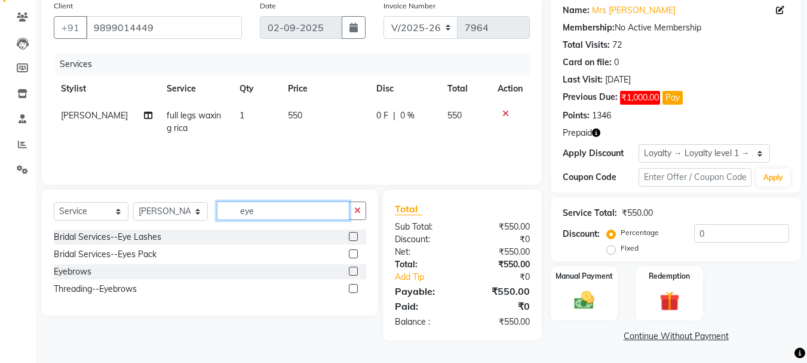
type input "eye"
click at [598, 135] on icon "button" at bounding box center [596, 132] width 8 height 8
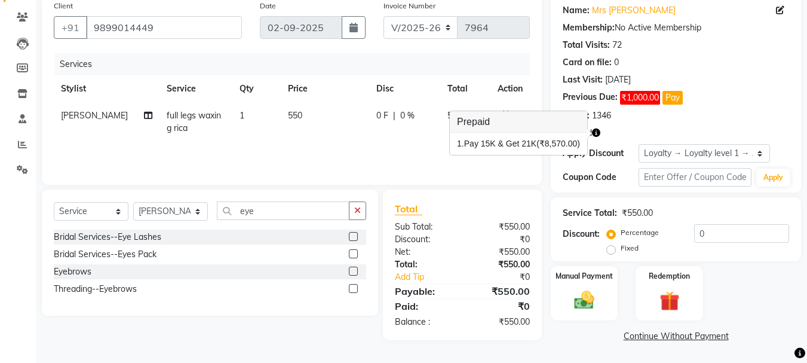
click at [348, 270] on div "Eyebrows" at bounding box center [210, 271] width 312 height 15
click at [352, 267] on label at bounding box center [353, 270] width 9 height 9
click at [352, 268] on input "checkbox" at bounding box center [353, 272] width 8 height 8
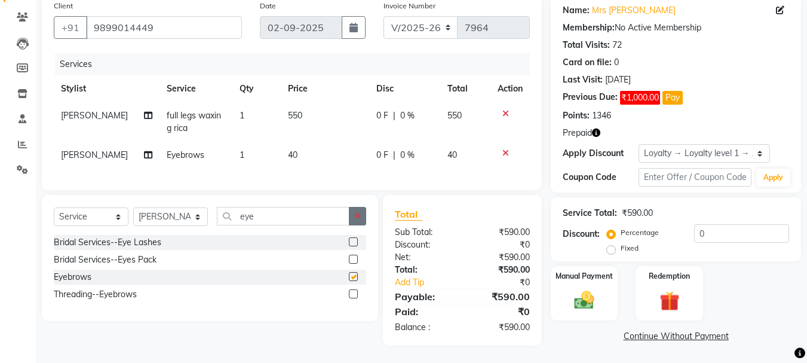
checkbox input "false"
click at [355, 220] on icon "button" at bounding box center [357, 215] width 7 height 8
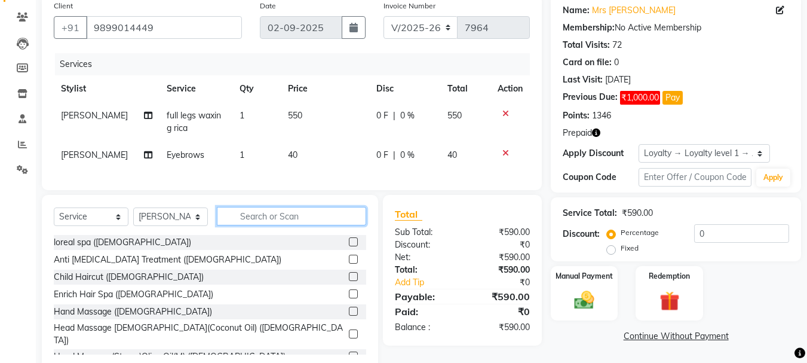
click at [341, 225] on input "text" at bounding box center [291, 216] width 149 height 19
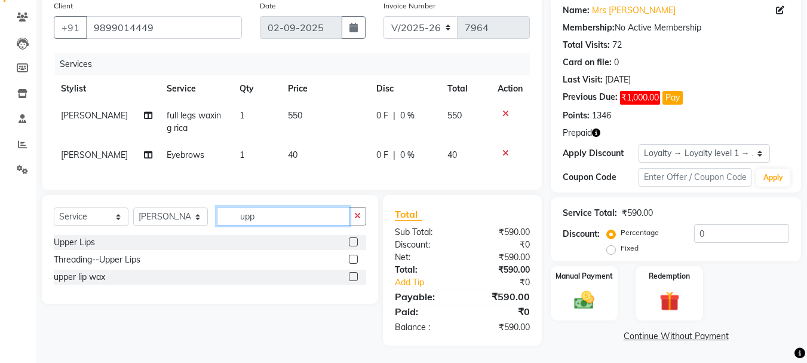
type input "upp"
click at [355, 246] on label at bounding box center [353, 241] width 9 height 9
click at [355, 246] on input "checkbox" at bounding box center [353, 242] width 8 height 8
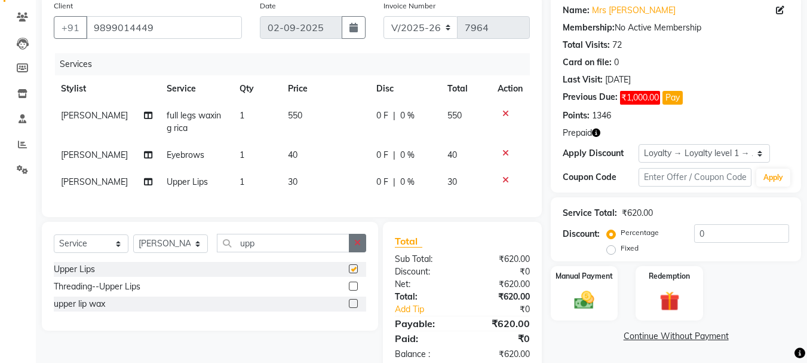
checkbox input "false"
click at [355, 247] on icon "button" at bounding box center [357, 242] width 7 height 8
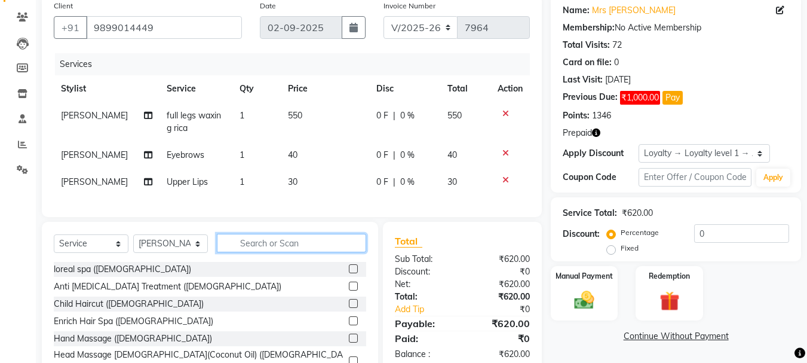
click at [350, 248] on input "text" at bounding box center [291, 243] width 149 height 19
drag, startPoint x: 708, startPoint y: 108, endPoint x: 730, endPoint y: 113, distance: 22.7
click at [726, 113] on div "Name: Mrs Sonal Membership: No Active Membership Total Visits: 72 Card on file:…" at bounding box center [676, 60] width 226 height 122
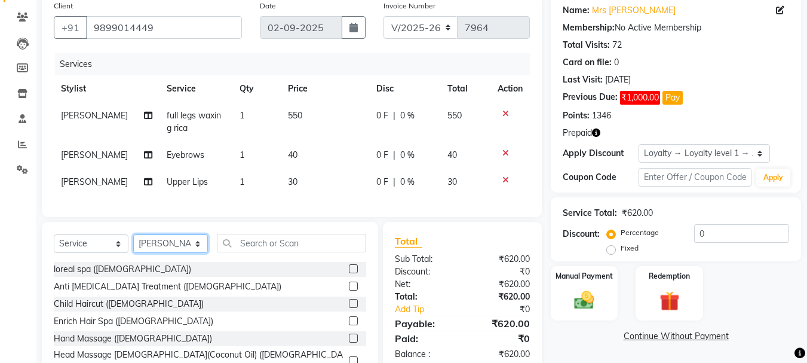
click at [187, 247] on select "Select Stylist amit ARJUN [PERSON_NAME] [PERSON_NAME] GOLU [PERSON_NAME] isha […" at bounding box center [170, 243] width 75 height 19
select select "11904"
click at [133, 243] on select "Select Stylist amit ARJUN [PERSON_NAME] [PERSON_NAME] GOLU [PERSON_NAME] isha […" at bounding box center [170, 243] width 75 height 19
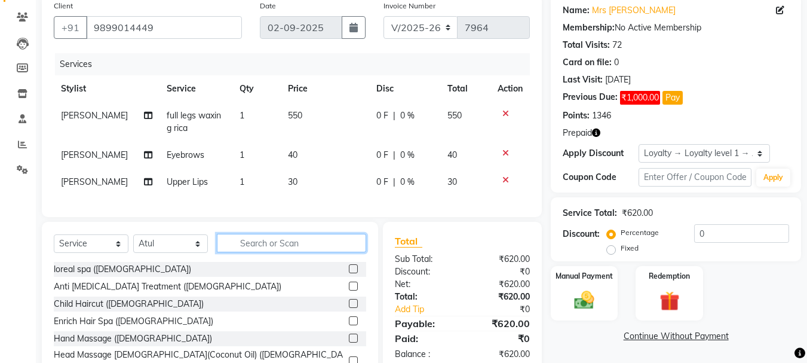
click at [251, 252] on input "text" at bounding box center [291, 243] width 149 height 19
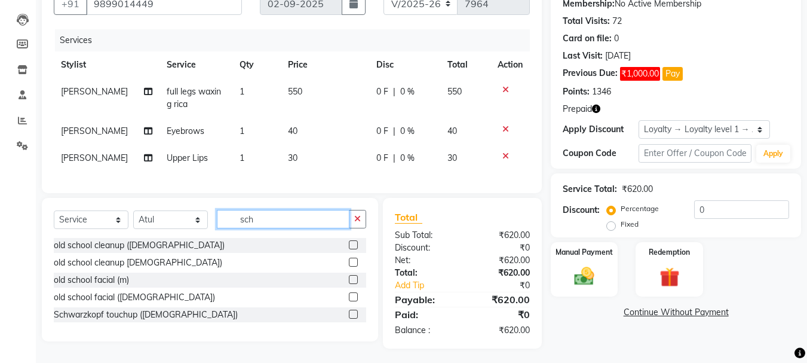
scroll to position [131, 0]
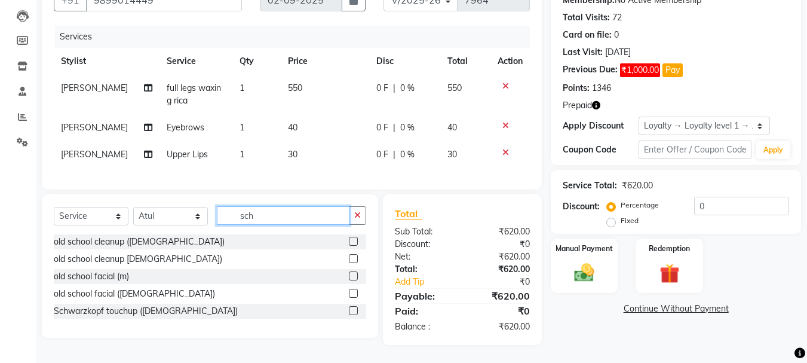
type input "sch"
click at [354, 311] on label at bounding box center [353, 310] width 9 height 9
click at [354, 311] on input "checkbox" at bounding box center [353, 311] width 8 height 8
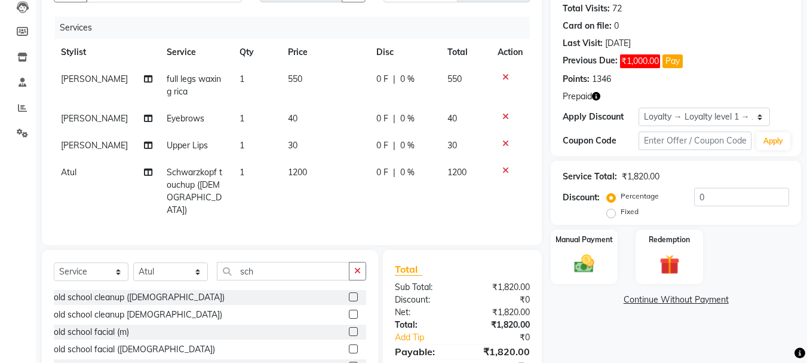
checkbox input "false"
click at [291, 165] on td "1200" at bounding box center [325, 191] width 88 height 65
select select "11904"
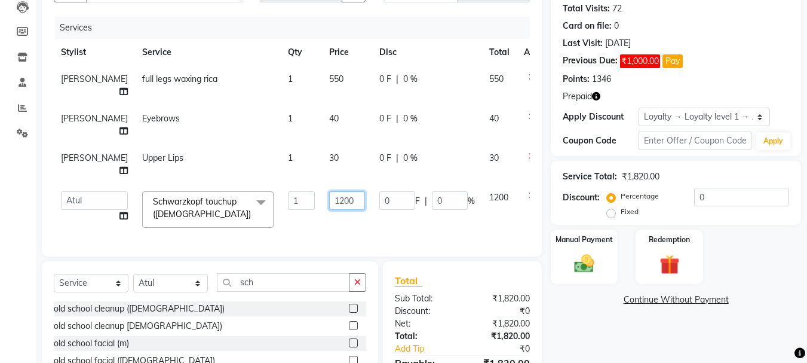
click at [329, 201] on input "1200" at bounding box center [347, 200] width 36 height 19
type input "700"
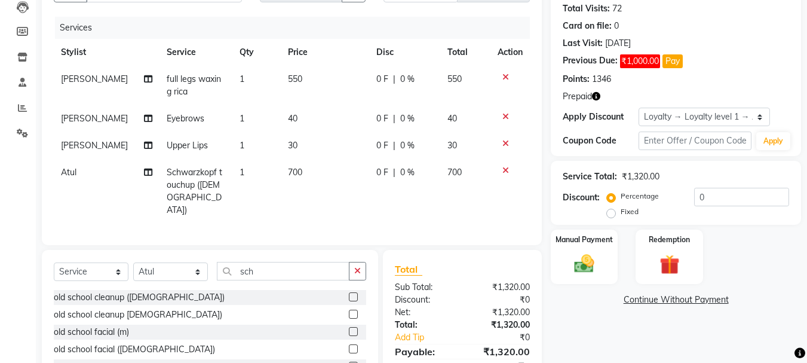
click at [557, 318] on div "Name: Mrs Sonal Membership: No Active Membership Total Visits: 72 Card on file:…" at bounding box center [680, 179] width 259 height 442
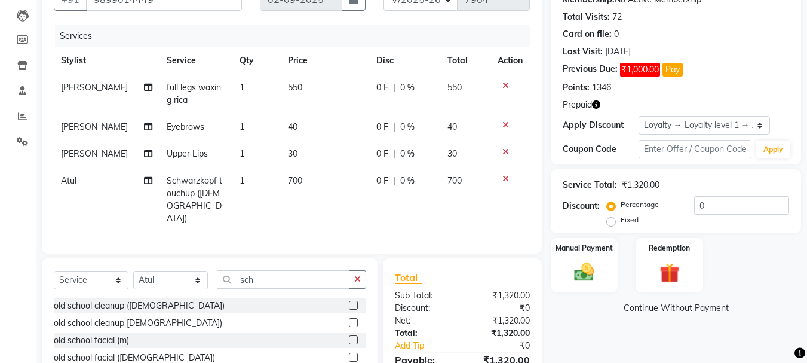
scroll to position [183, 0]
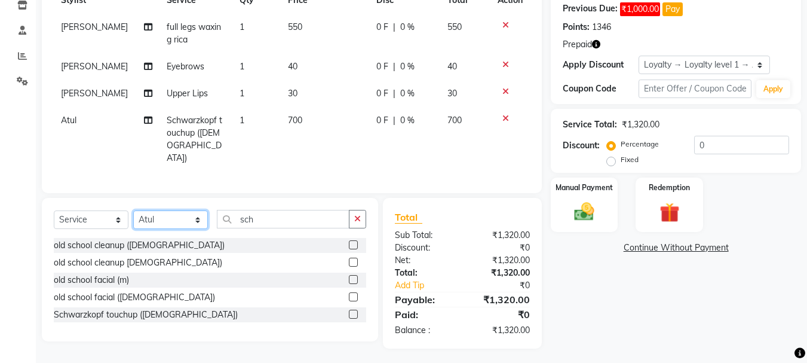
click at [174, 217] on select "Select Stylist amit ARJUN [PERSON_NAME] [PERSON_NAME] GOLU [PERSON_NAME] isha […" at bounding box center [170, 219] width 75 height 19
select select "77212"
click at [133, 210] on select "Select Stylist amit ARJUN [PERSON_NAME] [PERSON_NAME] GOLU [PERSON_NAME] isha […" at bounding box center [170, 219] width 75 height 19
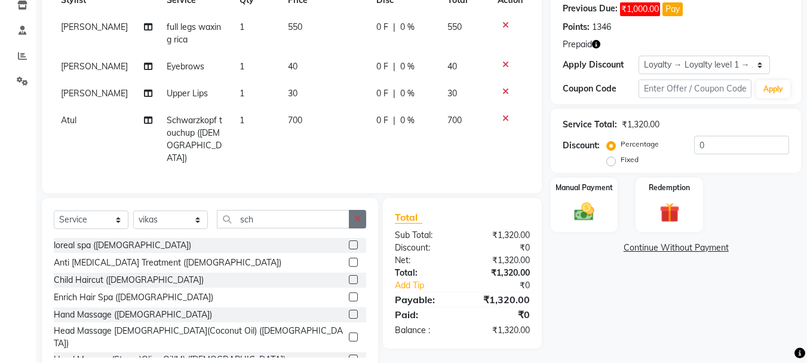
click at [360, 219] on icon "button" at bounding box center [357, 218] width 7 height 8
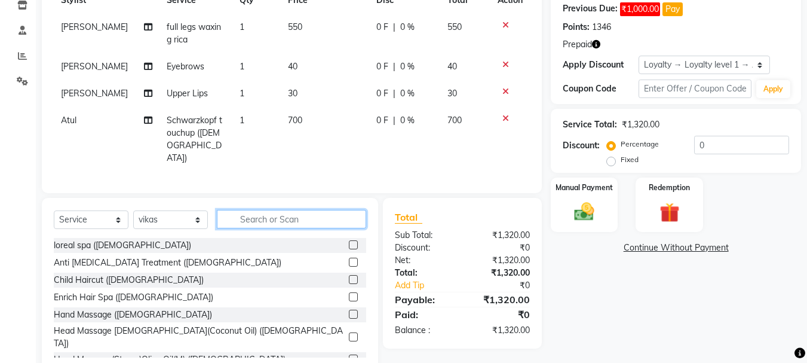
click at [339, 218] on input "text" at bounding box center [291, 219] width 149 height 19
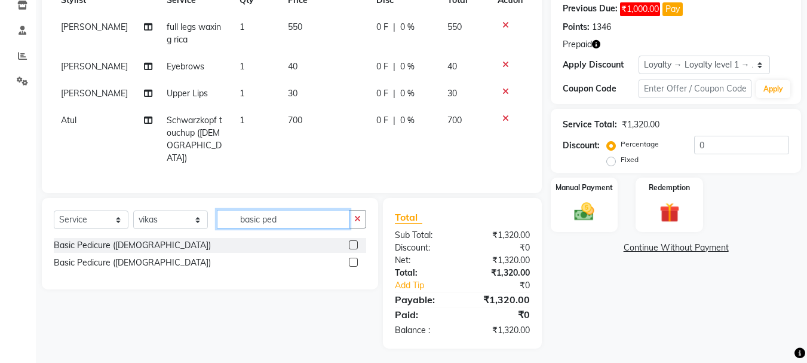
type input "basic ped"
click at [351, 258] on label at bounding box center [353, 261] width 9 height 9
click at [351, 259] on input "checkbox" at bounding box center [353, 263] width 8 height 8
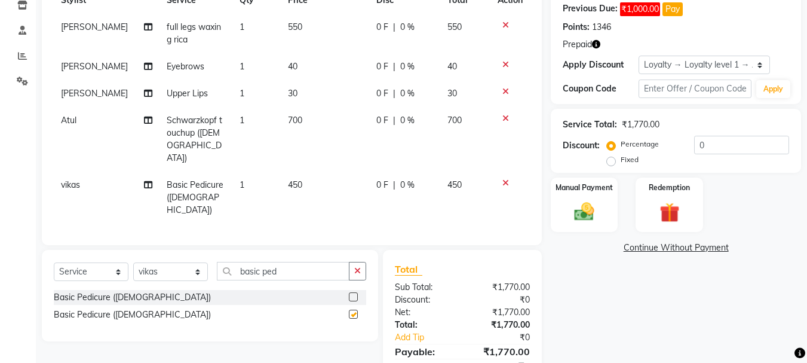
checkbox input "false"
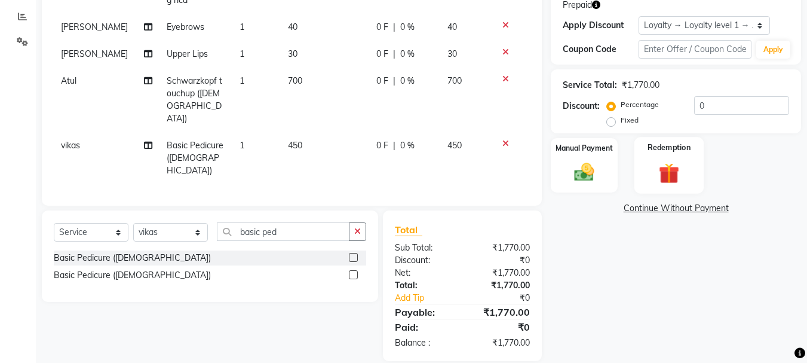
click at [682, 165] on img at bounding box center [668, 173] width 33 height 26
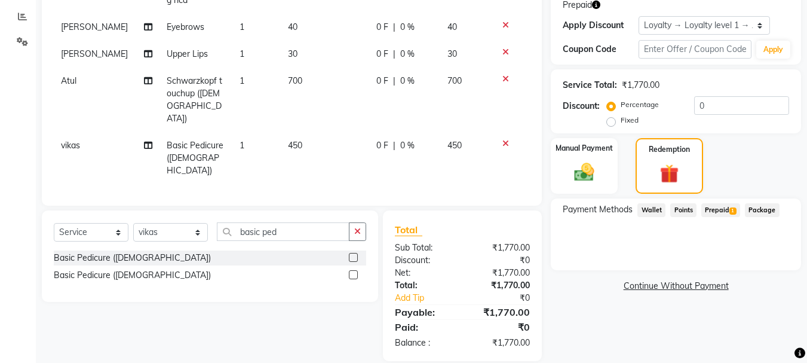
click at [730, 208] on span "1" at bounding box center [732, 210] width 7 height 7
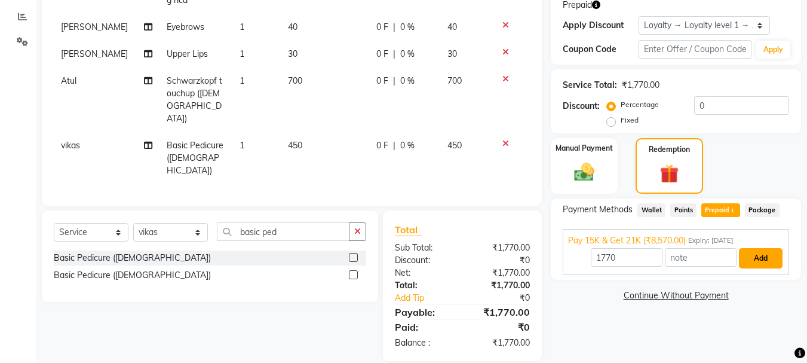
click at [750, 248] on button "Add" at bounding box center [761, 258] width 44 height 20
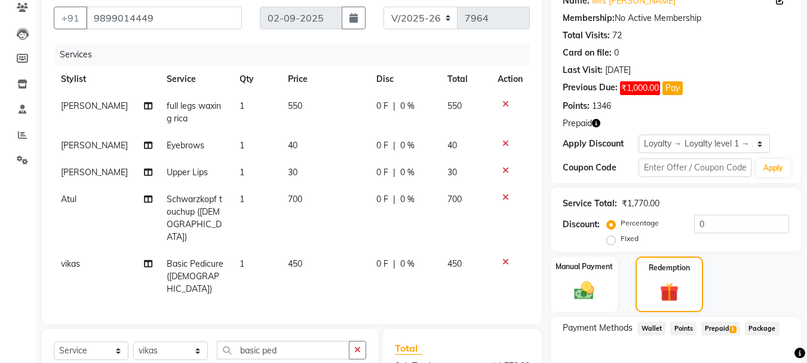
scroll to position [75, 0]
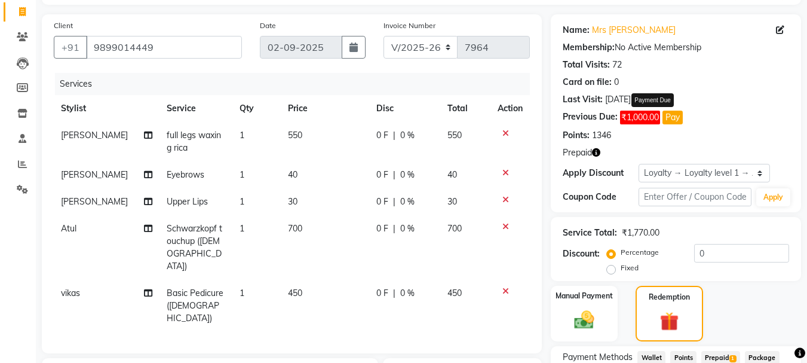
click at [671, 122] on button "Pay" at bounding box center [672, 117] width 20 height 14
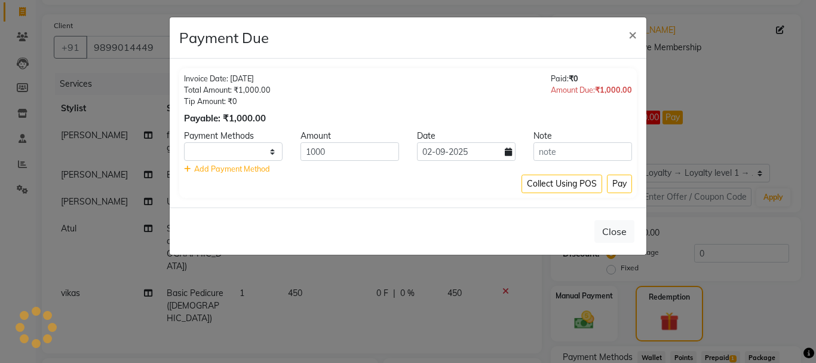
select select "1"
click at [629, 193] on button "Pay" at bounding box center [619, 183] width 25 height 19
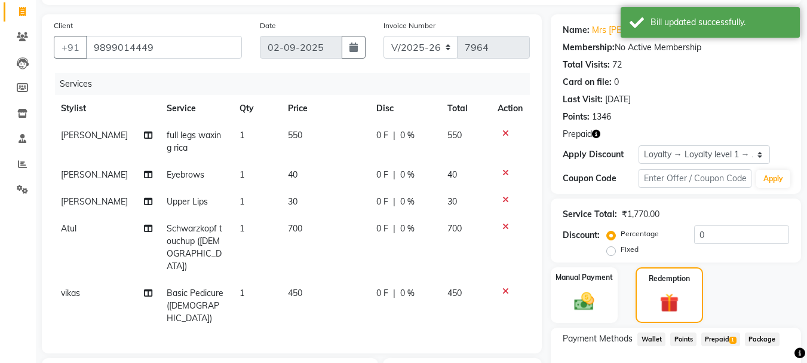
scroll to position [307, 0]
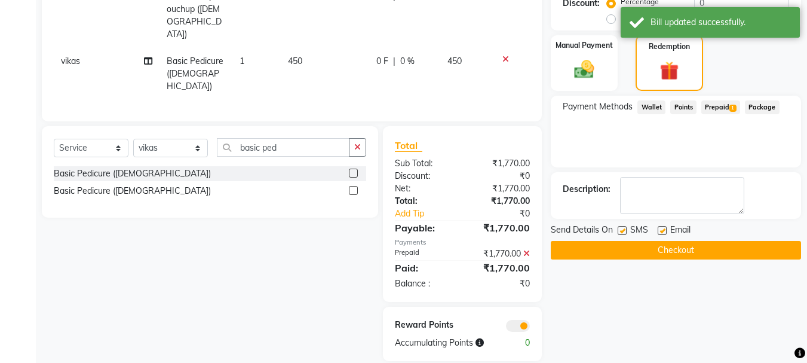
click at [646, 252] on button "Checkout" at bounding box center [676, 250] width 250 height 19
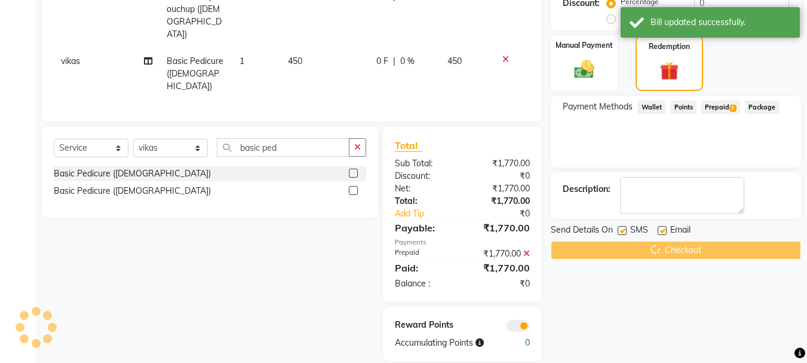
scroll to position [0, 0]
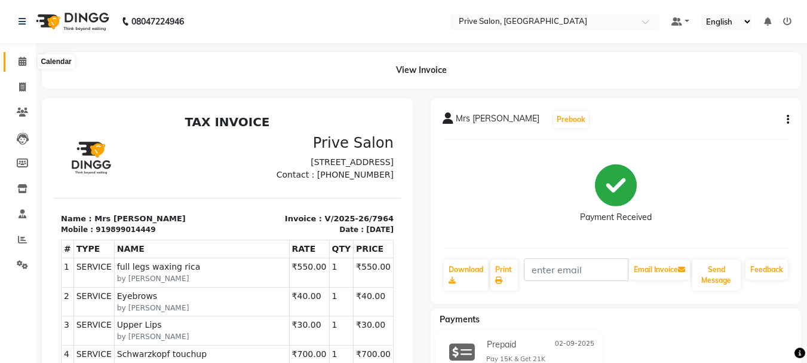
click at [24, 58] on icon at bounding box center [23, 61] width 8 height 9
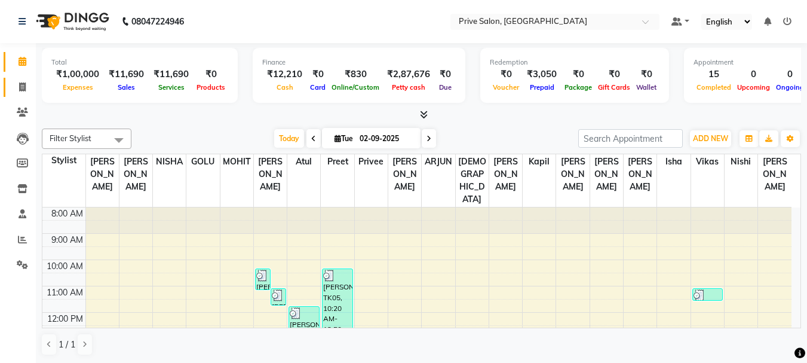
click at [26, 78] on link "Invoice" at bounding box center [18, 88] width 29 height 20
click at [22, 85] on icon at bounding box center [22, 86] width 7 height 9
select select "service"
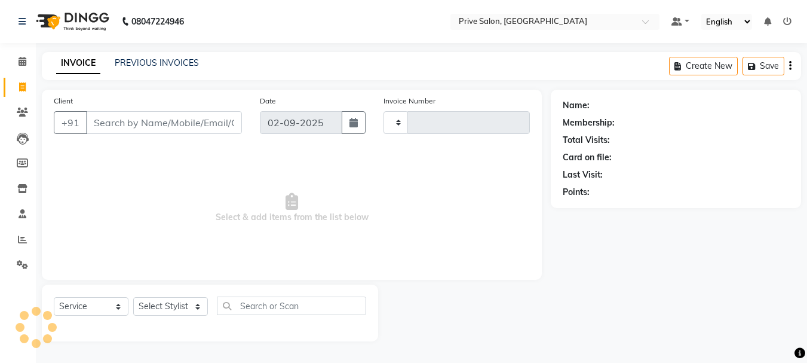
click at [155, 125] on input "Client" at bounding box center [164, 122] width 156 height 23
type input "9"
type input "7965"
select select "136"
type input "99999"
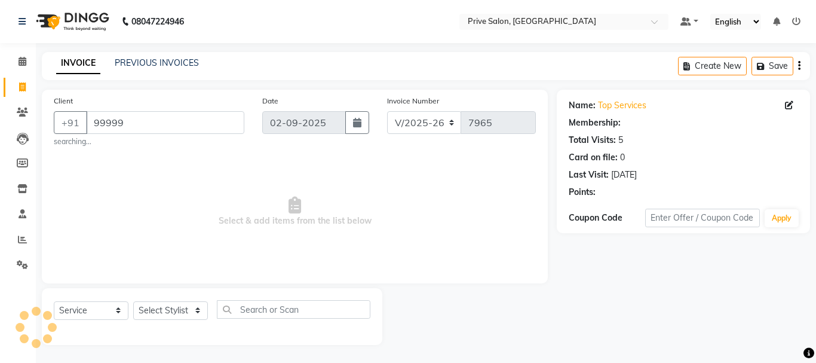
select select "1: Object"
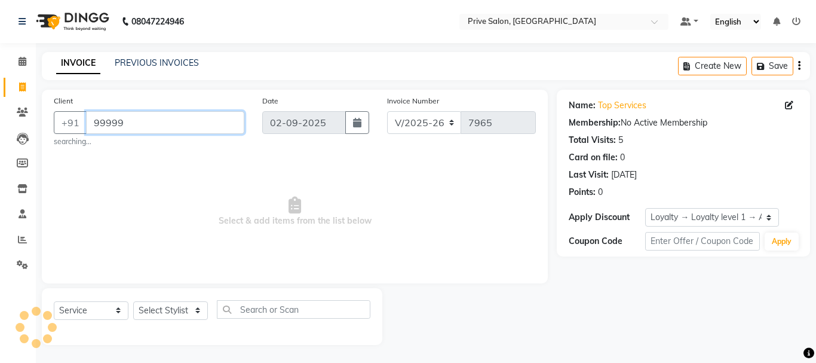
click at [142, 125] on input "99999" at bounding box center [165, 122] width 158 height 23
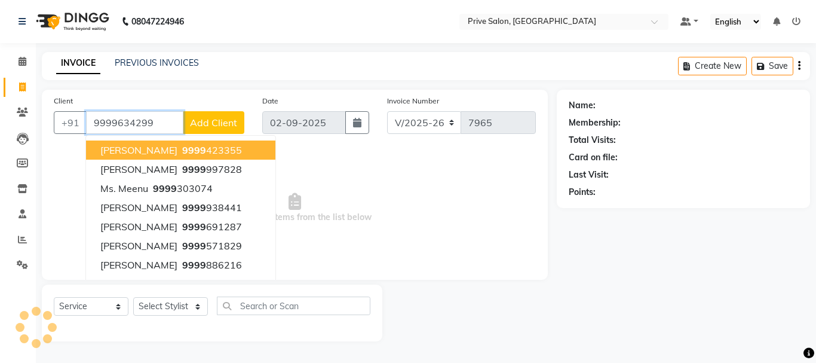
type input "9999634299"
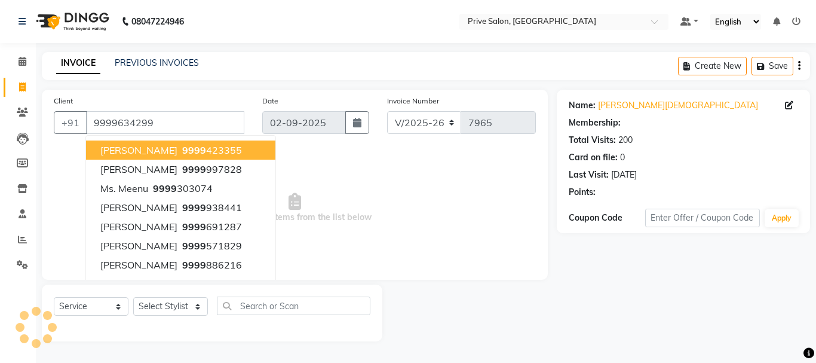
select select "1: Object"
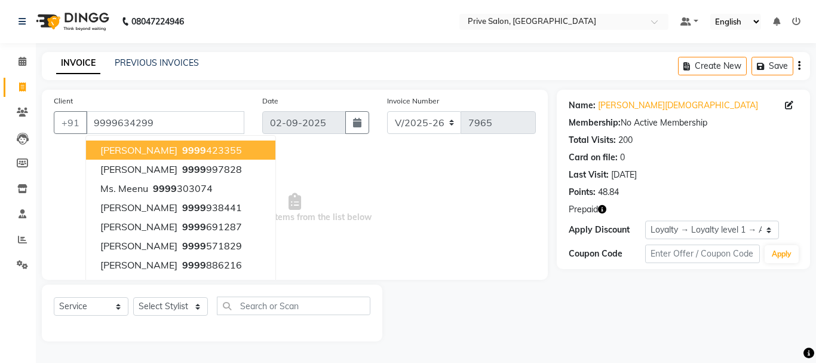
click at [408, 230] on span "Select & add items from the list below" at bounding box center [295, 207] width 482 height 119
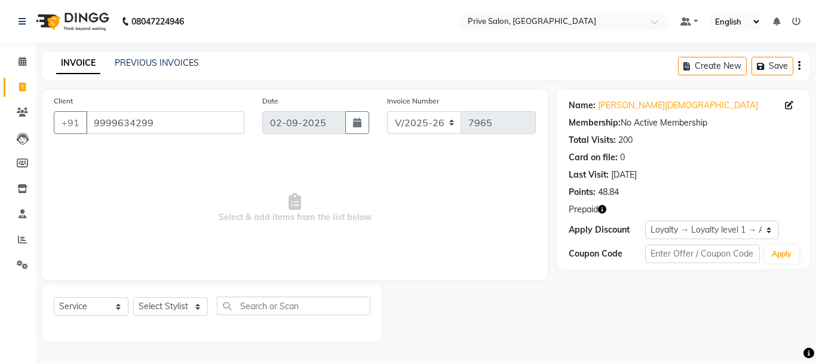
click at [606, 211] on icon "button" at bounding box center [602, 209] width 8 height 8
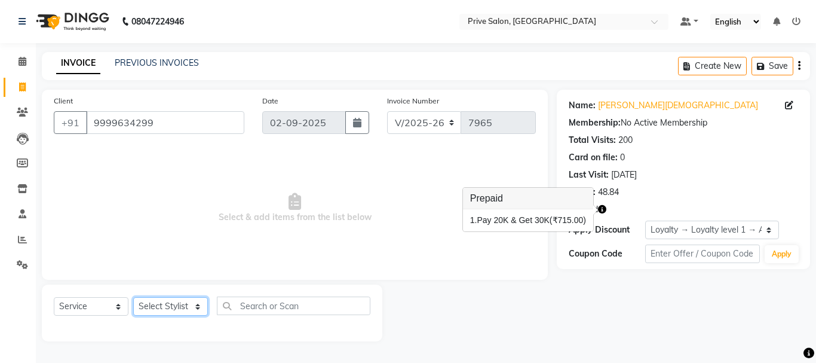
click at [195, 310] on select "Select Stylist amit ARJUN [PERSON_NAME] [PERSON_NAME] GOLU [PERSON_NAME] isha […" at bounding box center [170, 306] width 75 height 19
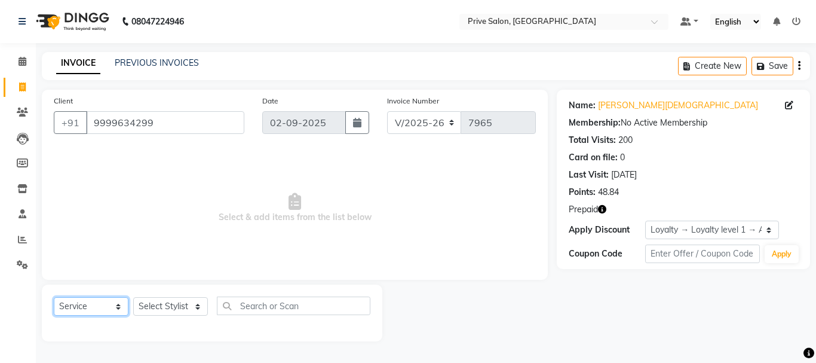
click at [100, 299] on select "Select Service Product Membership Package Voucher Prepaid Gift Card" at bounding box center [91, 306] width 75 height 19
select select "P"
click at [54, 297] on select "Select Service Product Membership Package Voucher Prepaid Gift Card" at bounding box center [91, 306] width 75 height 19
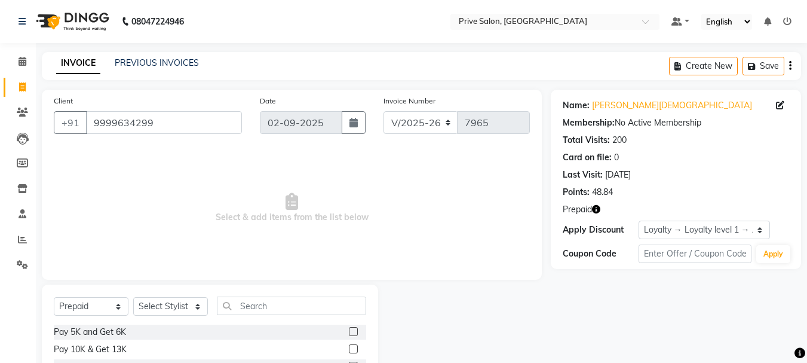
click at [595, 206] on icon "button" at bounding box center [596, 209] width 8 height 8
click at [374, 175] on span "Select & add items from the list below" at bounding box center [292, 207] width 476 height 119
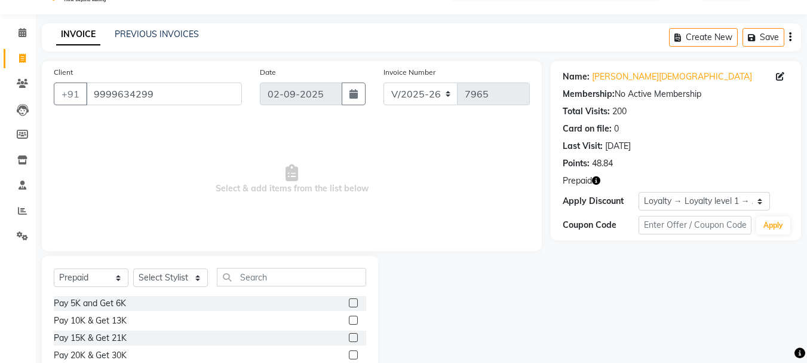
scroll to position [83, 0]
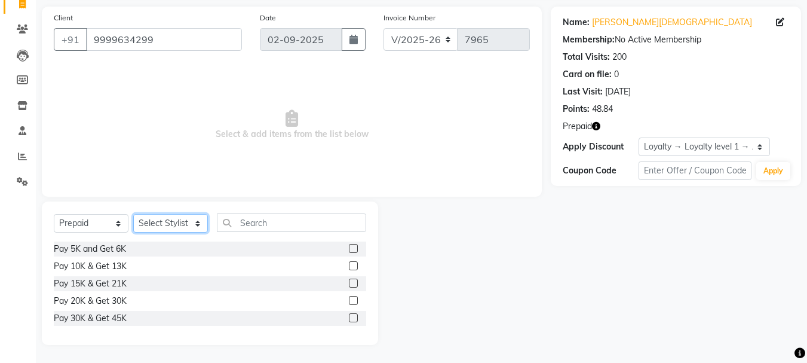
click at [174, 226] on select "Select Stylist amit ARJUN [PERSON_NAME] [PERSON_NAME] GOLU [PERSON_NAME] isha […" at bounding box center [170, 223] width 75 height 19
select select "11904"
click at [133, 214] on select "Select Stylist amit ARJUN [PERSON_NAME] [PERSON_NAME] GOLU [PERSON_NAME] isha […" at bounding box center [170, 223] width 75 height 19
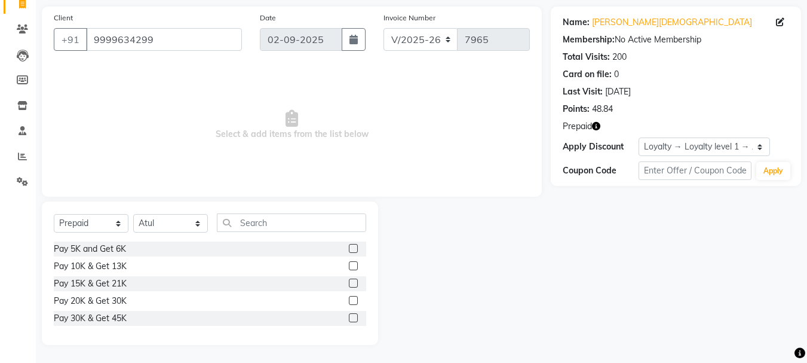
click at [353, 297] on label at bounding box center [353, 300] width 9 height 9
click at [353, 297] on input "checkbox" at bounding box center [353, 301] width 8 height 8
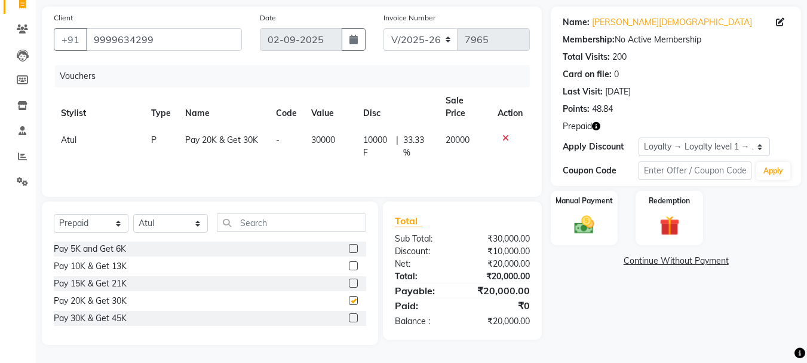
checkbox input "false"
click at [587, 222] on img at bounding box center [583, 225] width 33 height 24
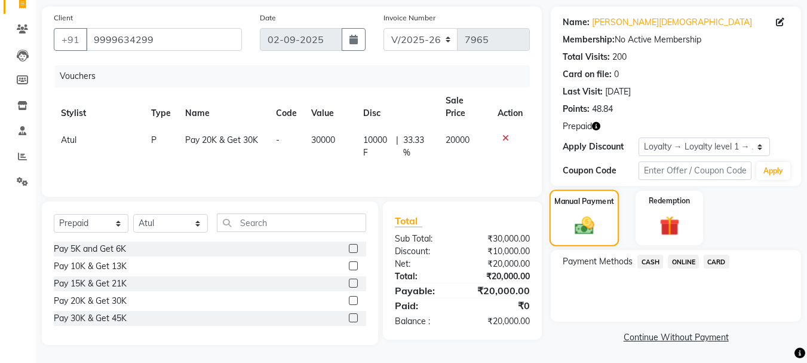
scroll to position [84, 0]
click at [646, 262] on span "CASH" at bounding box center [650, 260] width 26 height 14
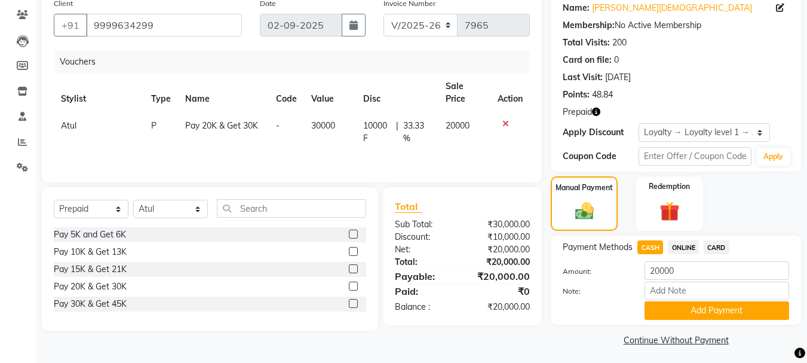
scroll to position [102, 0]
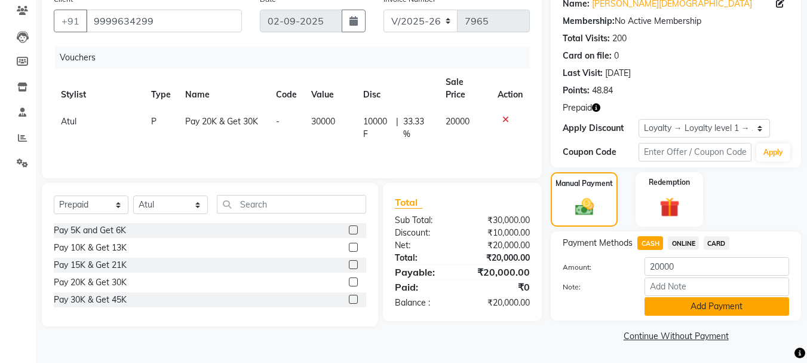
click at [705, 312] on button "Add Payment" at bounding box center [716, 306] width 145 height 19
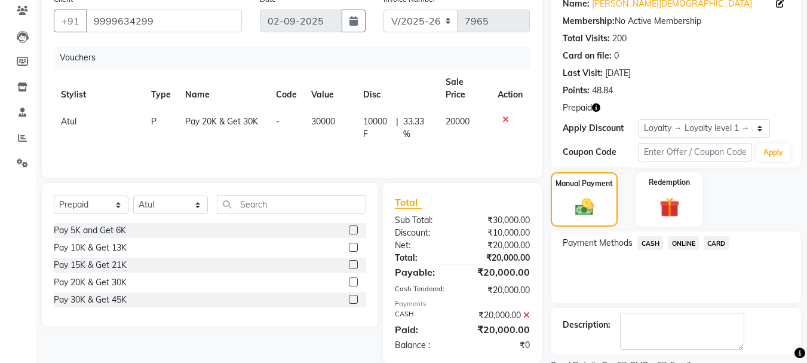
scroll to position [179, 0]
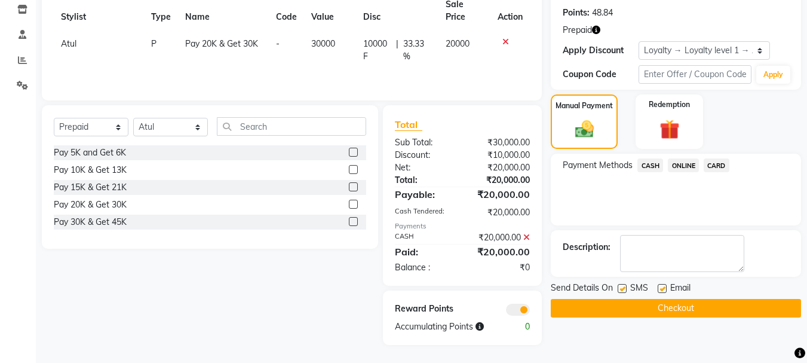
click at [684, 309] on button "Checkout" at bounding box center [676, 308] width 250 height 19
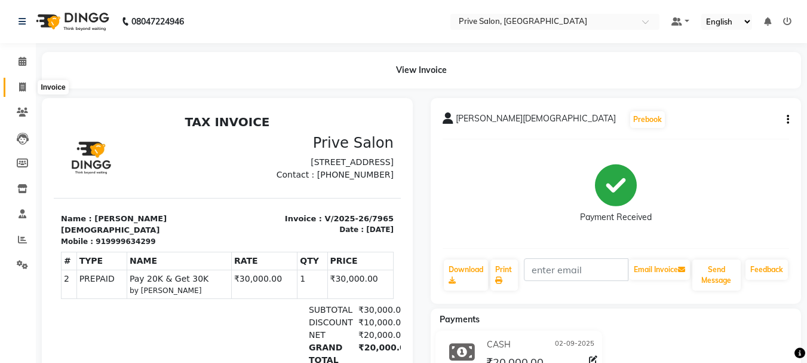
click at [23, 88] on icon at bounding box center [22, 86] width 7 height 9
select select "service"
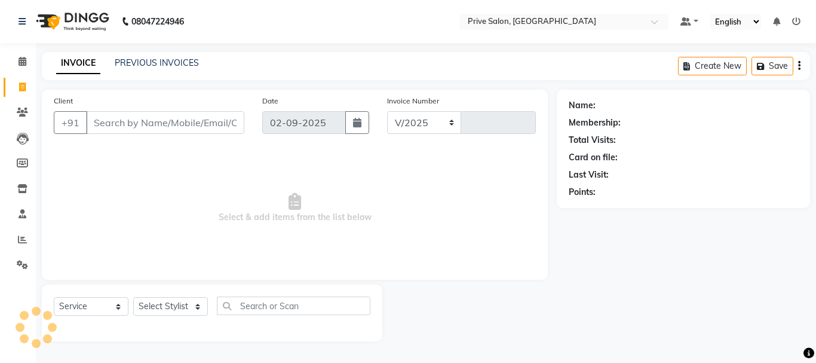
select select "136"
type input "7966"
click at [121, 122] on input "Client" at bounding box center [165, 122] width 158 height 23
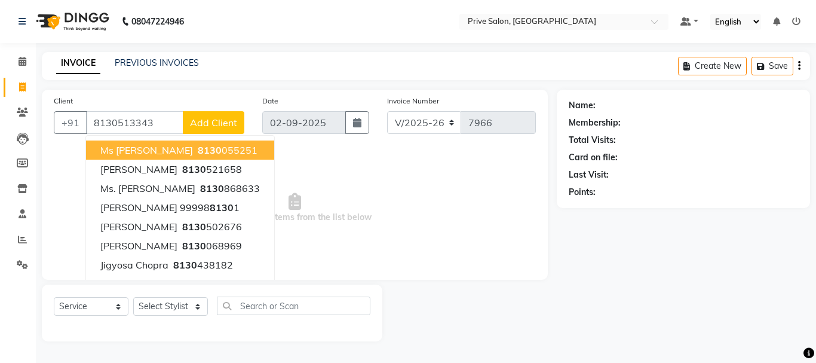
type input "8130513343"
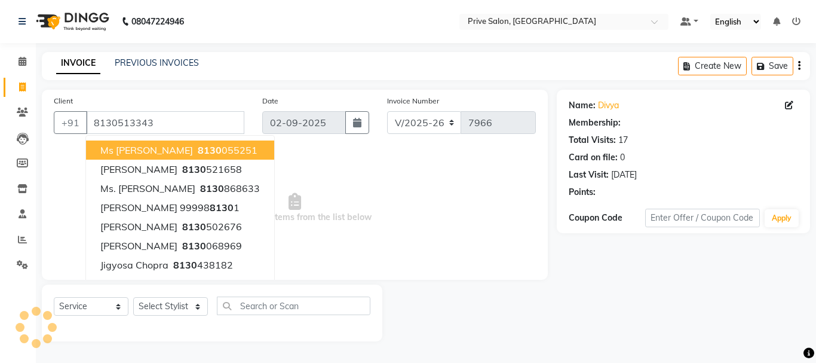
select select "1: Object"
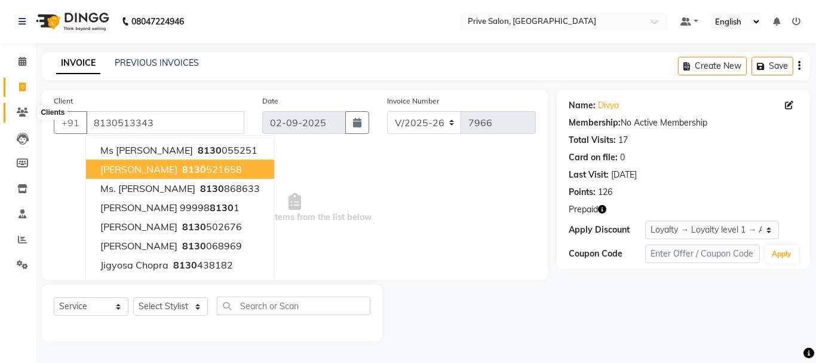
click at [17, 109] on icon at bounding box center [22, 112] width 11 height 9
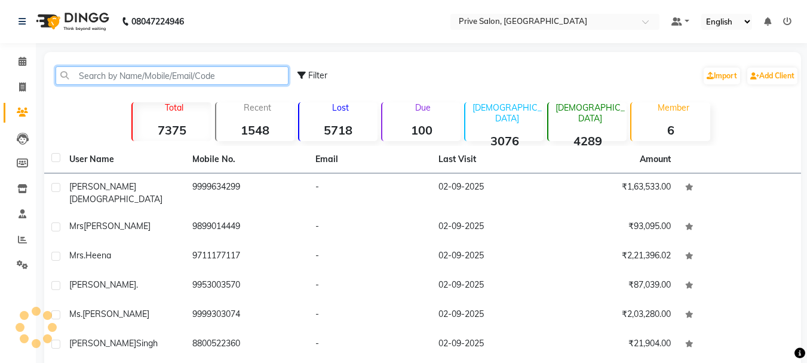
click at [146, 74] on input "text" at bounding box center [172, 75] width 233 height 19
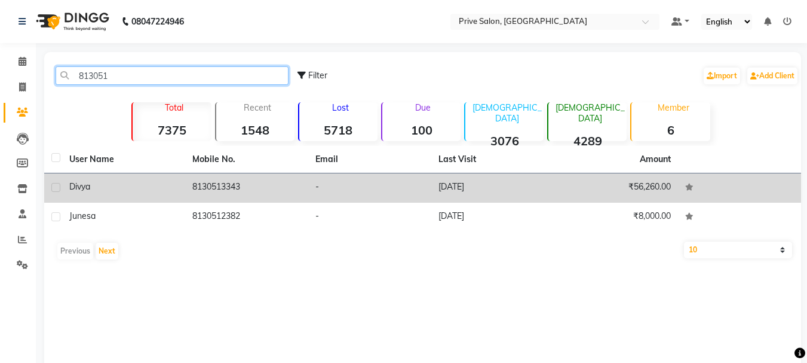
type input "813051"
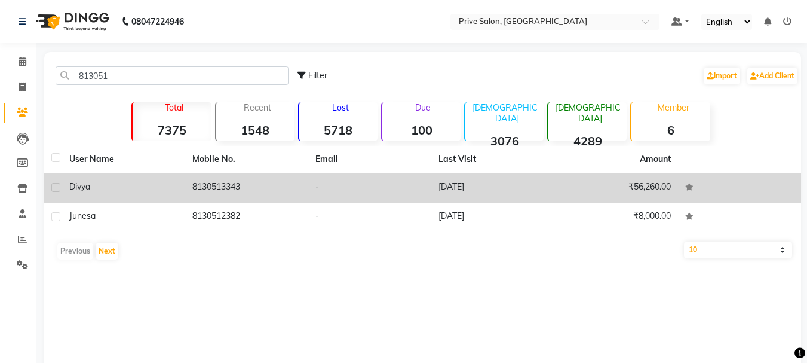
click at [158, 191] on div "divya" at bounding box center [123, 186] width 109 height 13
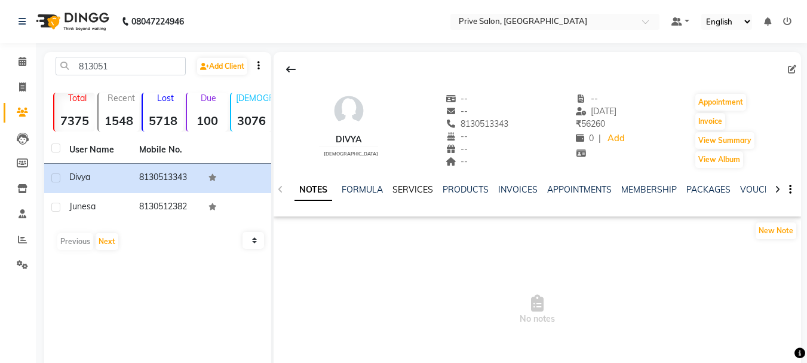
click at [413, 192] on link "SERVICES" at bounding box center [412, 189] width 41 height 11
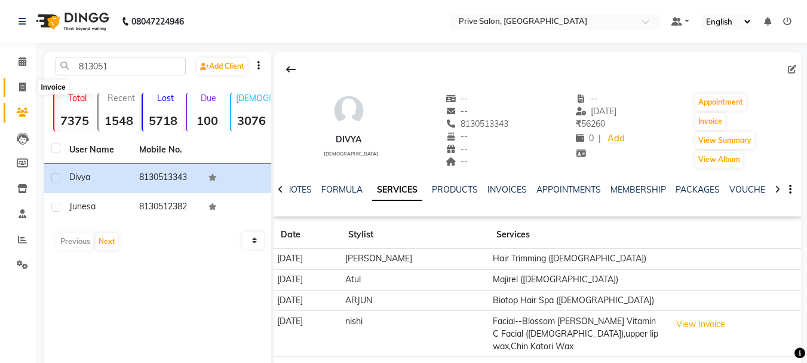
click at [17, 90] on span at bounding box center [22, 88] width 21 height 14
select select "service"
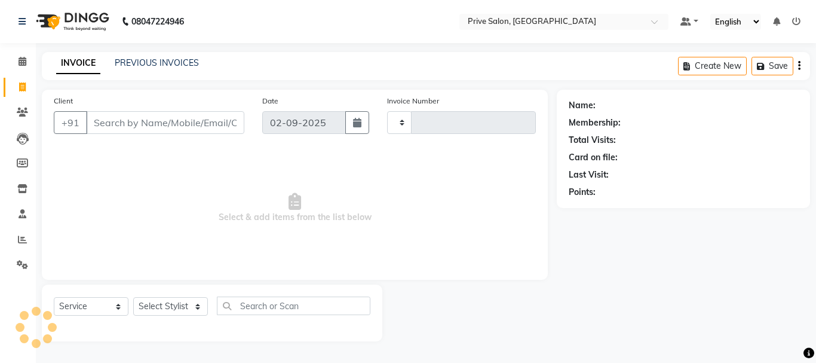
type input "7966"
select select "136"
click at [137, 62] on link "PREVIOUS INVOICES" at bounding box center [157, 62] width 84 height 11
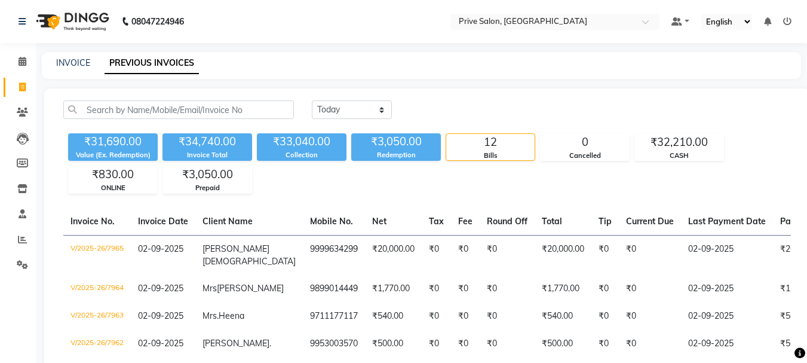
click at [73, 50] on div "08047224946 Select Location × Prive Salon, Pitampura Default Panel My Panel Eng…" at bounding box center [403, 348] width 807 height 697
click at [73, 64] on link "INVOICE" at bounding box center [73, 62] width 34 height 11
select select "service"
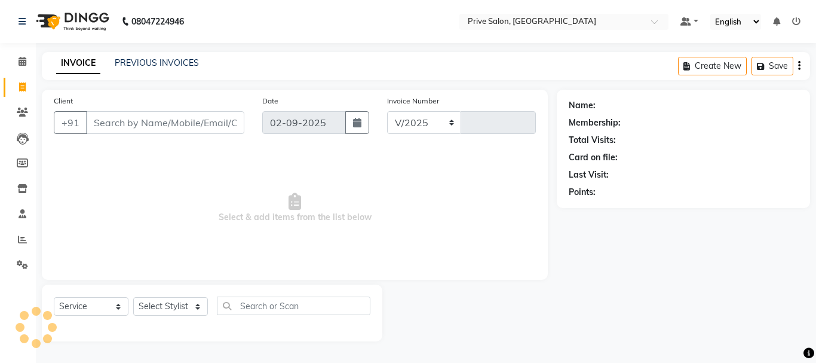
select select "136"
type input "7966"
click at [162, 121] on input "Client" at bounding box center [165, 122] width 158 height 23
type input "9999"
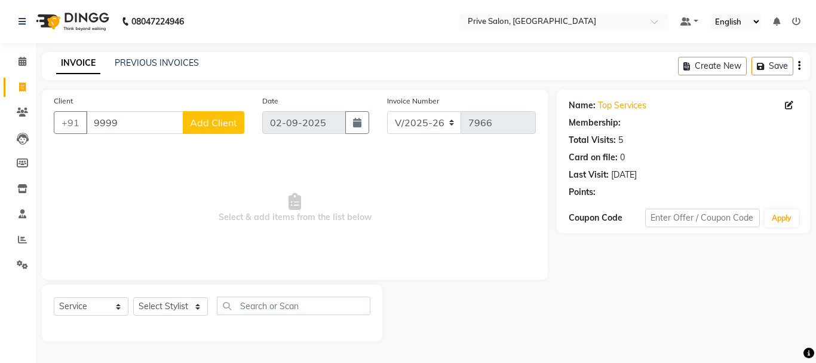
select select "1: Object"
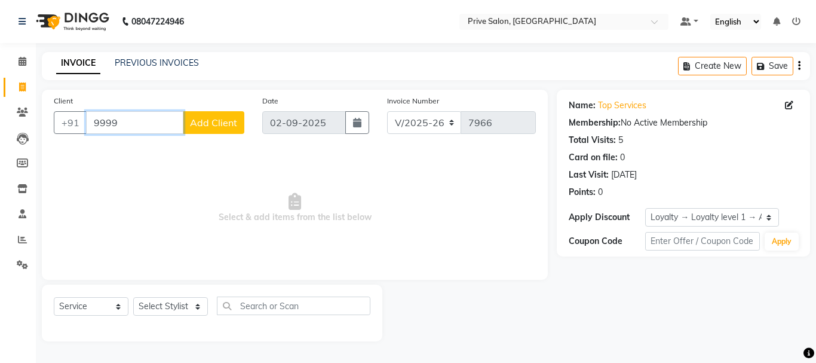
click at [162, 121] on input "9999" at bounding box center [134, 122] width 97 height 23
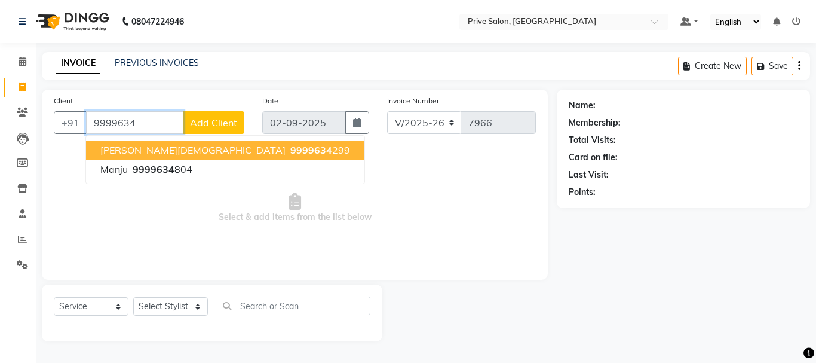
click at [288, 152] on ngb-highlight "9999634 299" at bounding box center [319, 150] width 62 height 12
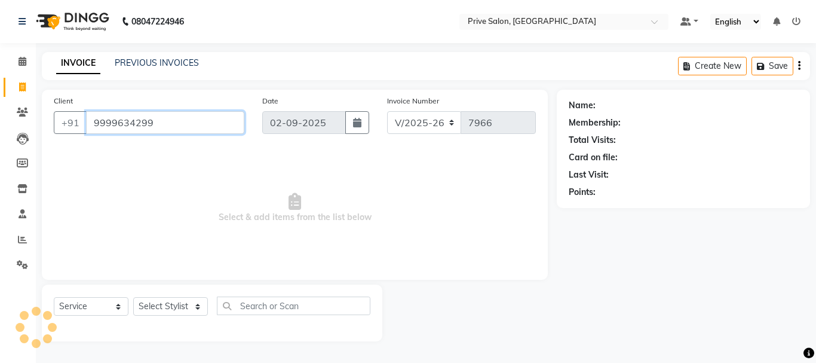
type input "9999634299"
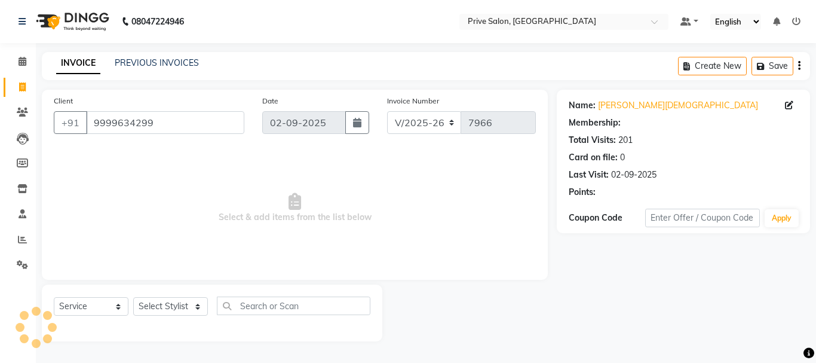
select select "1: Object"
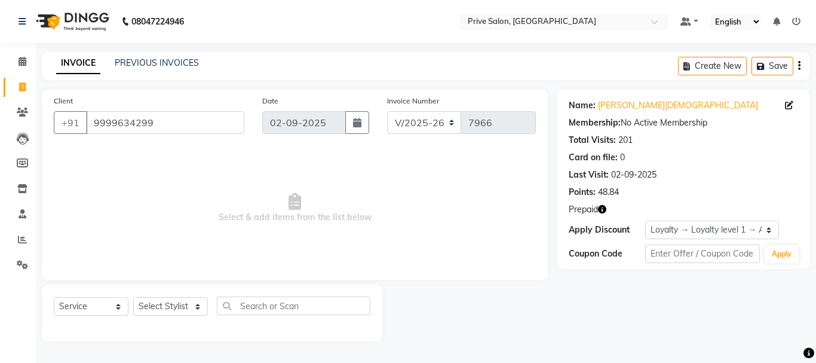
click at [602, 211] on icon "button" at bounding box center [602, 209] width 8 height 8
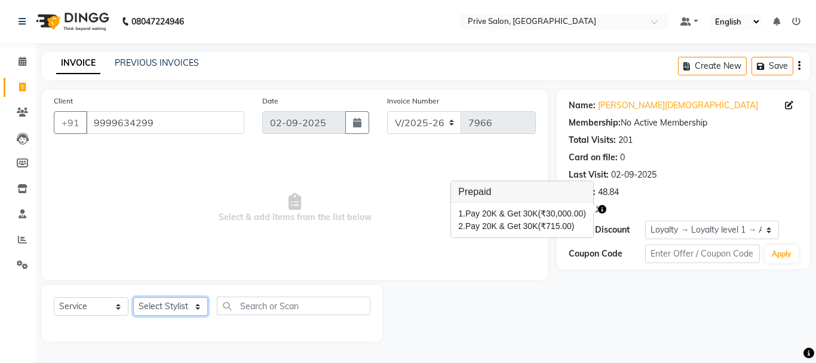
click at [158, 303] on select "Select Stylist amit ARJUN [PERSON_NAME] [PERSON_NAME] GOLU [PERSON_NAME] isha […" at bounding box center [170, 306] width 75 height 19
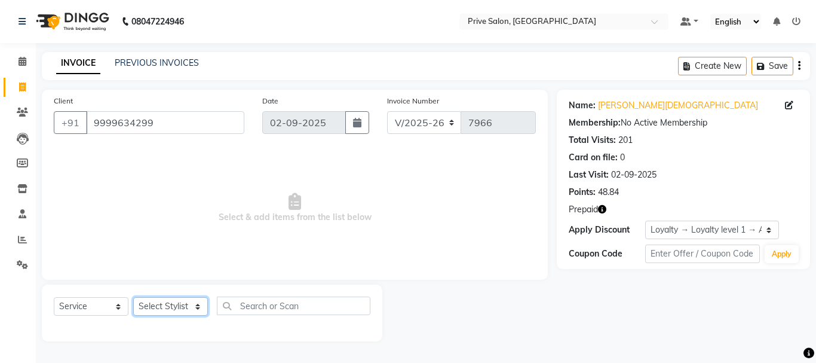
select select "11904"
click at [133, 297] on select "Select Stylist amit ARJUN [PERSON_NAME] [PERSON_NAME] GOLU [PERSON_NAME] isha […" at bounding box center [170, 306] width 75 height 19
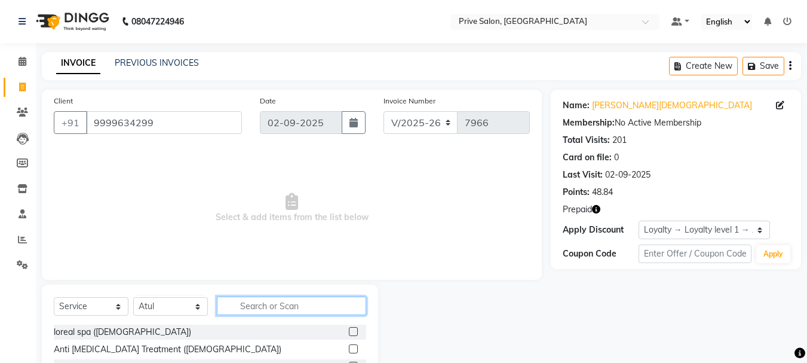
click at [294, 299] on input "text" at bounding box center [291, 305] width 149 height 19
type input "inoa"
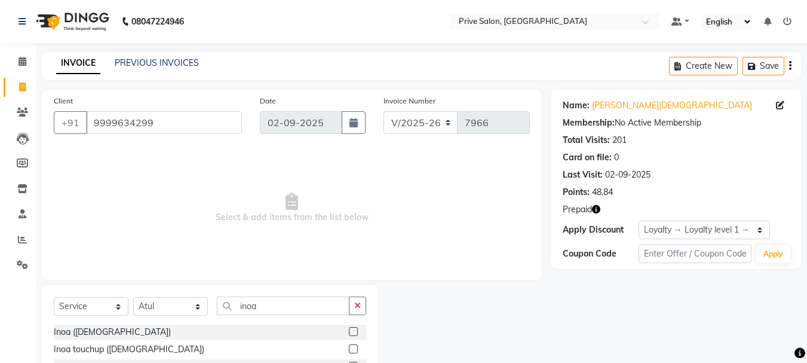
click at [350, 346] on label at bounding box center [353, 348] width 9 height 9
click at [350, 346] on input "checkbox" at bounding box center [353, 349] width 8 height 8
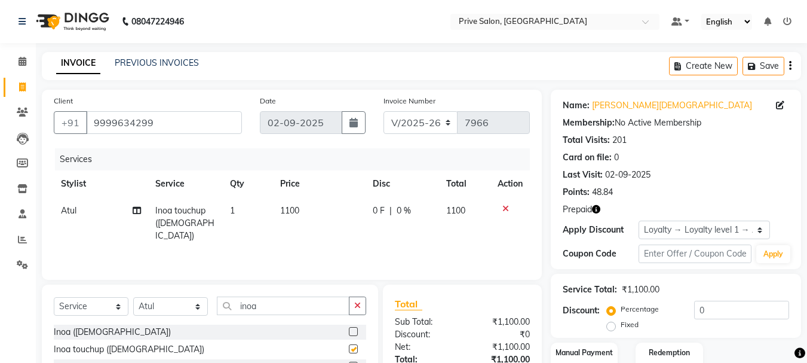
checkbox input "false"
click at [291, 197] on td "1100" at bounding box center [319, 223] width 93 height 52
select select "11904"
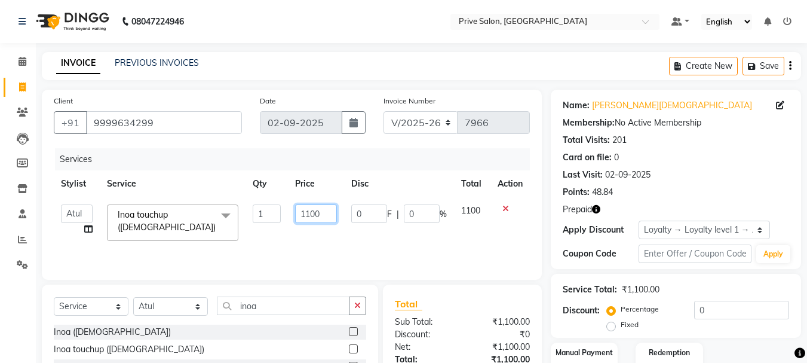
click at [308, 211] on input "1100" at bounding box center [315, 213] width 41 height 19
click at [311, 213] on input "1100" at bounding box center [315, 213] width 41 height 19
type input "1200"
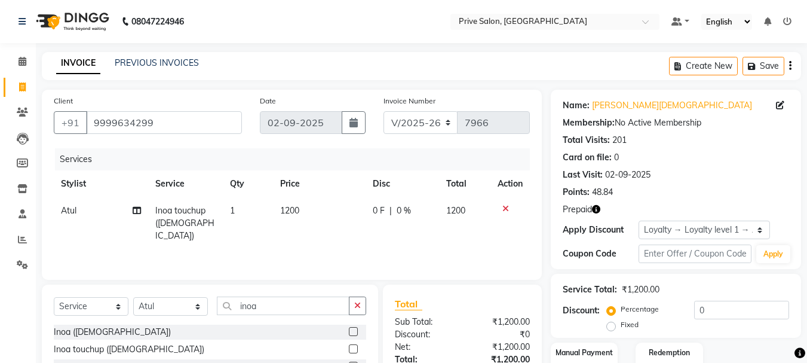
click at [355, 72] on div "INVOICE PREVIOUS INVOICES Create New Save" at bounding box center [421, 66] width 759 height 28
click at [159, 309] on select "Select Stylist amit ARJUN [PERSON_NAME] [PERSON_NAME] GOLU [PERSON_NAME] isha […" at bounding box center [170, 306] width 75 height 19
select select "26772"
click at [133, 297] on select "Select Stylist amit ARJUN [PERSON_NAME] [PERSON_NAME] GOLU [PERSON_NAME] isha […" at bounding box center [170, 306] width 75 height 19
drag, startPoint x: 366, startPoint y: 303, endPoint x: 345, endPoint y: 305, distance: 21.0
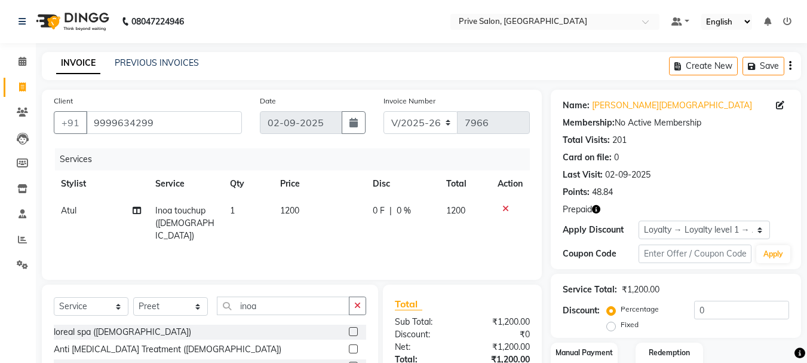
click at [345, 305] on div "inoa" at bounding box center [291, 305] width 149 height 19
click at [345, 305] on input "inoa" at bounding box center [283, 305] width 133 height 19
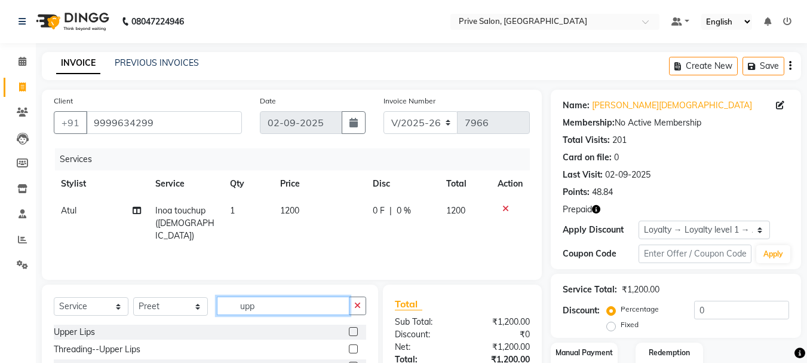
scroll to position [90, 0]
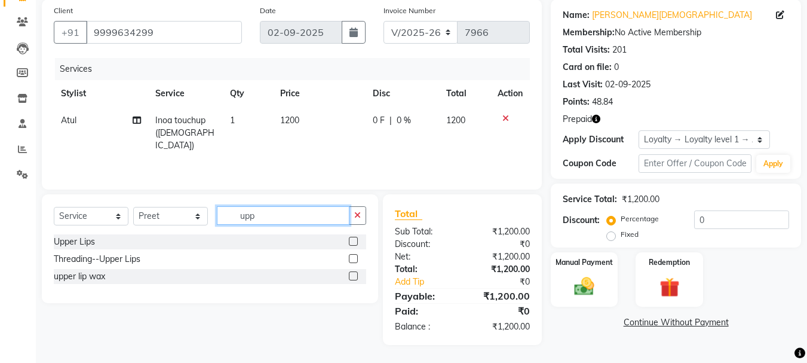
type input "upp"
click at [351, 274] on label at bounding box center [353, 275] width 9 height 9
click at [351, 274] on input "checkbox" at bounding box center [353, 276] width 8 height 8
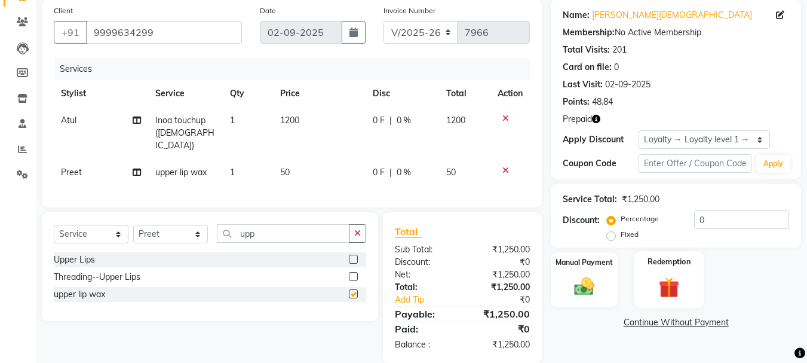
checkbox input "false"
drag, startPoint x: 702, startPoint y: 265, endPoint x: 682, endPoint y: 269, distance: 20.7
click at [682, 269] on div "Redemption" at bounding box center [669, 279] width 70 height 57
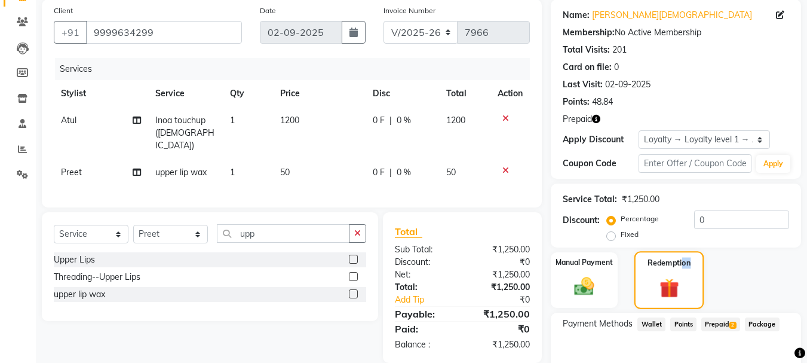
click at [682, 269] on div "Redemption" at bounding box center [669, 280] width 70 height 58
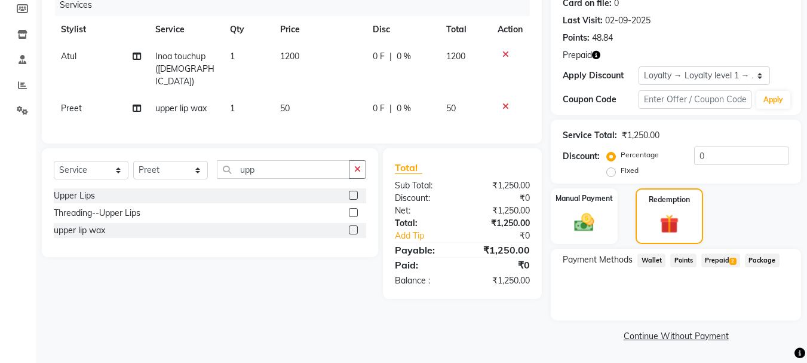
click at [727, 257] on span "Prepaid 2" at bounding box center [720, 260] width 39 height 14
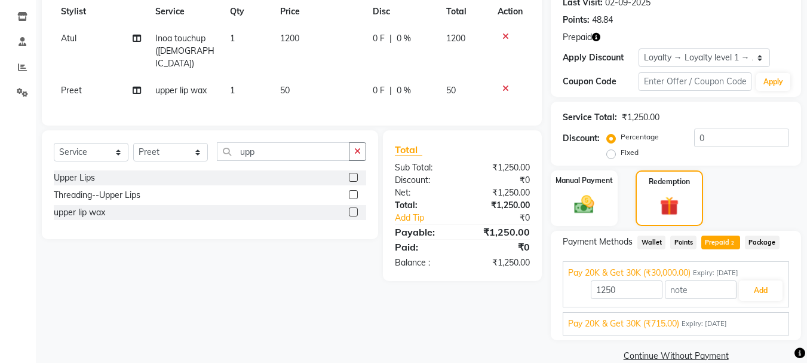
scroll to position [192, 0]
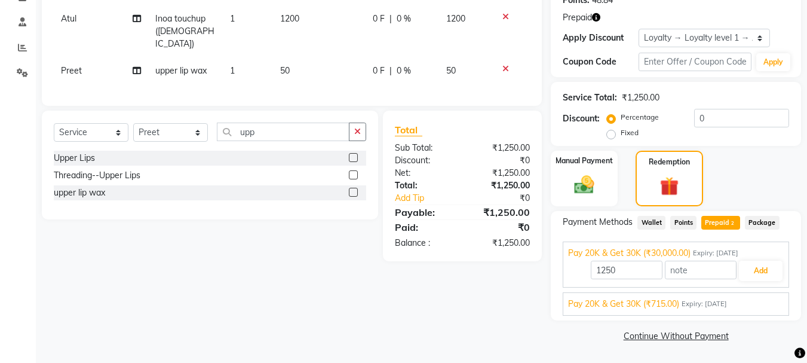
click at [670, 302] on span "Pay 20K & Get 30K (₹715.00)" at bounding box center [623, 303] width 111 height 13
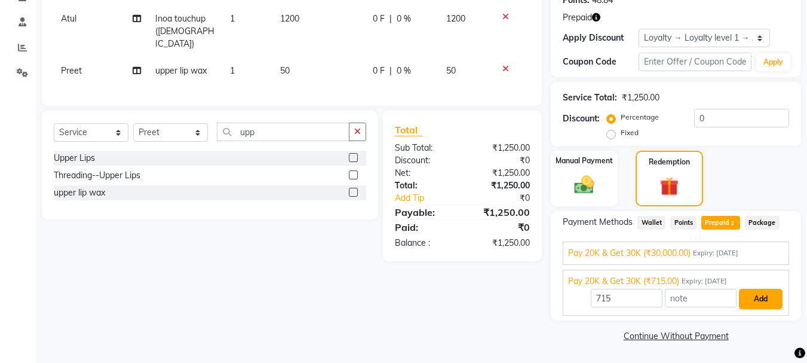
click at [772, 294] on button "Add" at bounding box center [761, 298] width 44 height 20
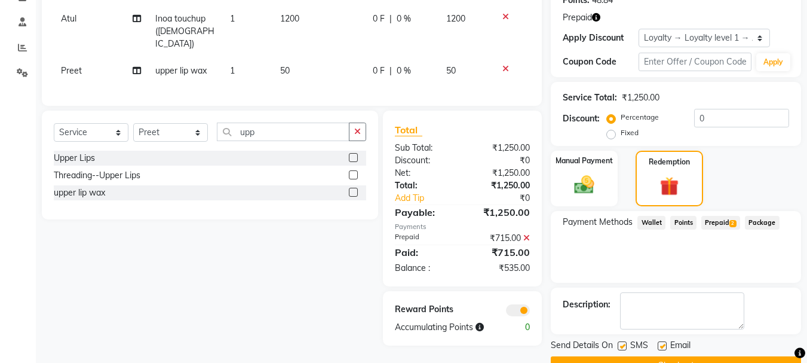
click at [717, 223] on span "Prepaid 2" at bounding box center [720, 223] width 39 height 14
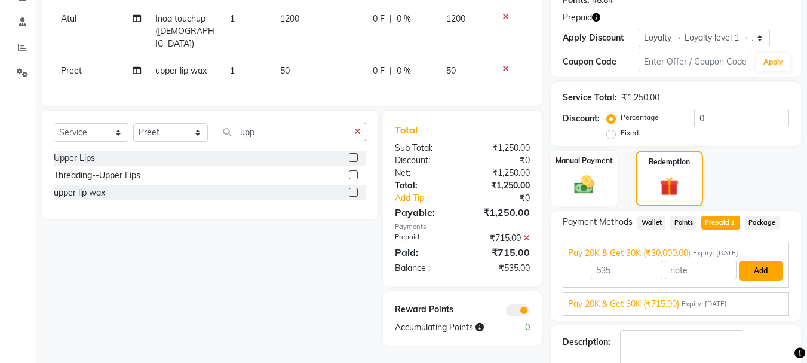
click at [769, 267] on button "Add" at bounding box center [761, 270] width 44 height 20
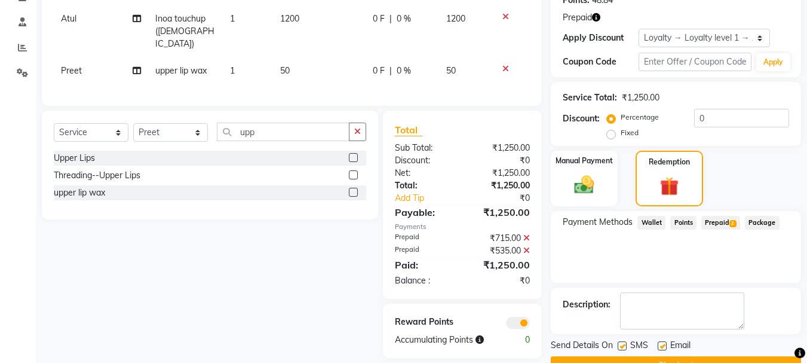
scroll to position [222, 0]
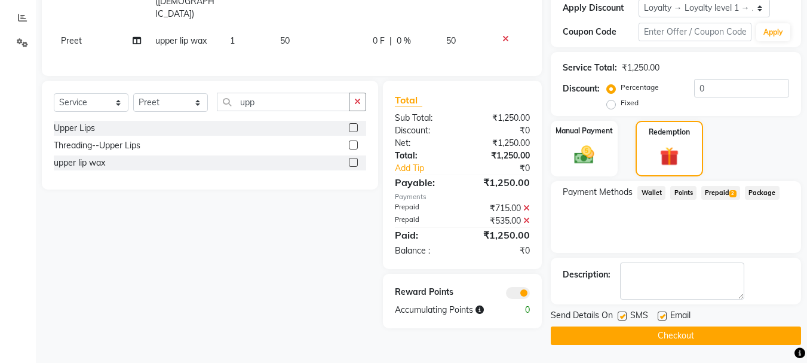
click at [692, 331] on button "Checkout" at bounding box center [676, 335] width 250 height 19
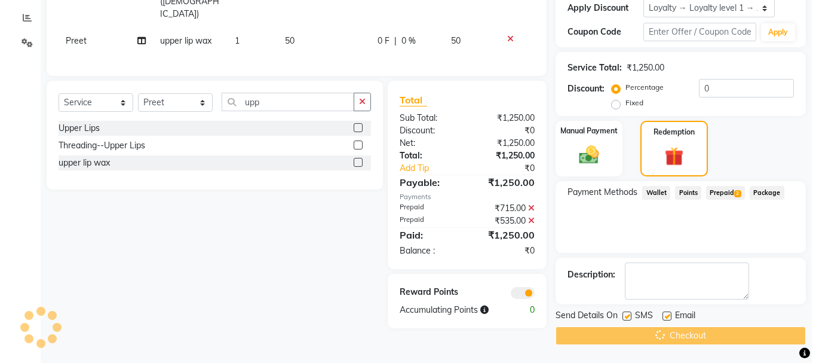
scroll to position [0, 0]
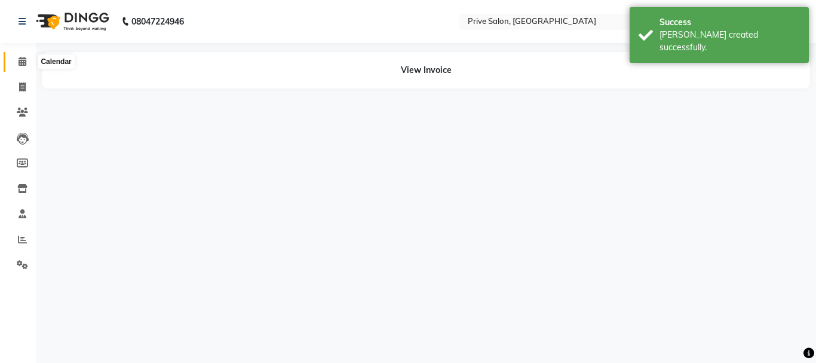
click at [19, 60] on icon at bounding box center [23, 61] width 8 height 9
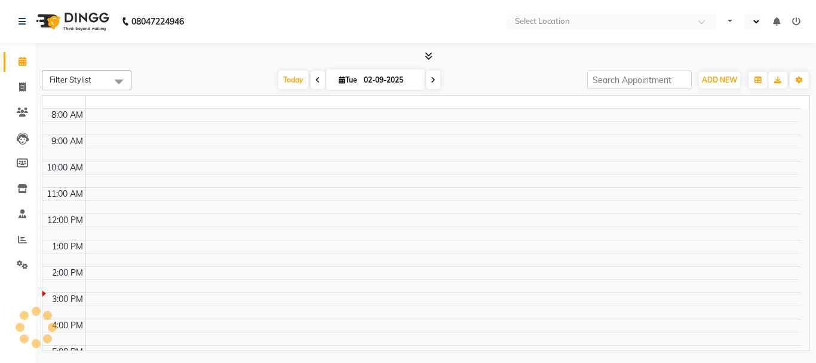
select select "en"
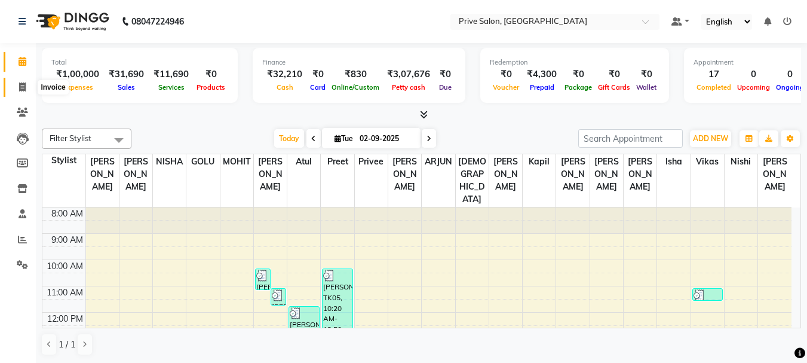
click at [22, 82] on icon at bounding box center [22, 86] width 7 height 9
select select "service"
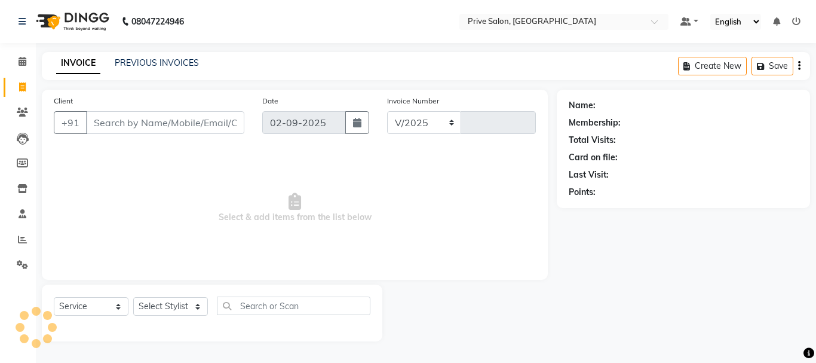
select select "136"
type input "7967"
click at [133, 128] on input "Client" at bounding box center [165, 122] width 158 height 23
click at [136, 127] on input "Client" at bounding box center [165, 122] width 158 height 23
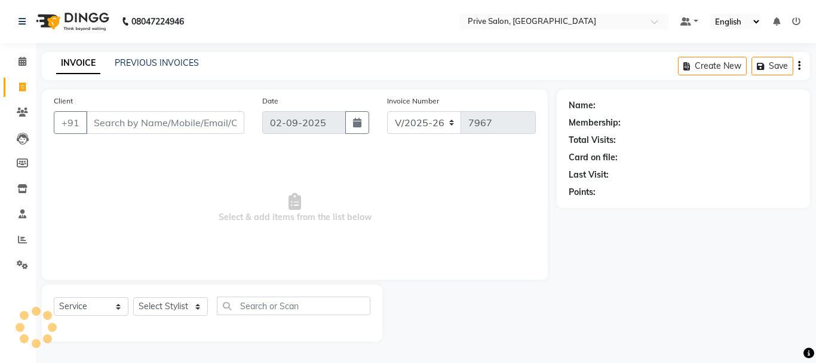
click at [140, 121] on input "Client" at bounding box center [165, 122] width 158 height 23
type input "9999"
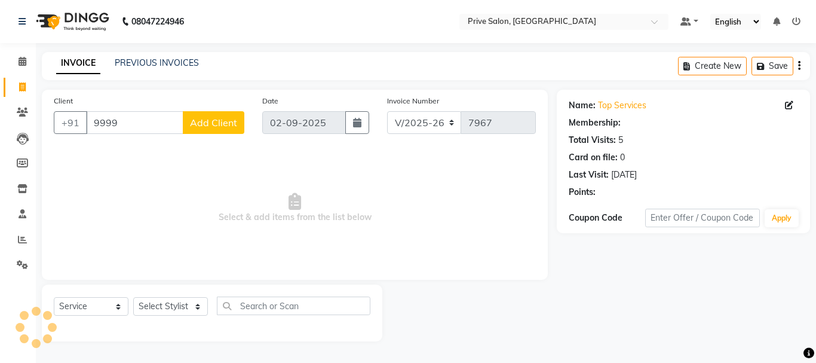
select select "1: Object"
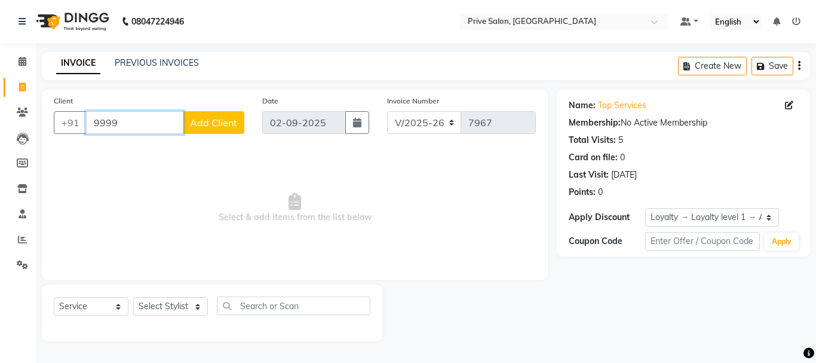
click at [140, 121] on input "9999" at bounding box center [134, 122] width 97 height 23
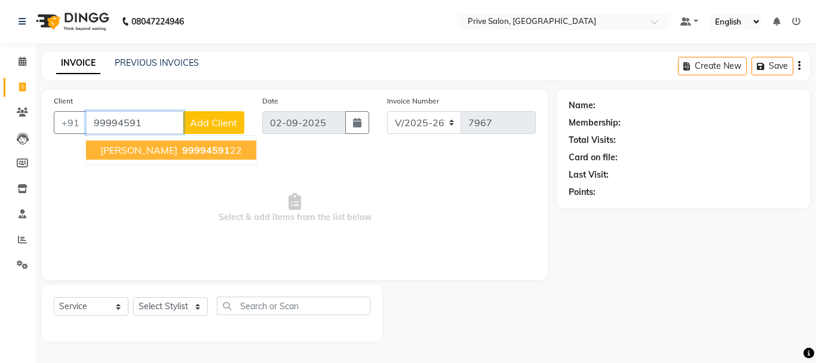
click at [139, 147] on span "[PERSON_NAME]" at bounding box center [138, 150] width 77 height 12
type input "9999459122"
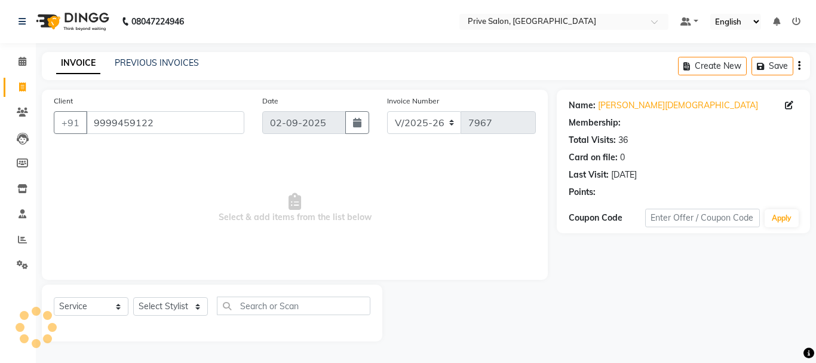
select select "1: Object"
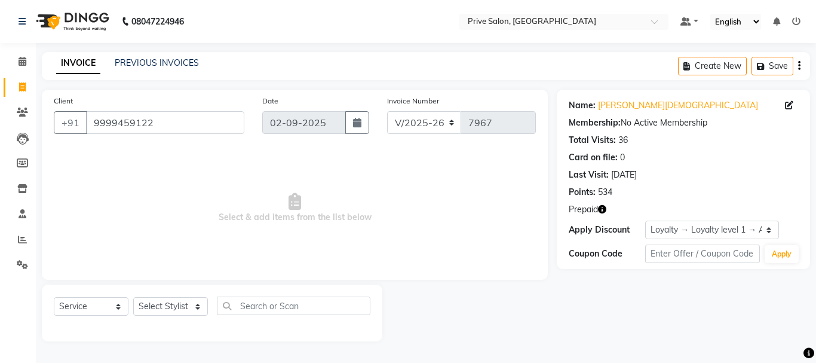
click at [601, 209] on icon "button" at bounding box center [602, 209] width 8 height 8
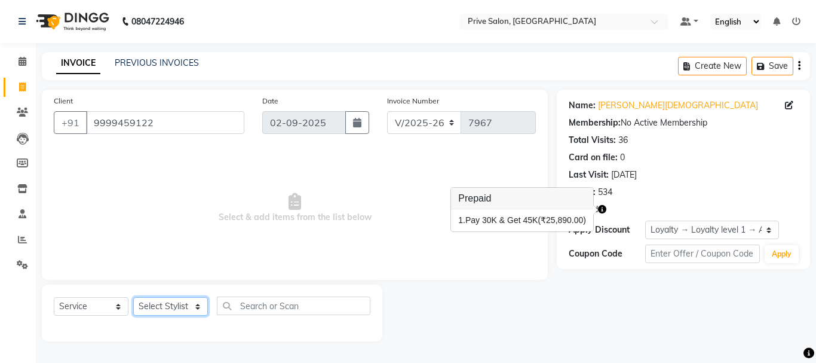
click at [163, 308] on select "Select Stylist amit ARJUN [PERSON_NAME] [PERSON_NAME] GOLU [PERSON_NAME] isha […" at bounding box center [170, 306] width 75 height 19
select select "36098"
click at [133, 297] on select "Select Stylist amit ARJUN [PERSON_NAME] [PERSON_NAME] GOLU [PERSON_NAME] isha […" at bounding box center [170, 306] width 75 height 19
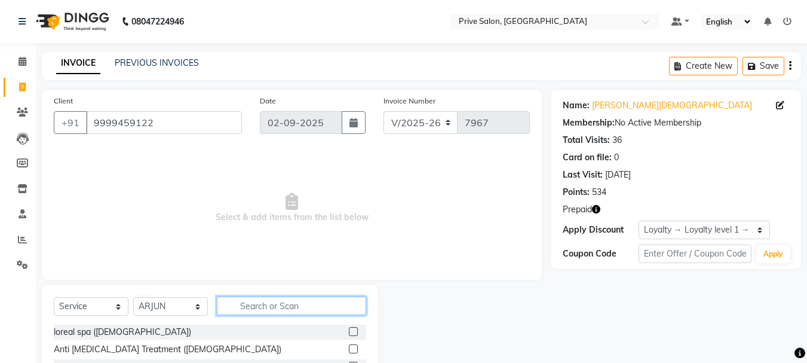
click at [232, 302] on input "text" at bounding box center [291, 305] width 149 height 19
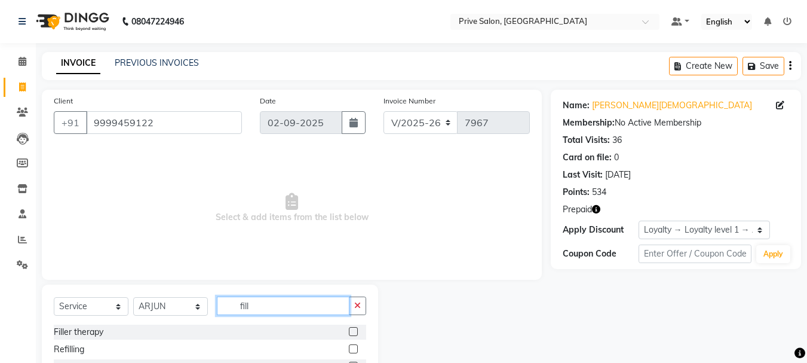
type input "fill"
click at [350, 331] on label at bounding box center [353, 331] width 9 height 9
click at [350, 331] on input "checkbox" at bounding box center [353, 332] width 8 height 8
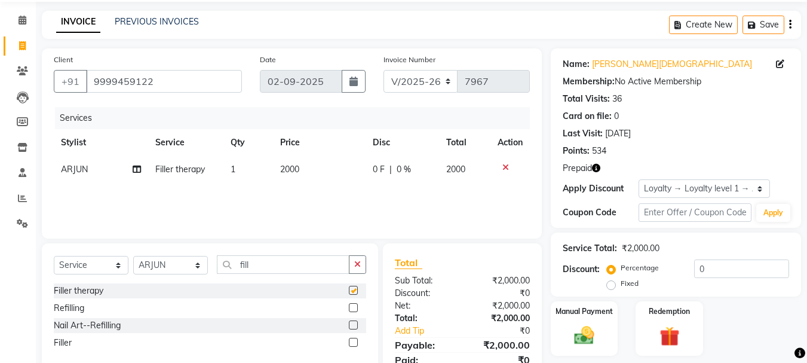
checkbox input "false"
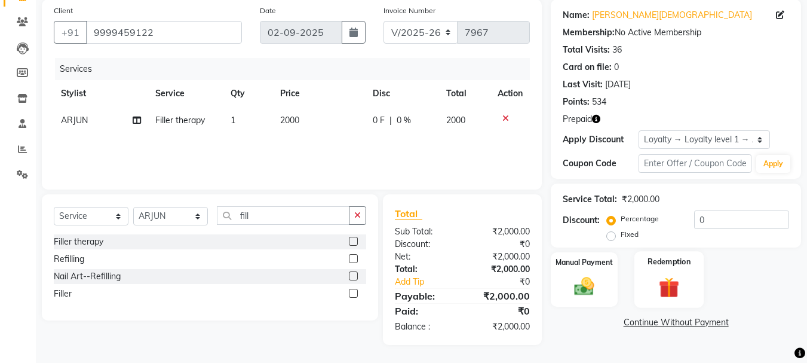
click at [655, 271] on div "Redemption" at bounding box center [669, 279] width 70 height 57
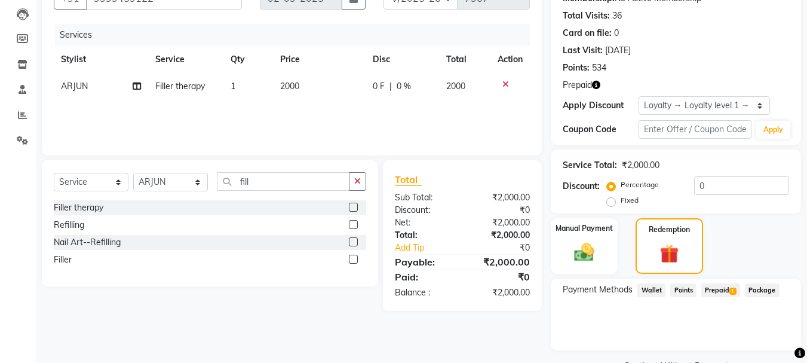
scroll to position [154, 0]
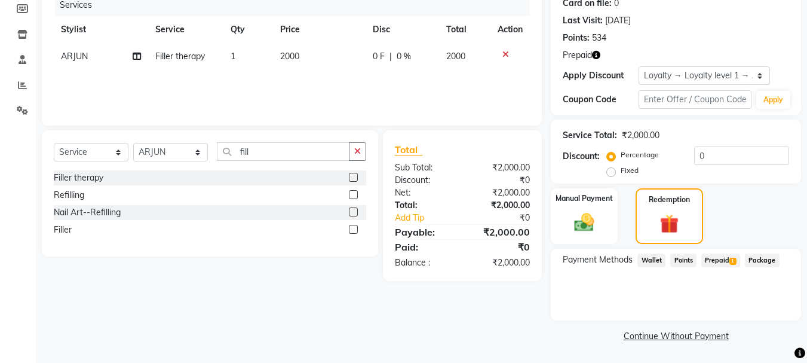
click at [710, 260] on span "Prepaid 1" at bounding box center [720, 260] width 39 height 14
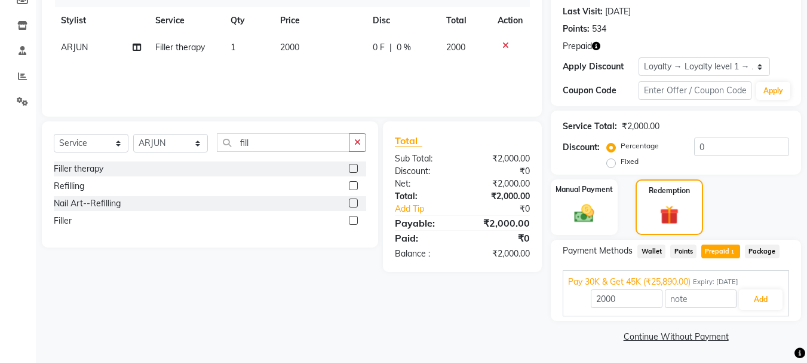
scroll to position [164, 0]
click at [744, 297] on button "Add" at bounding box center [761, 298] width 44 height 20
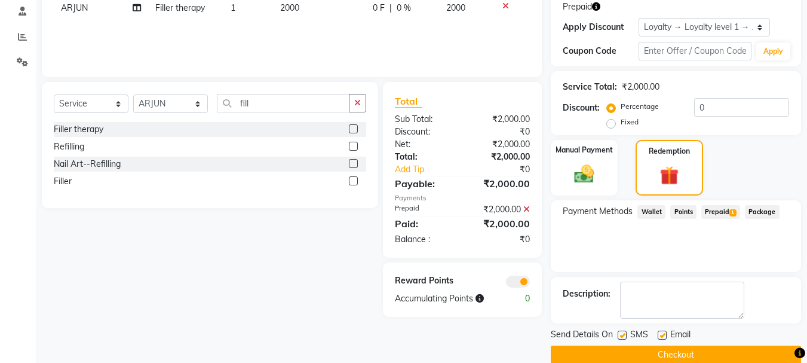
scroll to position [222, 0]
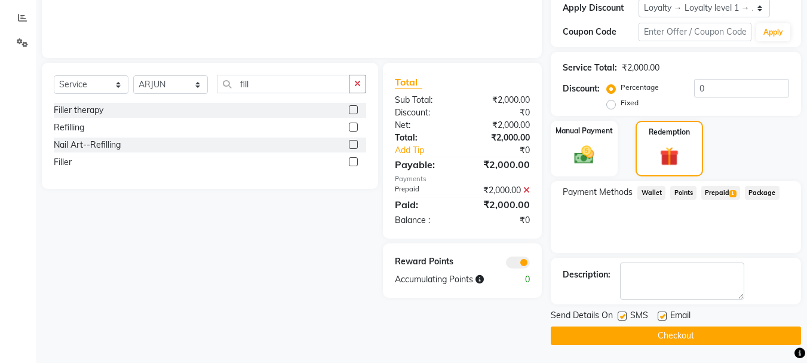
click at [709, 342] on button "Checkout" at bounding box center [676, 335] width 250 height 19
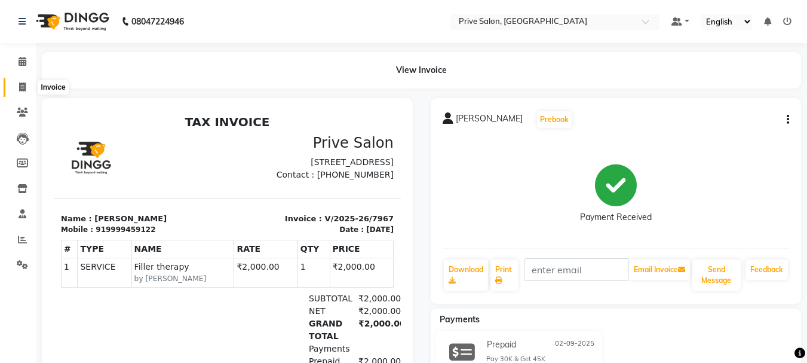
click at [20, 88] on icon at bounding box center [22, 86] width 7 height 9
select select "service"
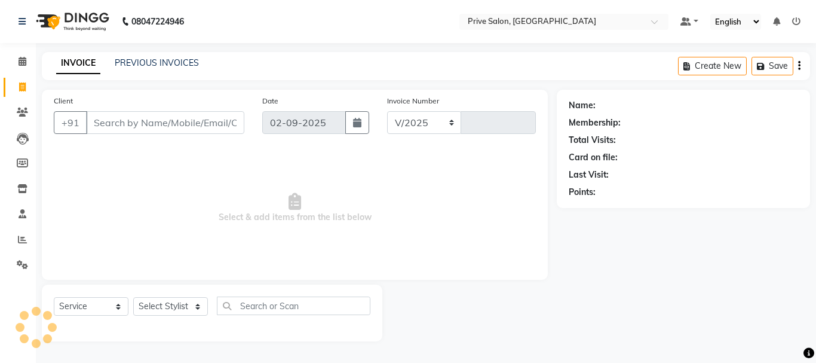
select select "136"
type input "7968"
click at [122, 128] on input "Client" at bounding box center [165, 122] width 158 height 23
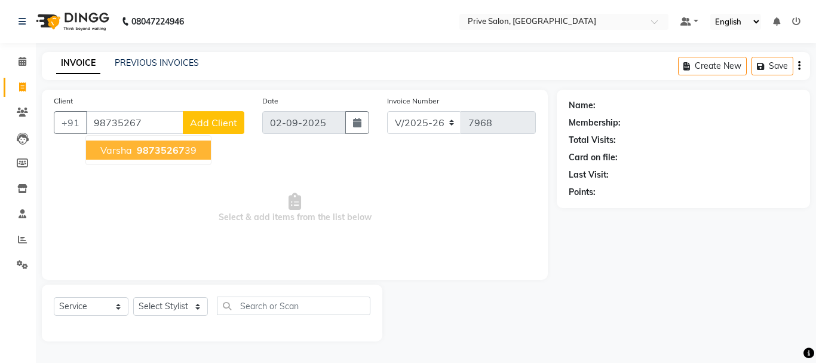
click at [159, 146] on span "98735267" at bounding box center [161, 150] width 48 height 12
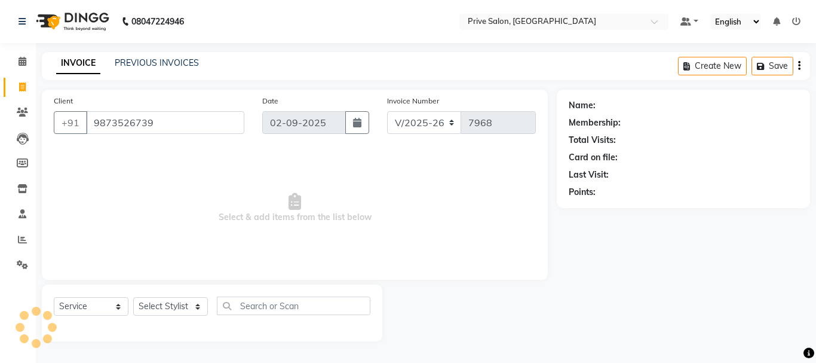
type input "9873526739"
select select "1: Object"
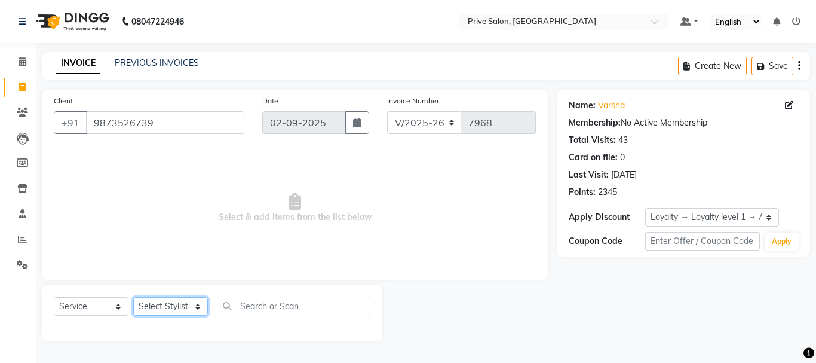
click at [159, 308] on select "Select Stylist amit ARJUN [PERSON_NAME] [PERSON_NAME] GOLU [PERSON_NAME] isha […" at bounding box center [170, 306] width 75 height 19
select select "4235"
click at [133, 297] on select "Select Stylist amit ARJUN [PERSON_NAME] [PERSON_NAME] GOLU [PERSON_NAME] isha […" at bounding box center [170, 306] width 75 height 19
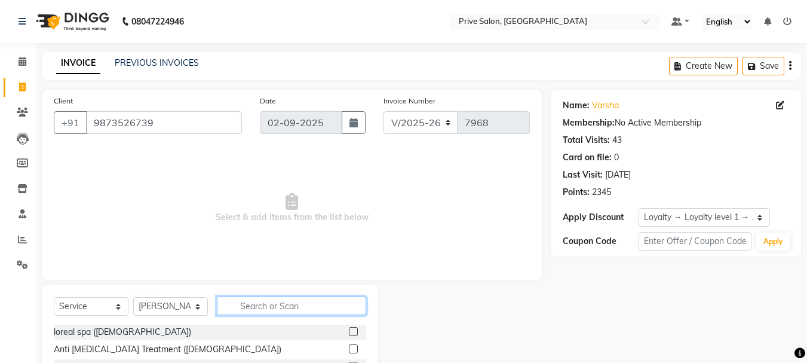
click at [278, 305] on input "text" at bounding box center [291, 305] width 149 height 19
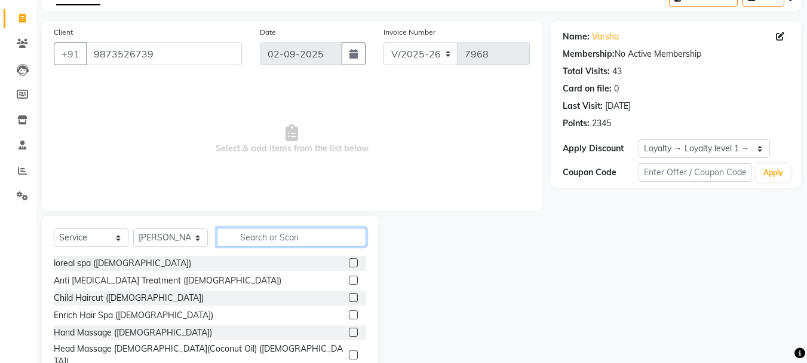
scroll to position [116, 0]
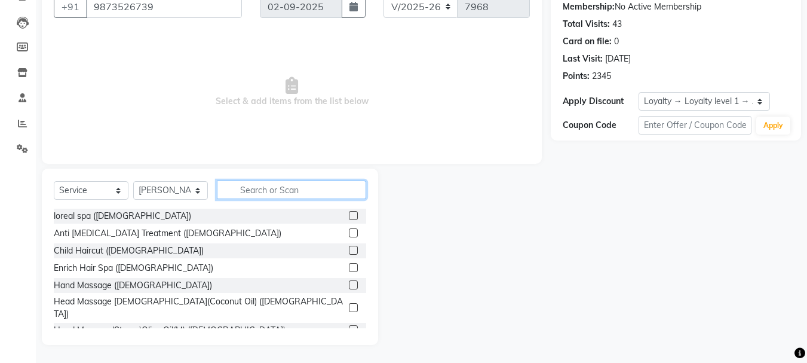
click at [283, 195] on input "text" at bounding box center [291, 189] width 149 height 19
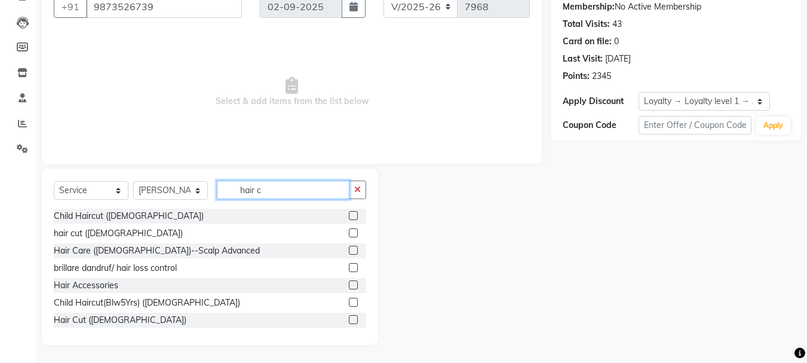
type input "hair c"
click at [349, 231] on label at bounding box center [353, 232] width 9 height 9
click at [349, 231] on input "checkbox" at bounding box center [353, 233] width 8 height 8
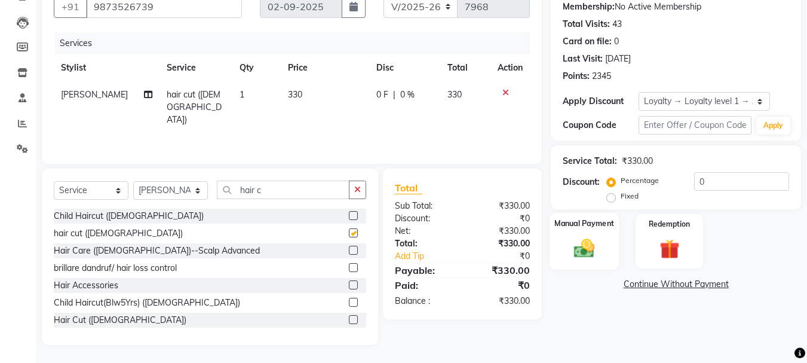
checkbox input "false"
click at [590, 213] on div "Manual Payment" at bounding box center [584, 241] width 70 height 57
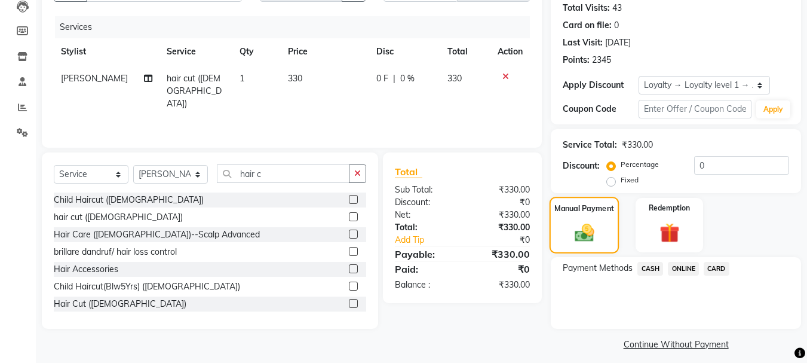
scroll to position [140, 0]
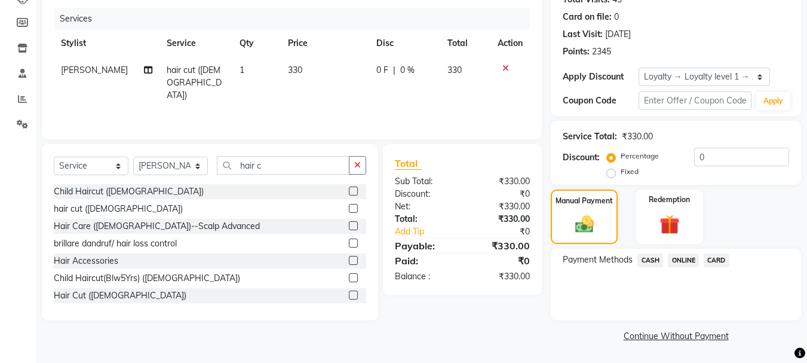
click at [642, 259] on span "CASH" at bounding box center [650, 260] width 26 height 14
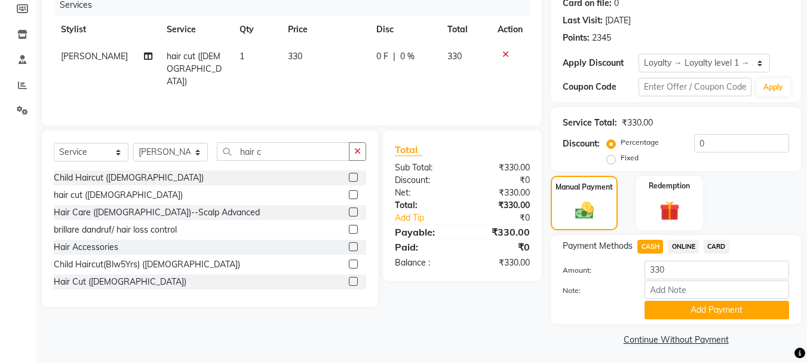
scroll to position [158, 0]
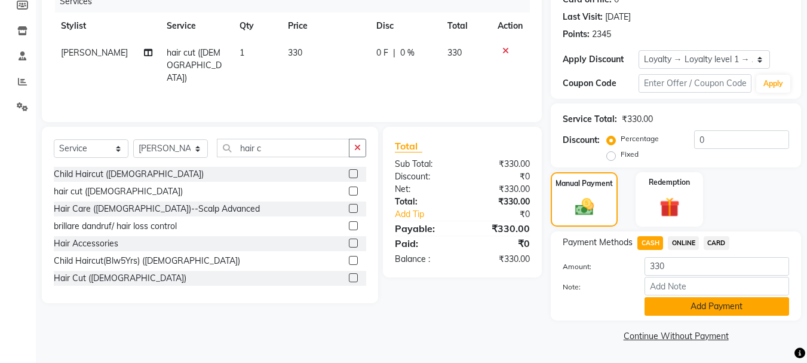
click at [724, 305] on button "Add Payment" at bounding box center [716, 306] width 145 height 19
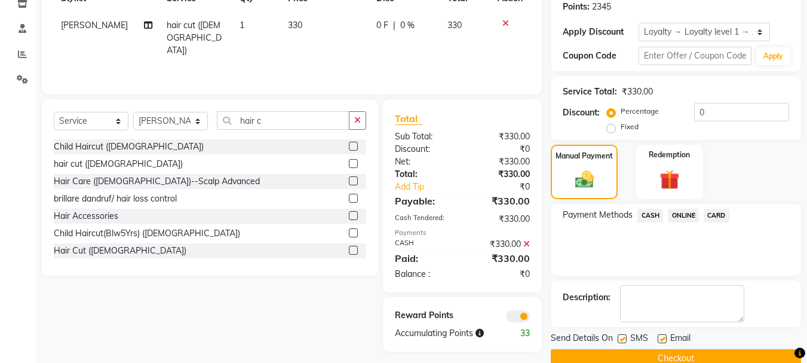
scroll to position [208, 0]
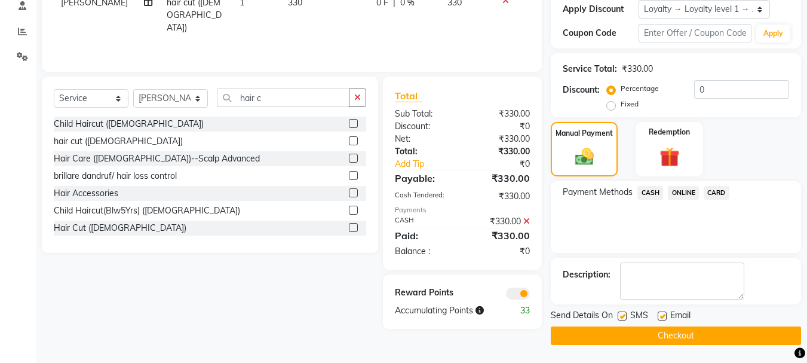
click at [669, 334] on button "Checkout" at bounding box center [676, 335] width 250 height 19
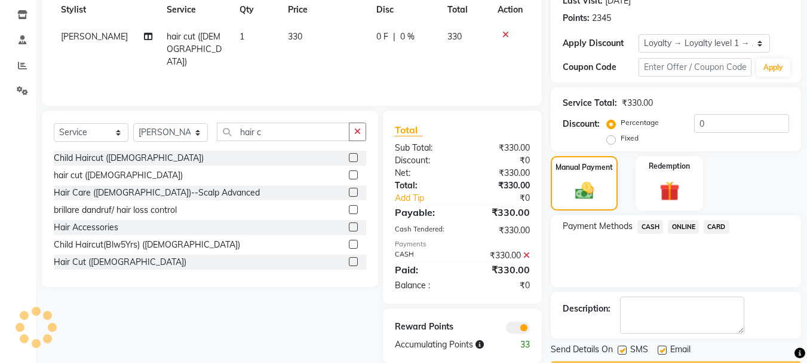
scroll to position [102, 0]
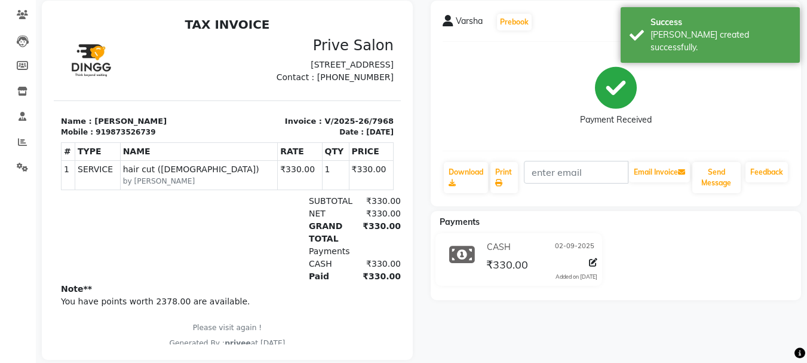
scroll to position [121, 0]
